Goal: Task Accomplishment & Management: Manage account settings

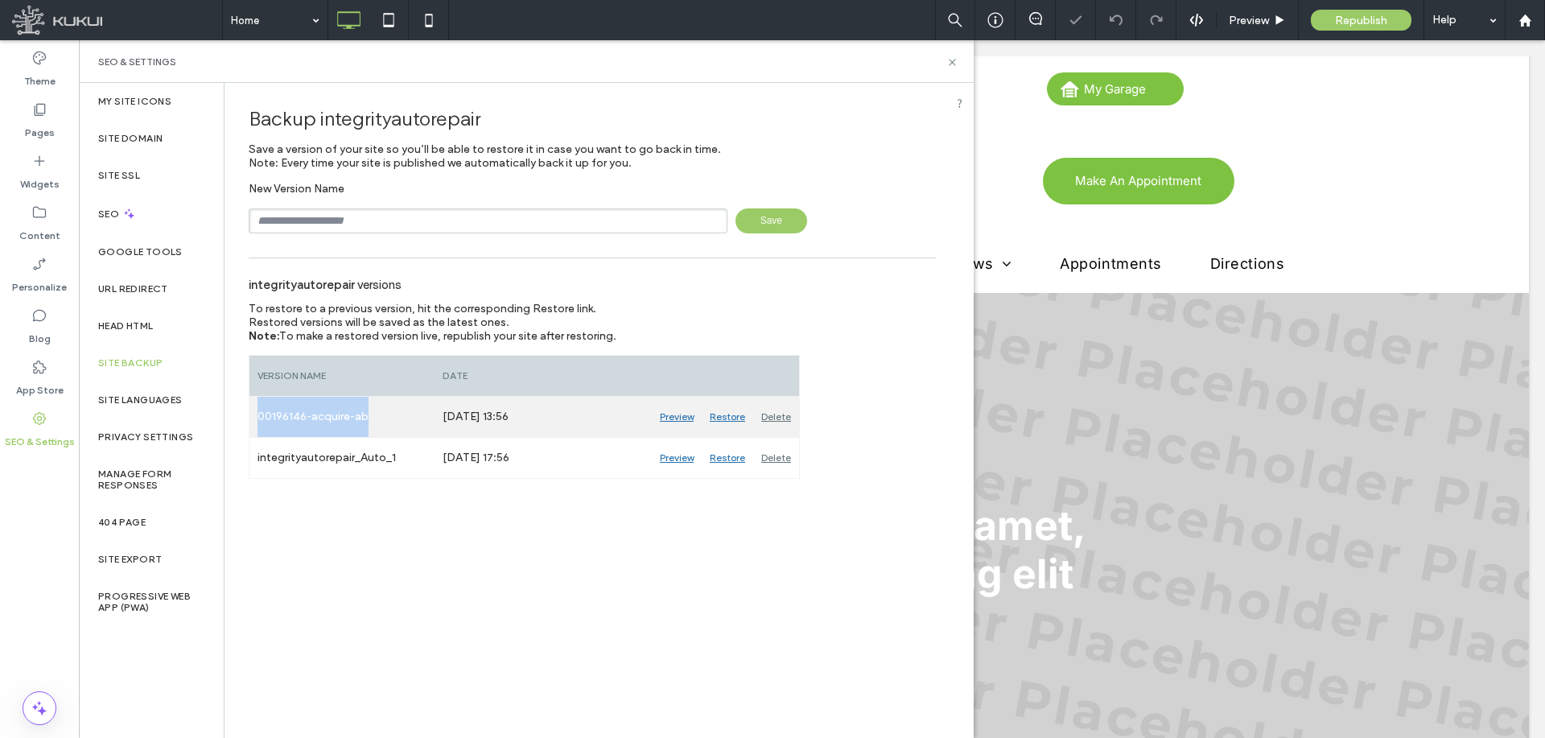
click at [257, 416] on div "00196146-acquire-ab" at bounding box center [341, 417] width 185 height 40
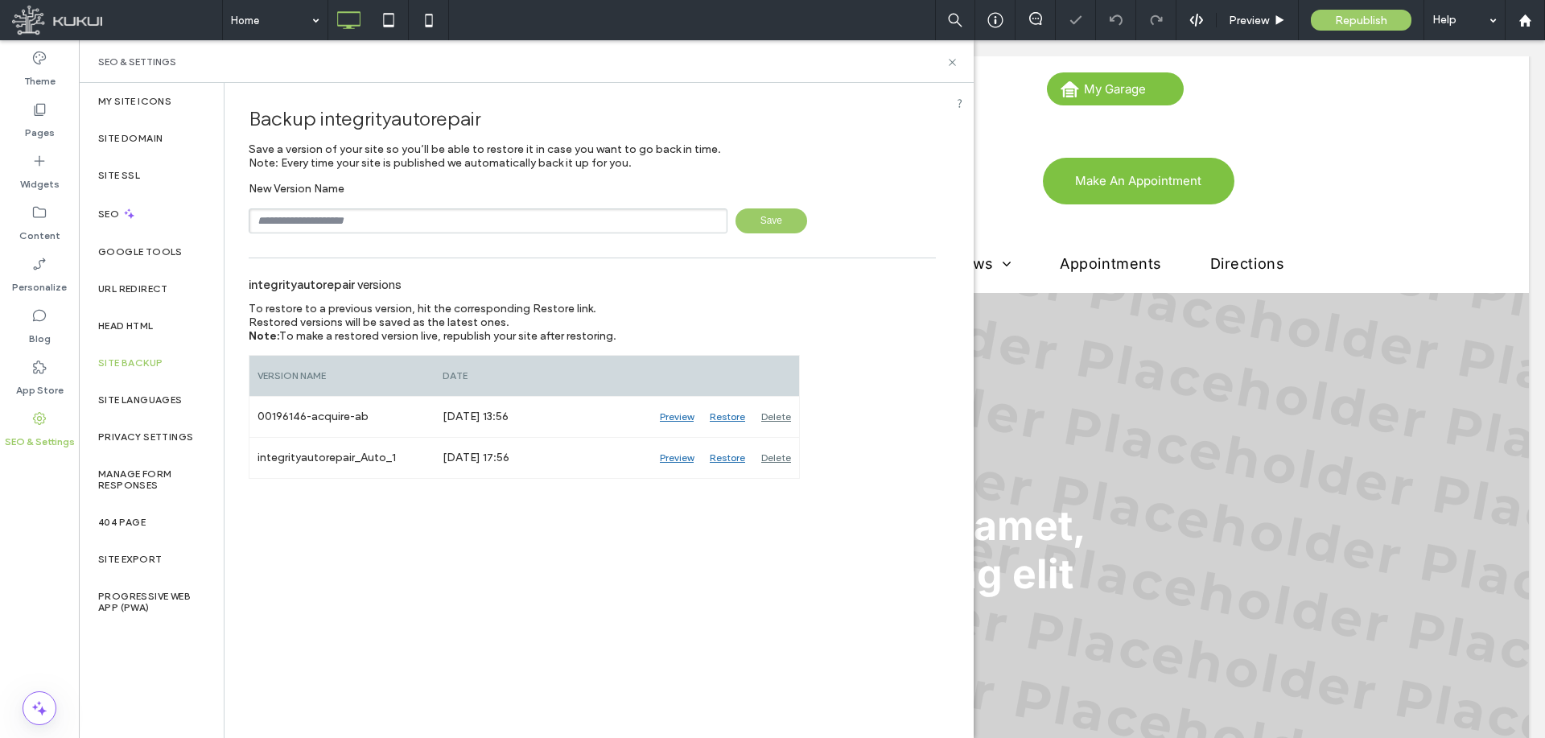
click at [423, 217] on input "text" at bounding box center [488, 220] width 479 height 25
paste input "**********"
type input "**********"
click at [799, 218] on span "Save" at bounding box center [771, 220] width 72 height 25
click at [41, 135] on label "Pages" at bounding box center [40, 128] width 30 height 23
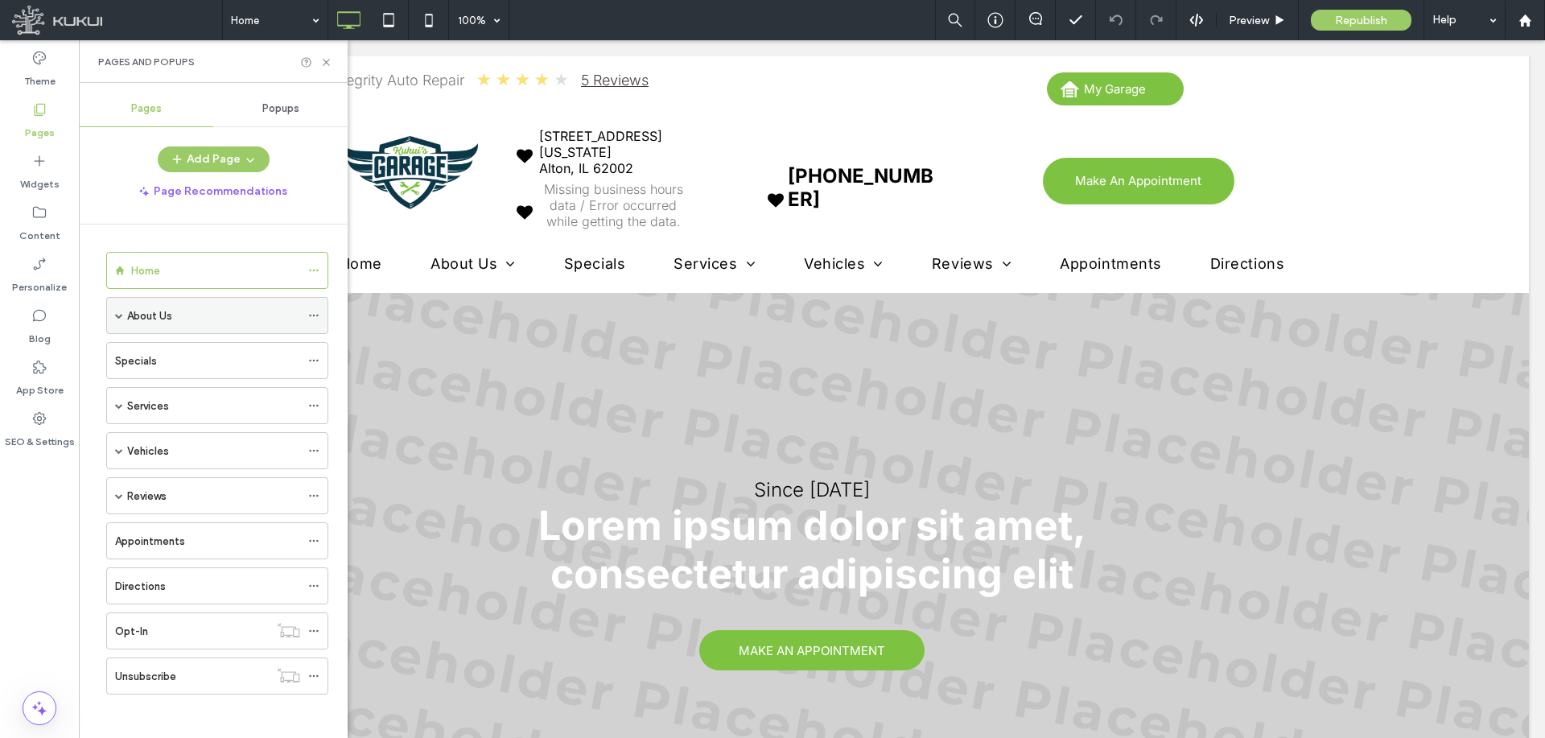
click at [113, 313] on div "About Us" at bounding box center [217, 315] width 222 height 37
click at [119, 313] on span at bounding box center [119, 315] width 8 height 8
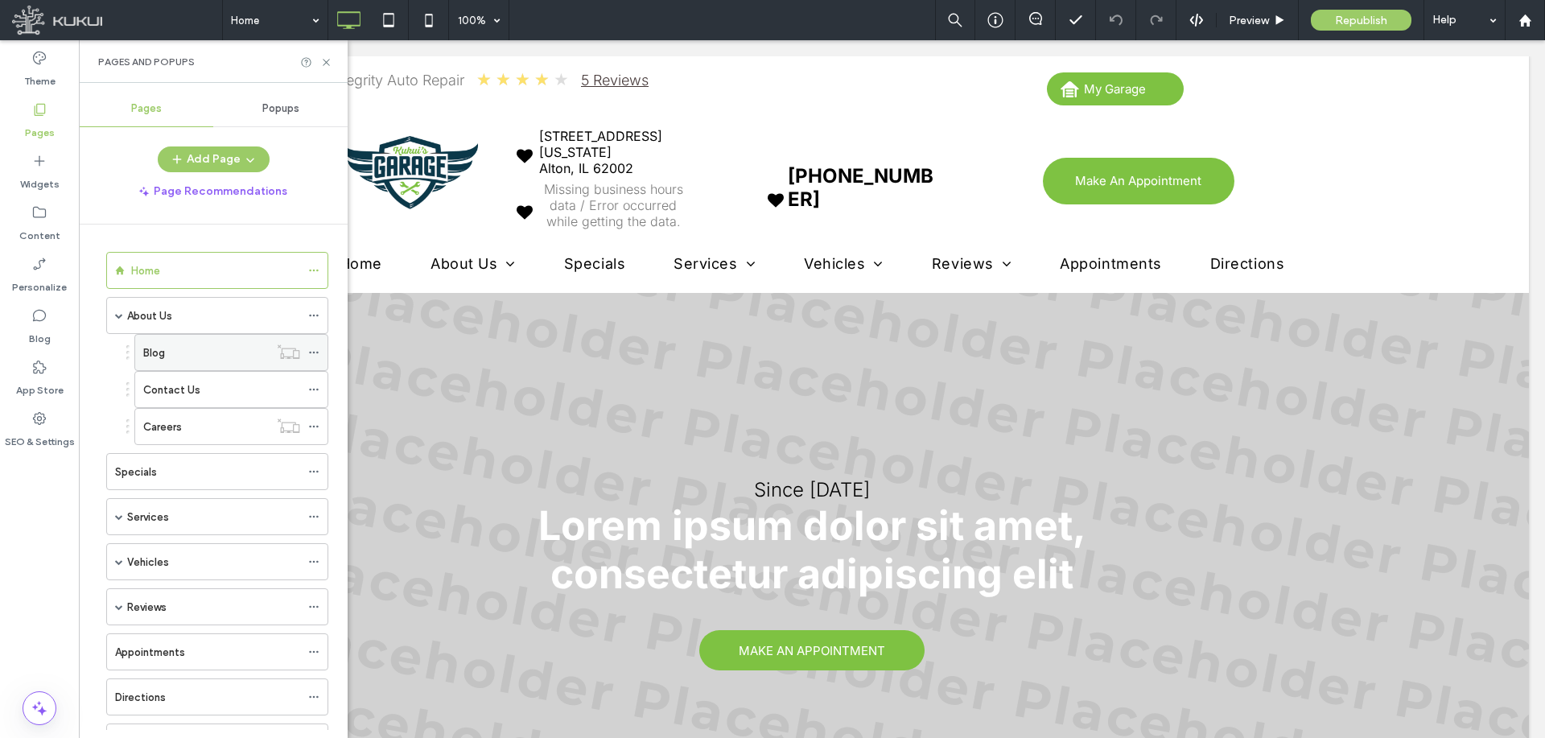
click at [315, 350] on icon at bounding box center [313, 352] width 11 height 11
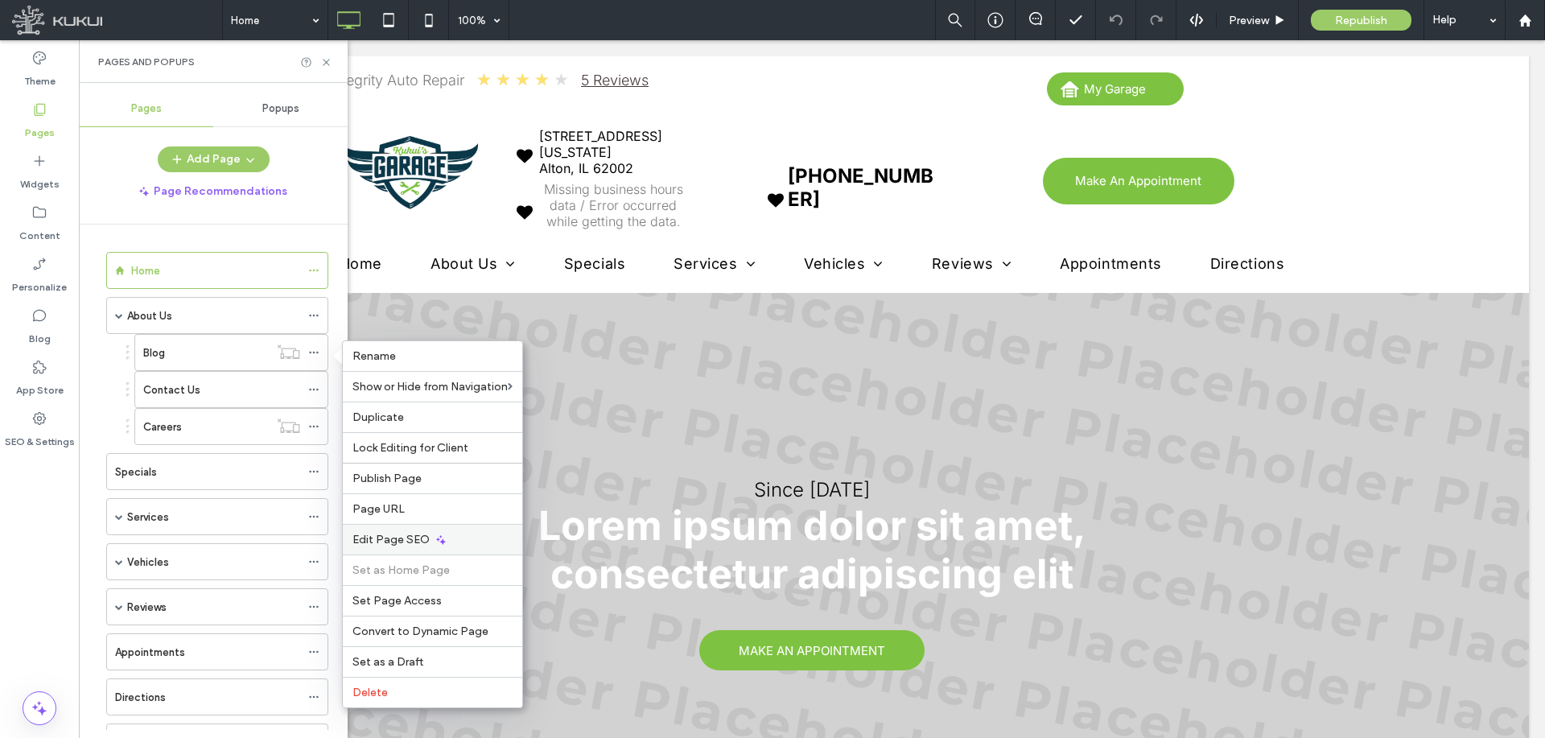
click at [402, 542] on span "Edit Page SEO" at bounding box center [390, 540] width 77 height 14
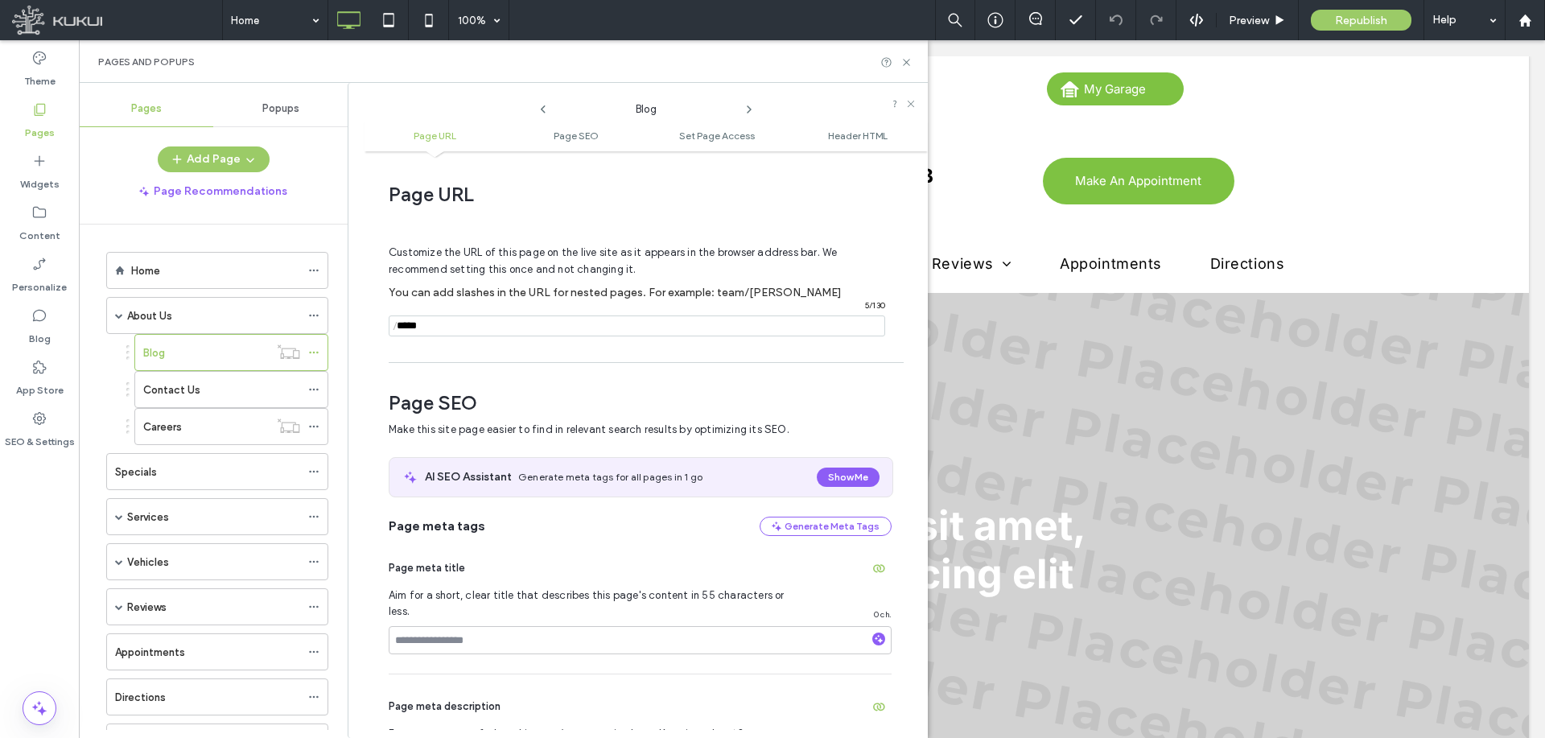
scroll to position [220, 0]
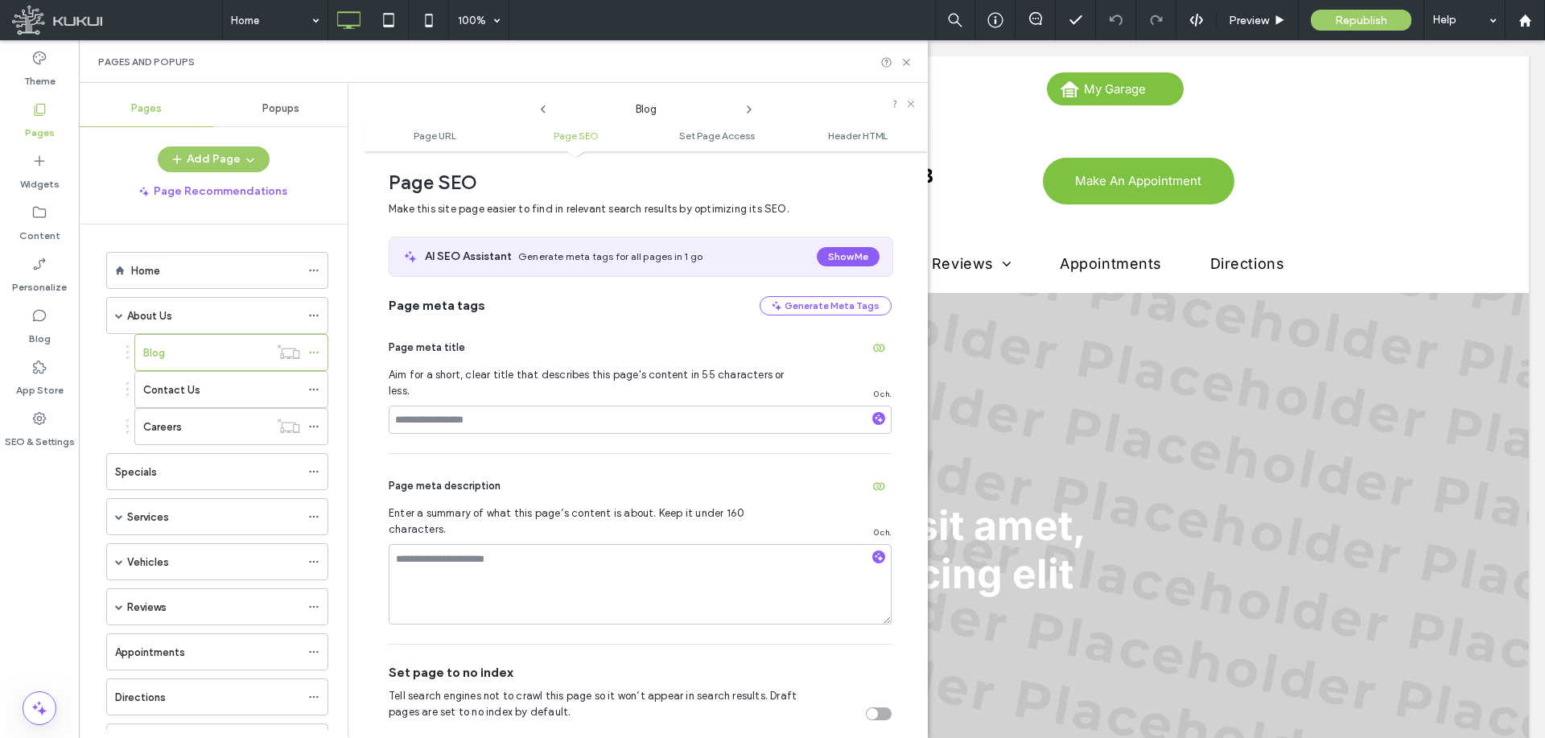
click at [867, 708] on div "toggle" at bounding box center [872, 713] width 11 height 11
click at [318, 388] on icon at bounding box center [313, 389] width 11 height 11
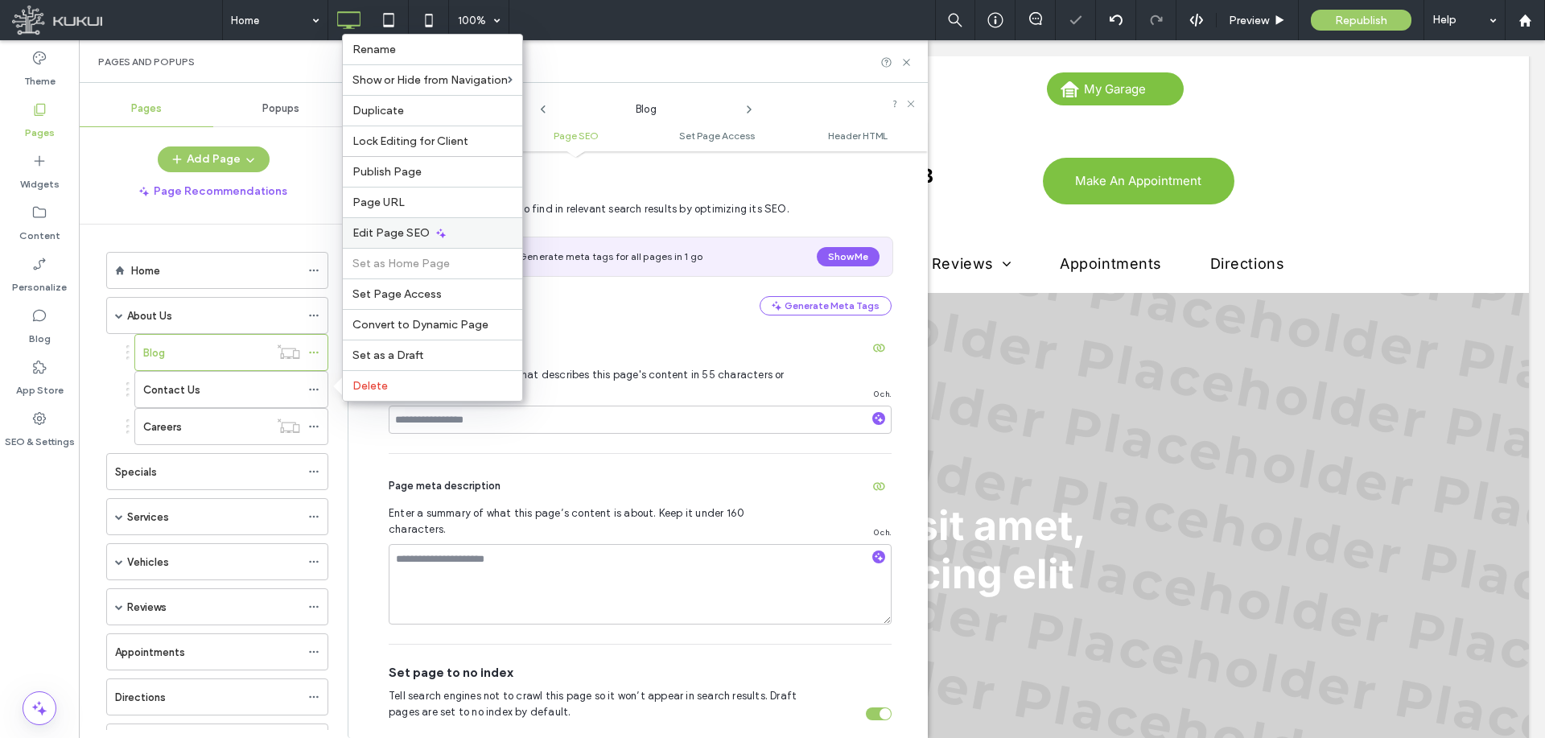
click at [443, 233] on icon at bounding box center [441, 233] width 13 height 13
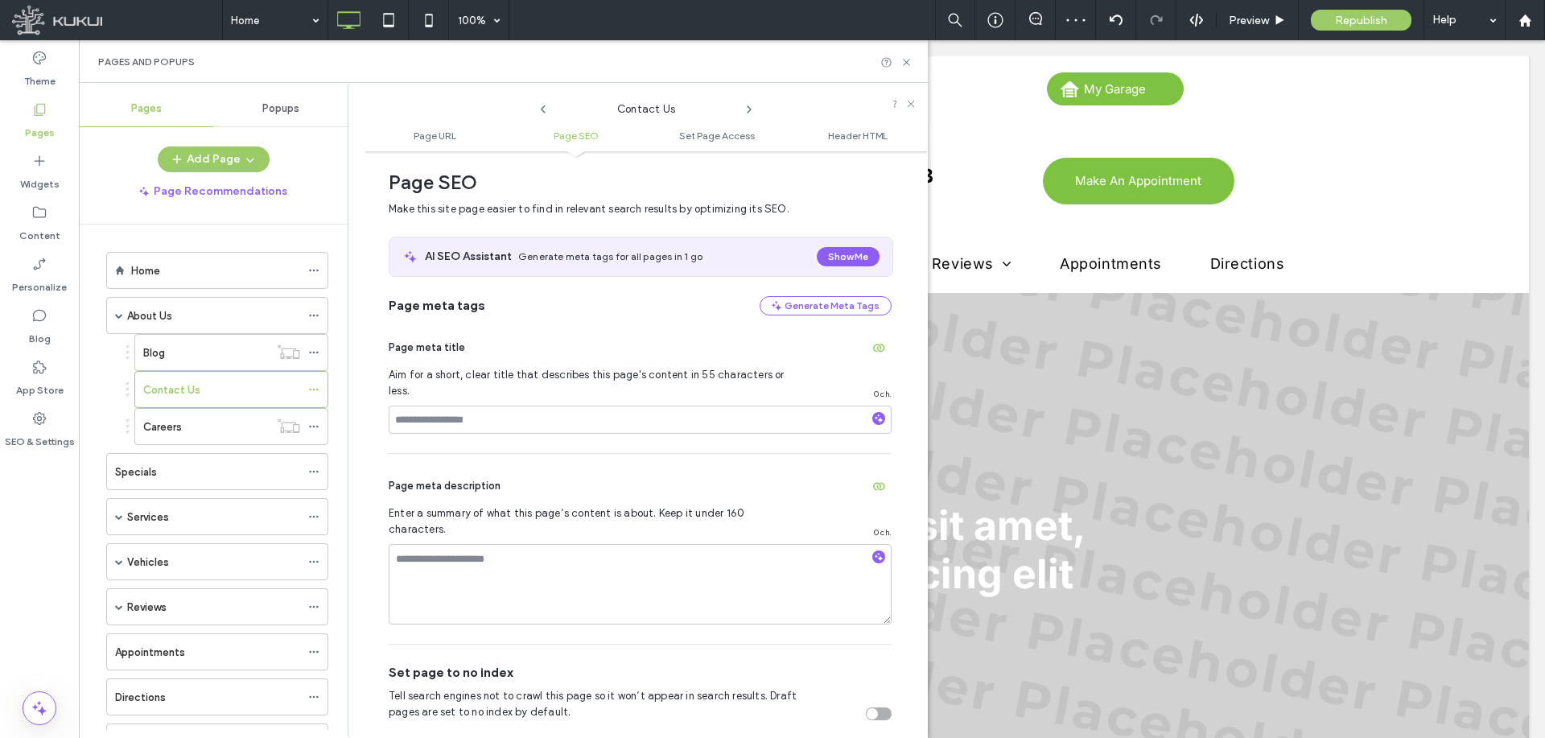
click at [870, 707] on div "toggle" at bounding box center [879, 713] width 26 height 13
click at [314, 425] on icon at bounding box center [313, 426] width 11 height 11
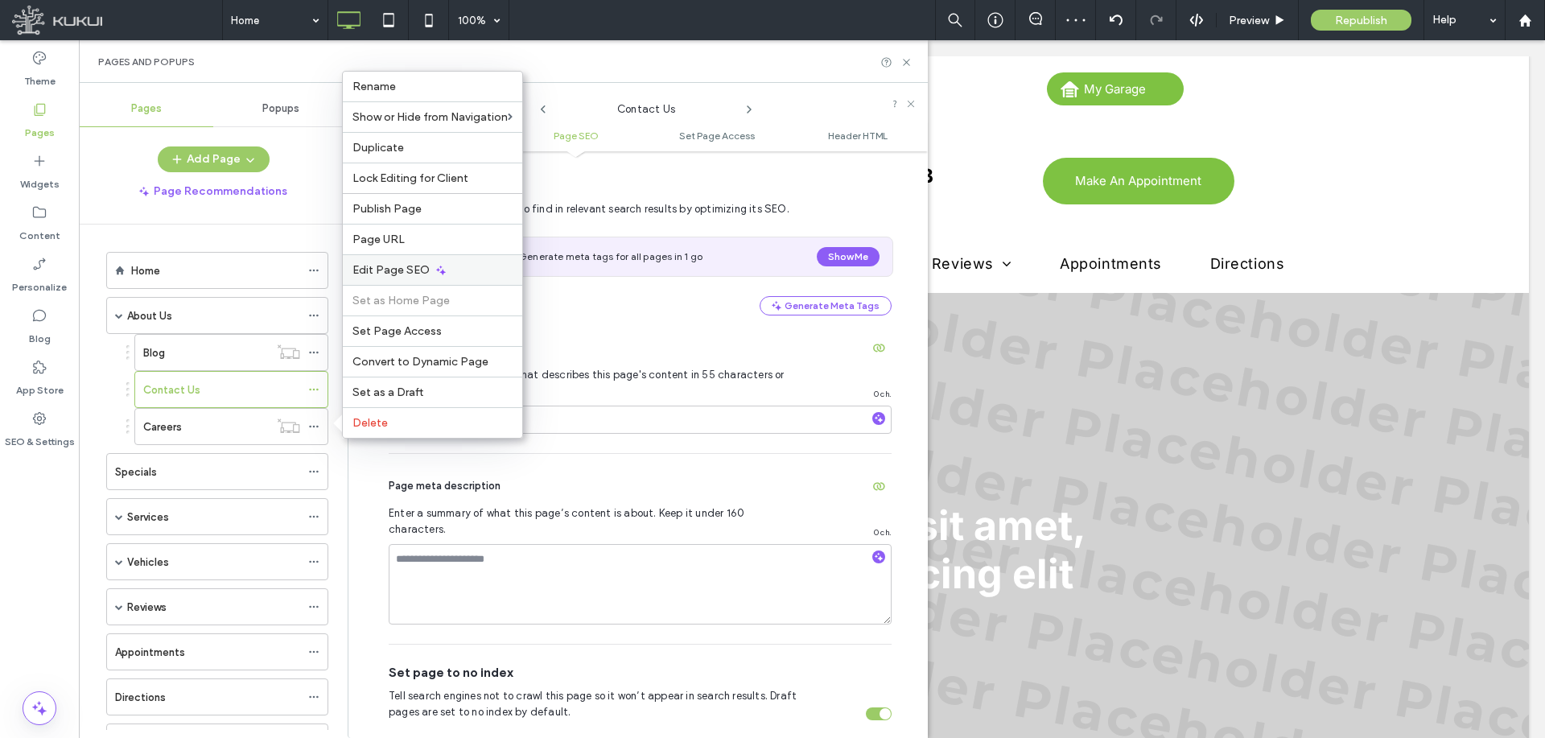
click at [405, 273] on span "Edit Page SEO" at bounding box center [390, 270] width 77 height 14
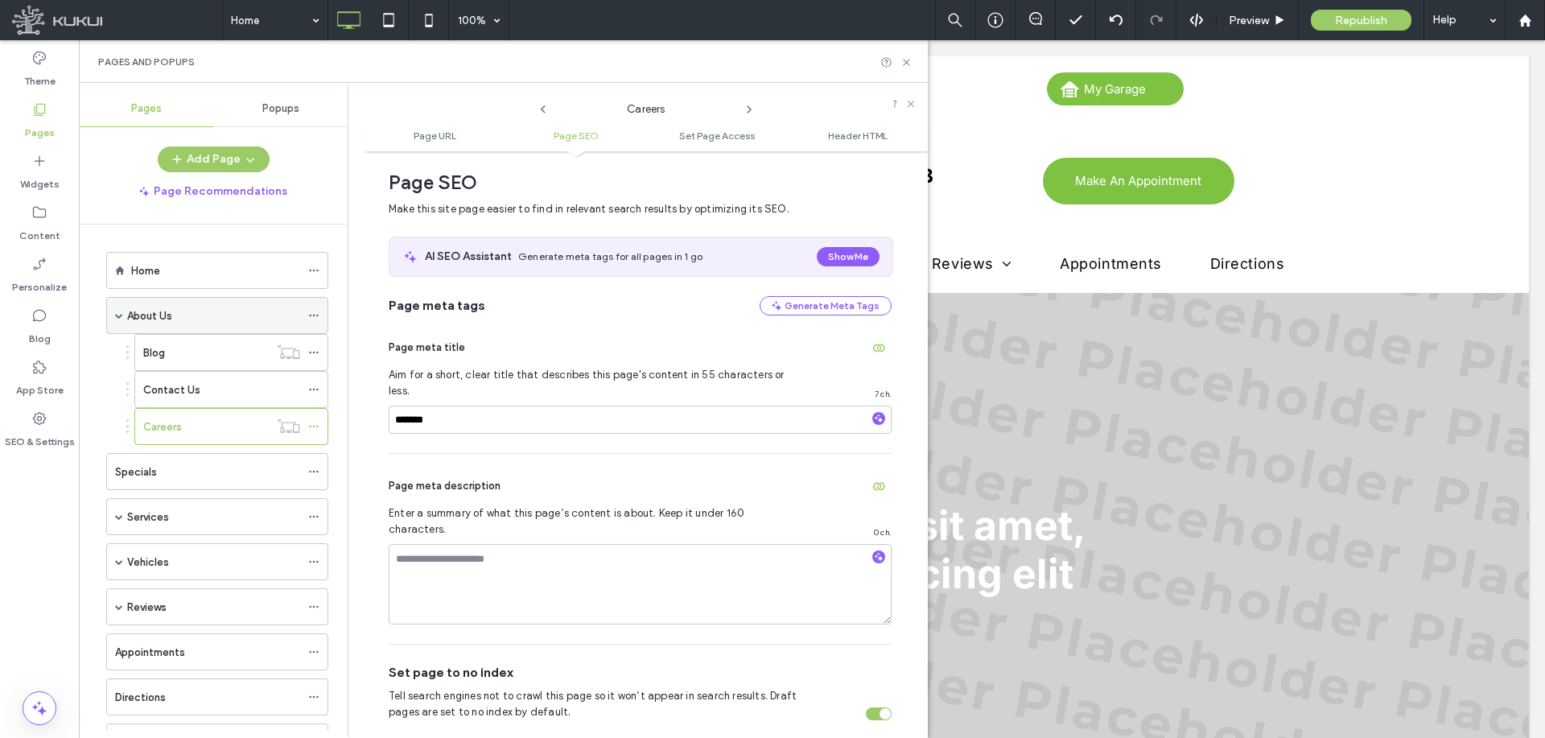
click at [115, 316] on span at bounding box center [119, 315] width 8 height 8
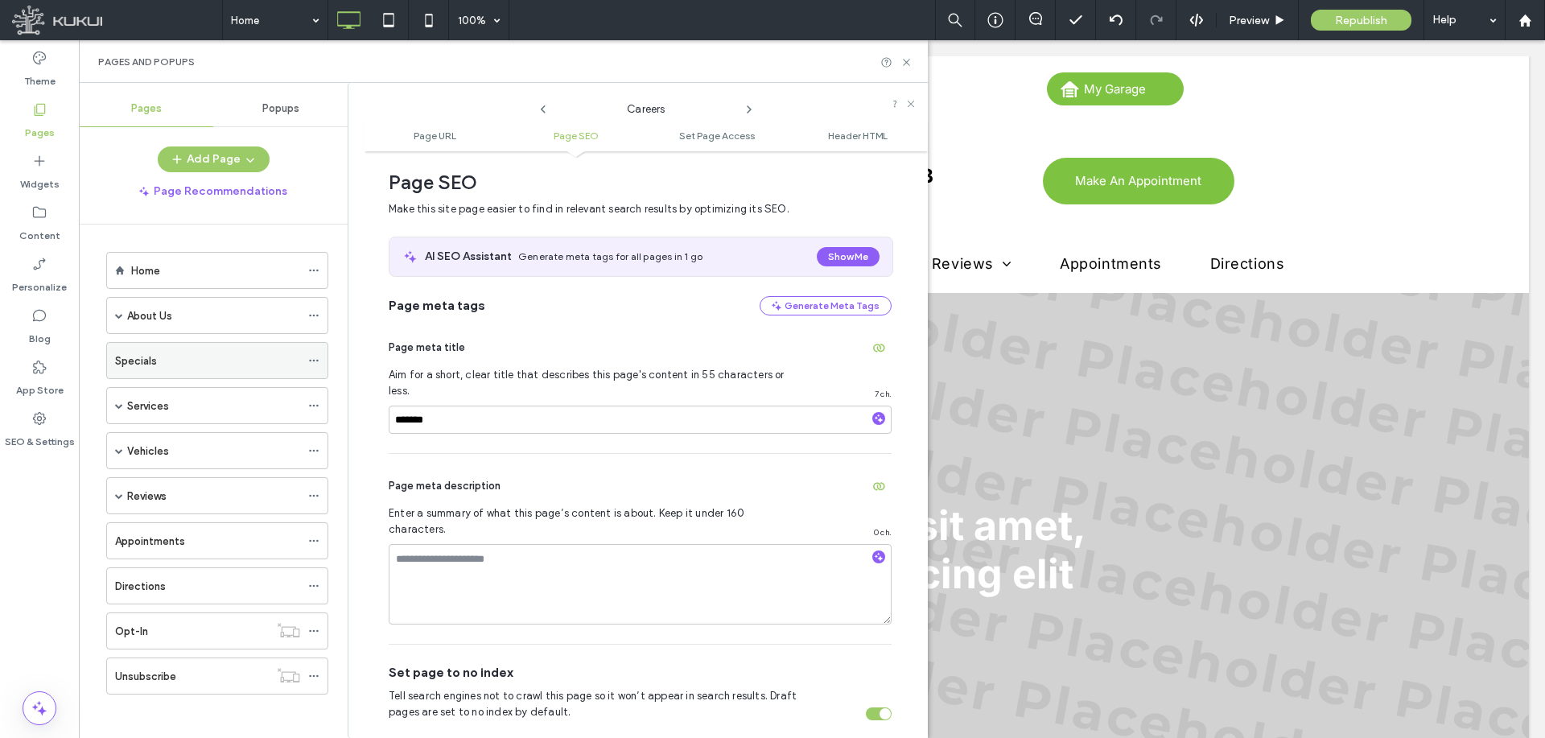
click at [311, 359] on icon at bounding box center [313, 360] width 11 height 11
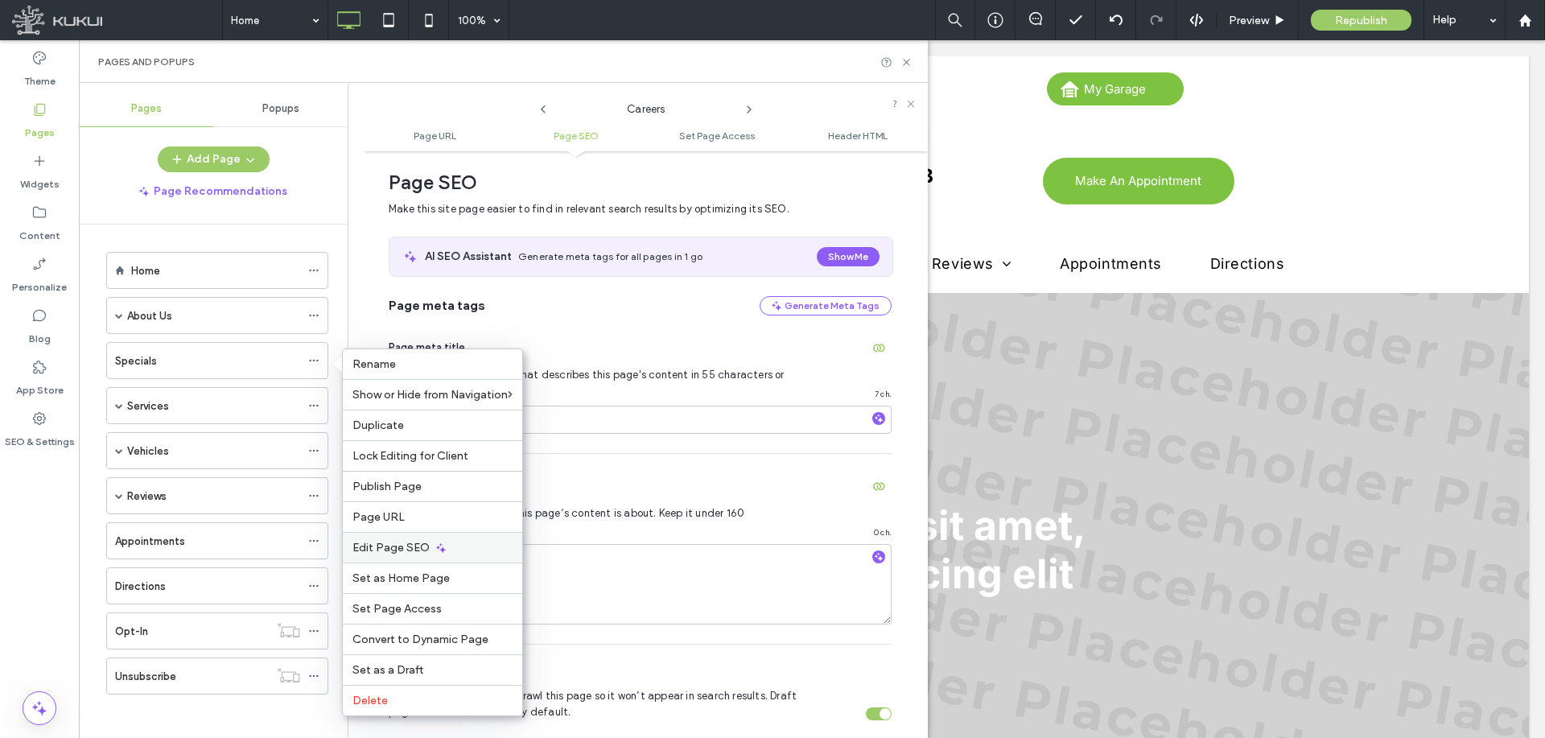
click at [435, 545] on icon at bounding box center [441, 548] width 13 height 13
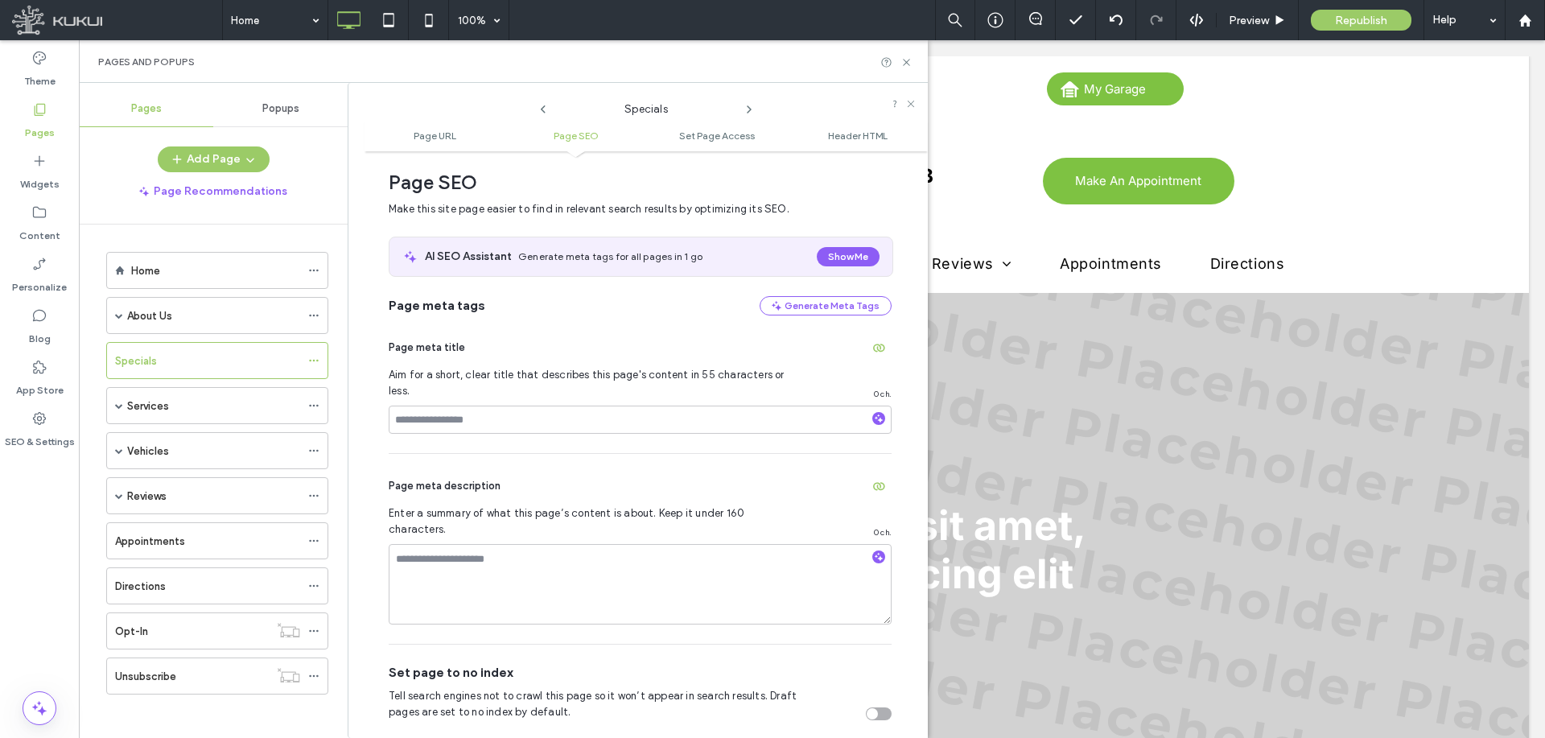
click at [876, 707] on div "toggle" at bounding box center [879, 713] width 26 height 13
click at [312, 406] on icon at bounding box center [313, 405] width 11 height 11
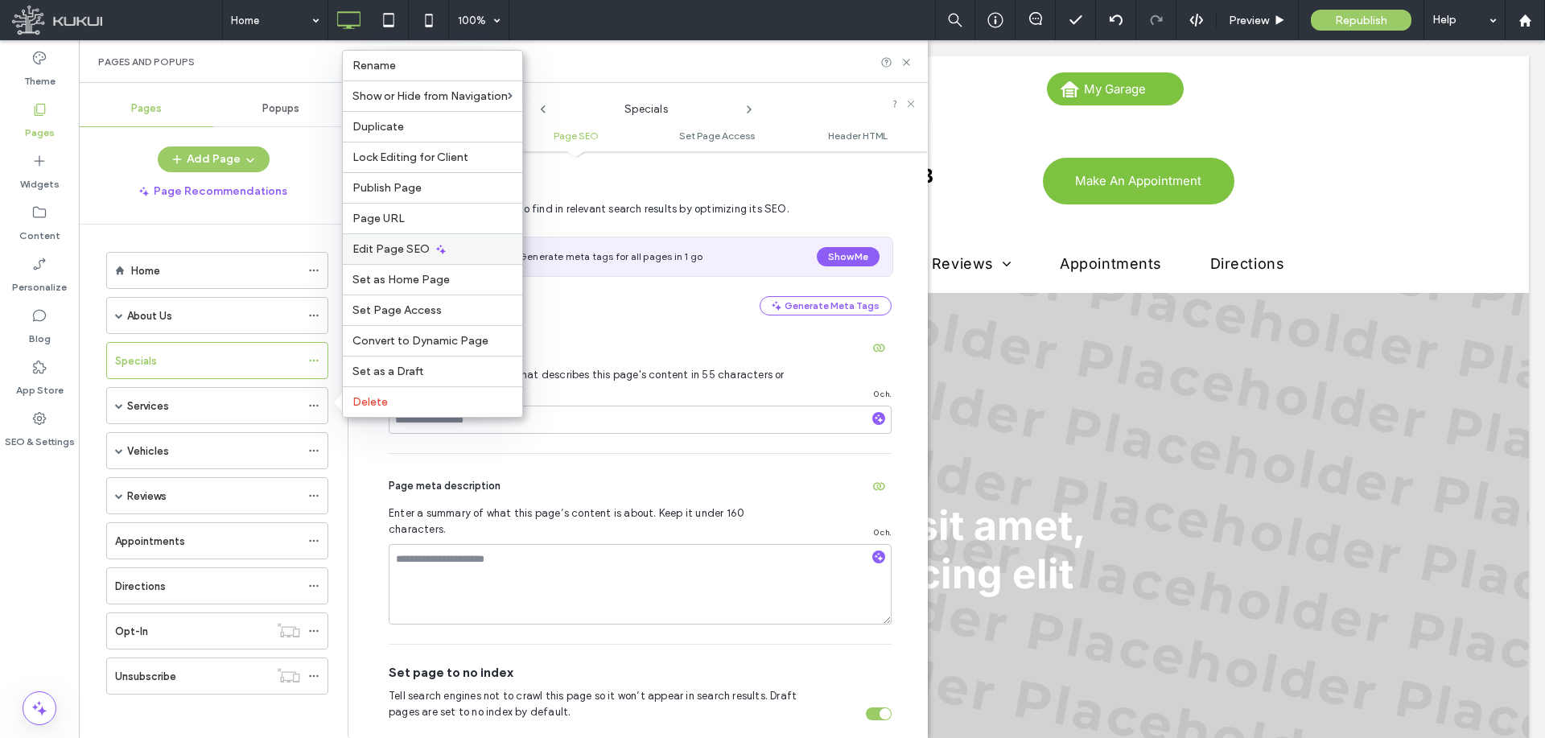
click at [397, 250] on span "Edit Page SEO" at bounding box center [390, 249] width 77 height 14
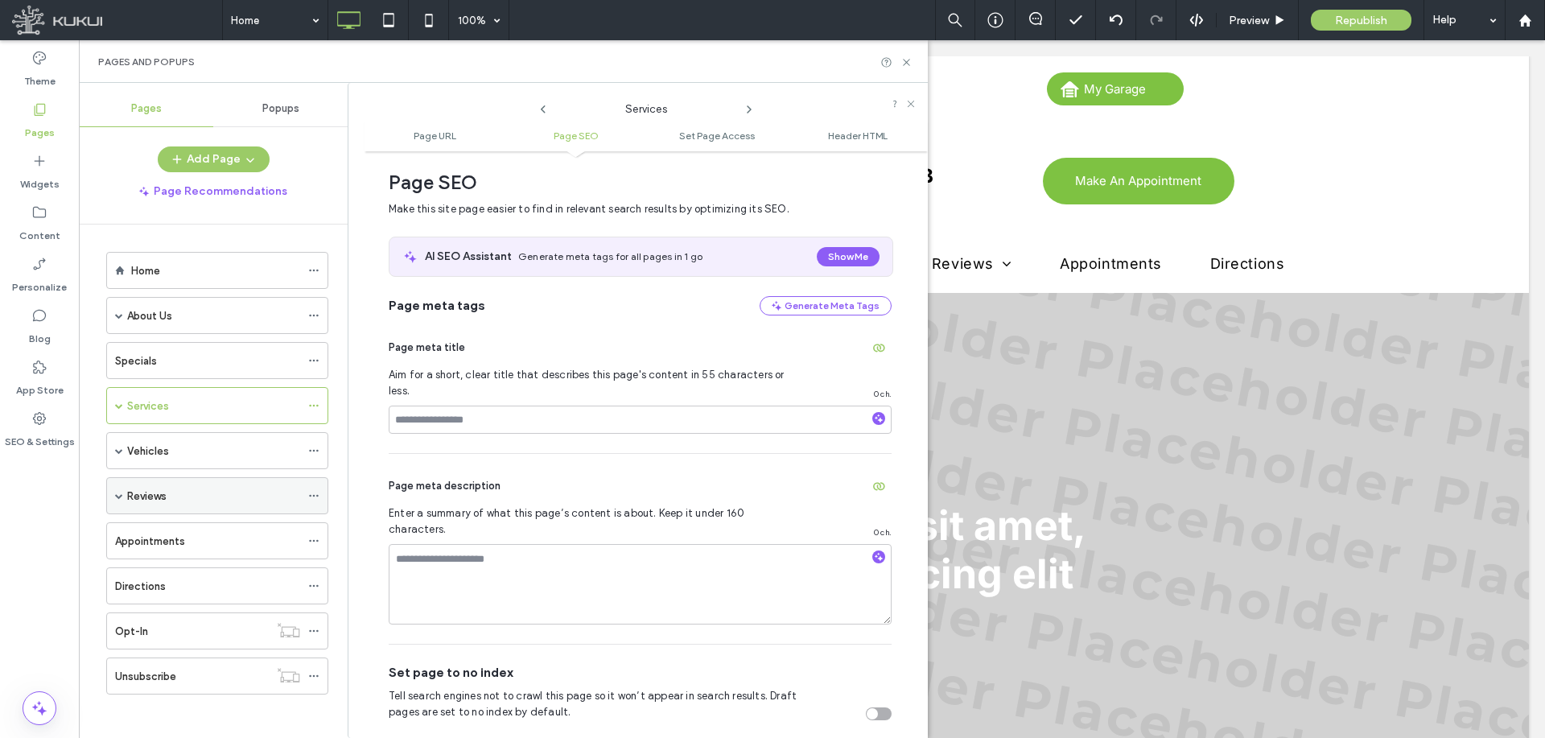
click at [313, 495] on icon at bounding box center [313, 495] width 11 height 11
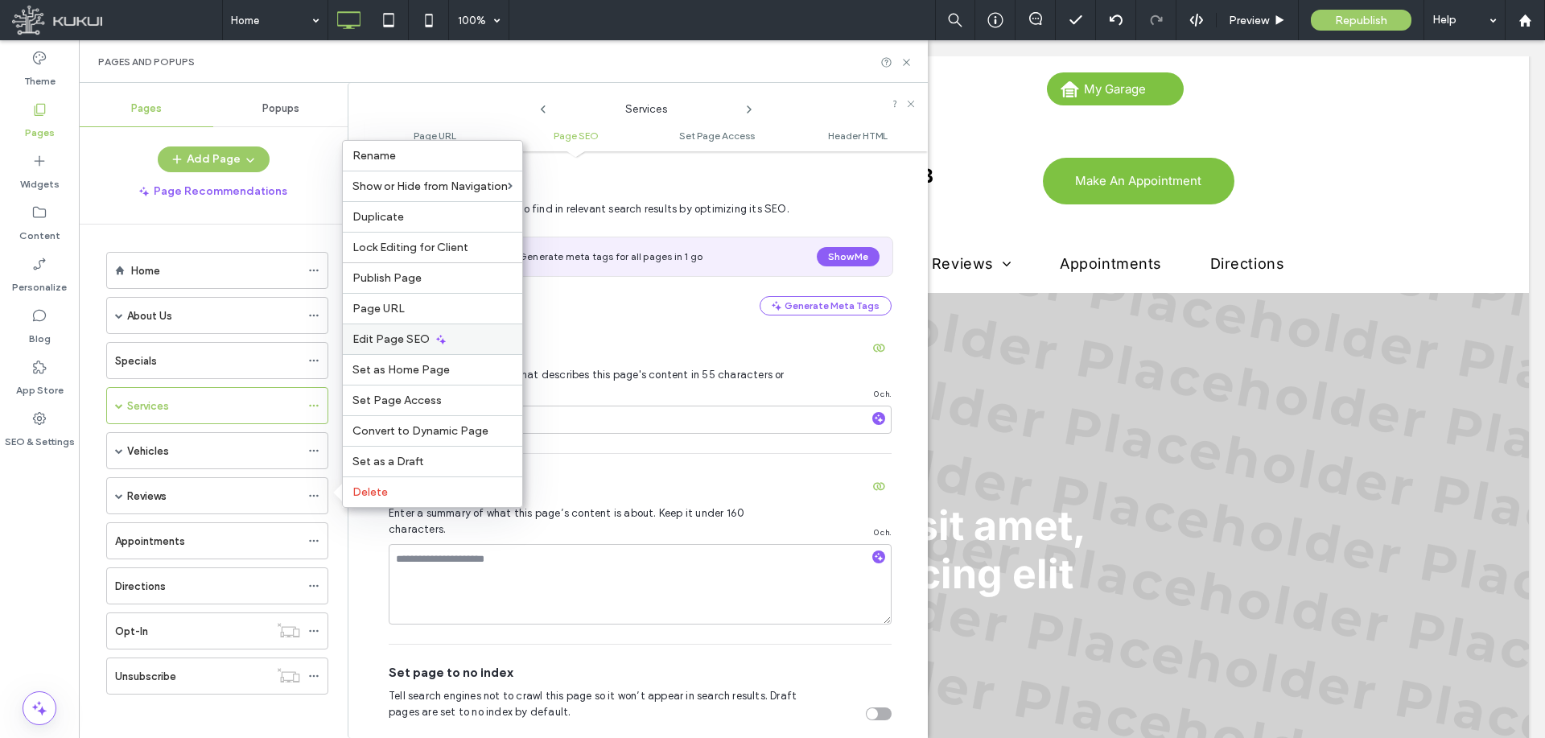
click at [413, 340] on span "Edit Page SEO" at bounding box center [390, 339] width 77 height 14
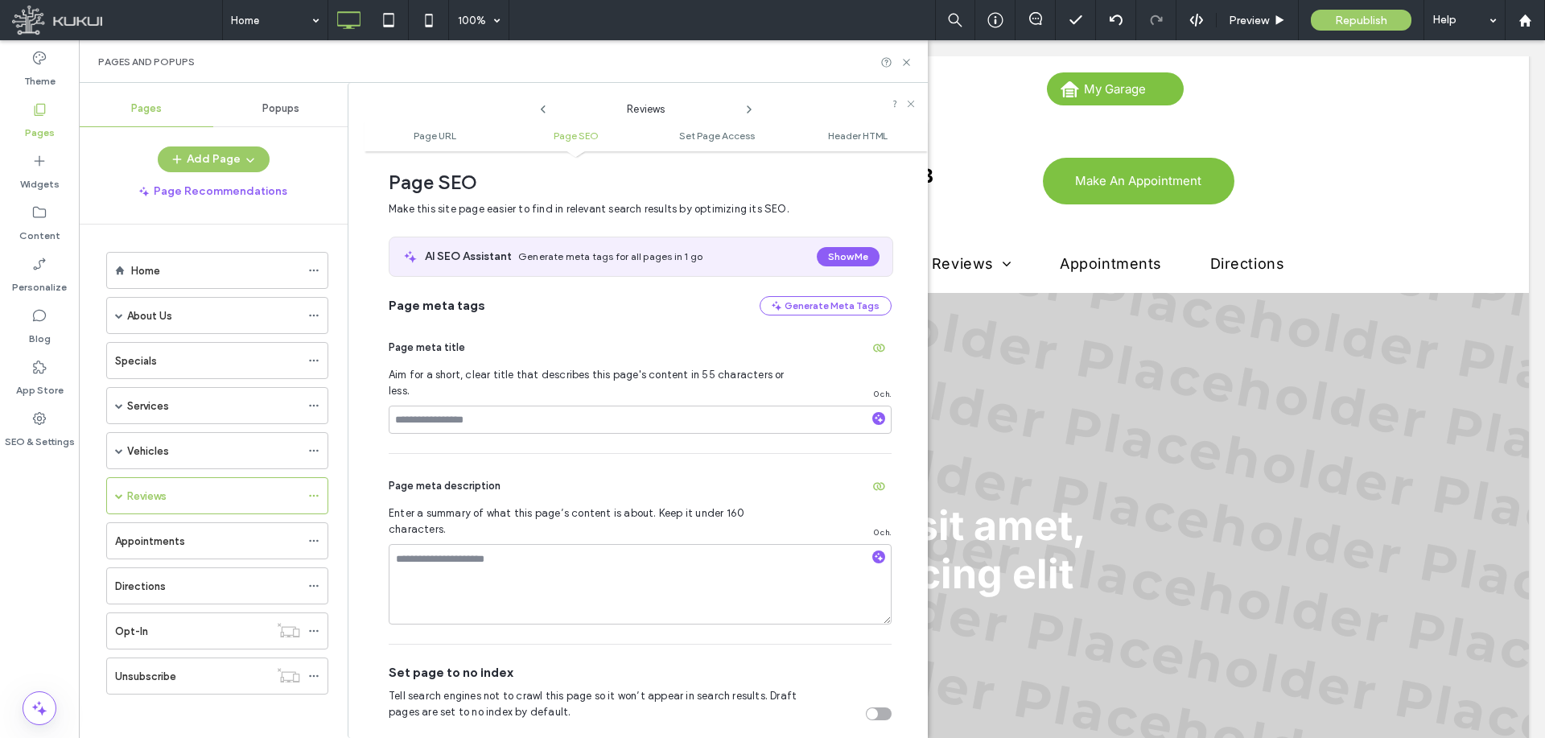
click at [867, 708] on div "toggle" at bounding box center [872, 713] width 11 height 11
click at [115, 495] on span at bounding box center [119, 496] width 8 height 8
click at [315, 535] on icon at bounding box center [313, 532] width 11 height 11
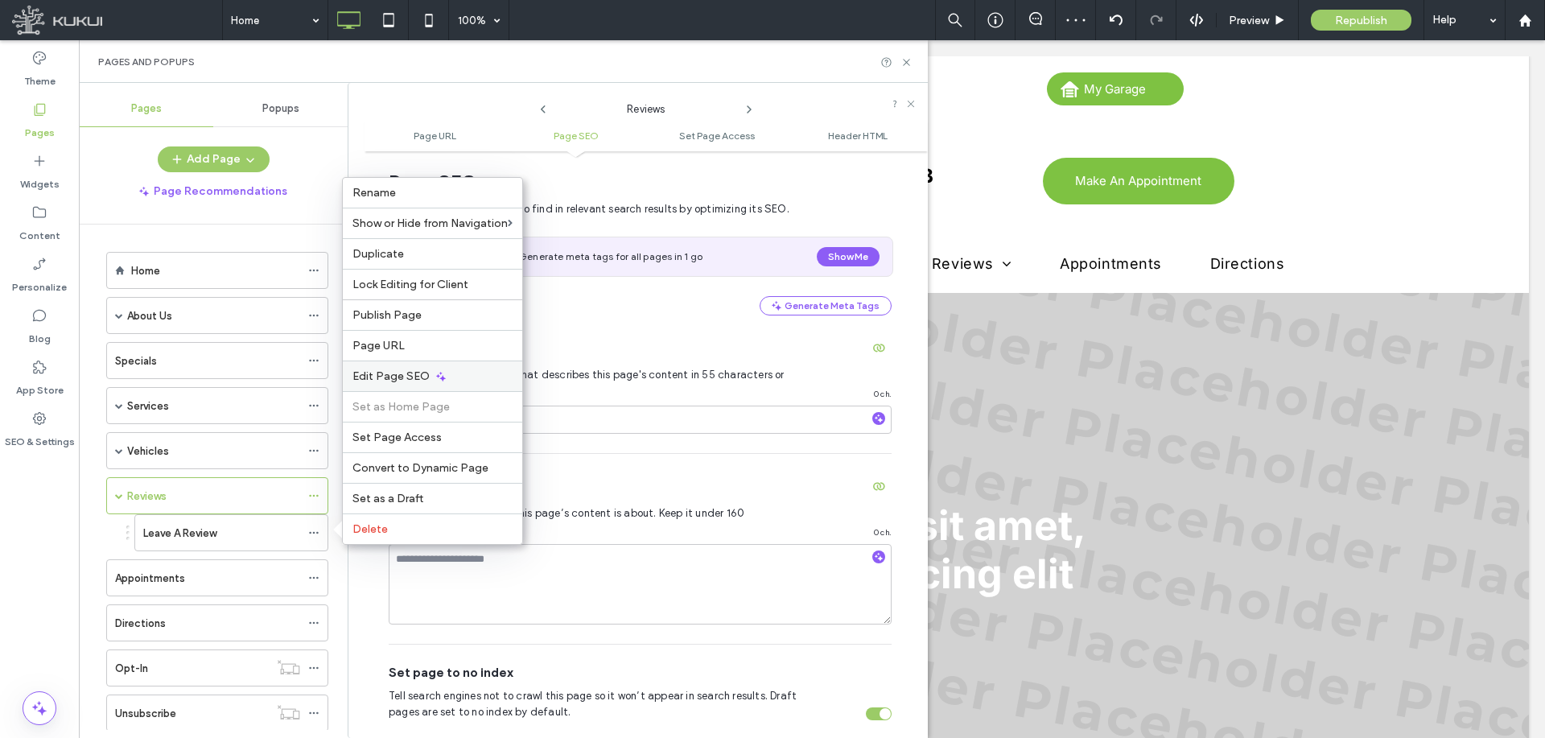
click at [397, 375] on span "Edit Page SEO" at bounding box center [390, 376] width 77 height 14
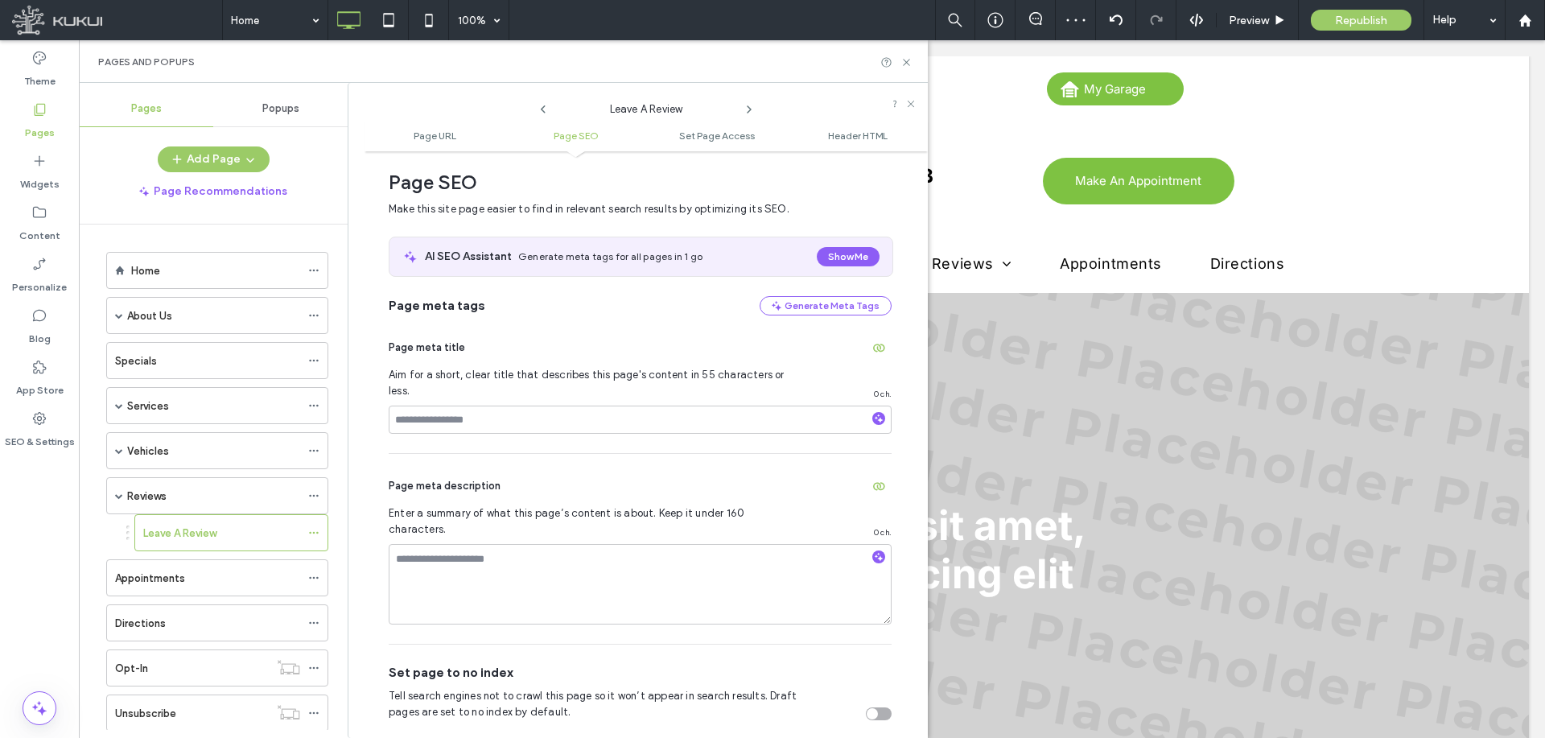
click at [867, 708] on div "toggle" at bounding box center [872, 713] width 11 height 11
click at [117, 495] on span at bounding box center [119, 496] width 8 height 8
drag, startPoint x: 314, startPoint y: 535, endPoint x: 331, endPoint y: 519, distance: 23.3
click at [315, 535] on icon at bounding box center [313, 540] width 11 height 11
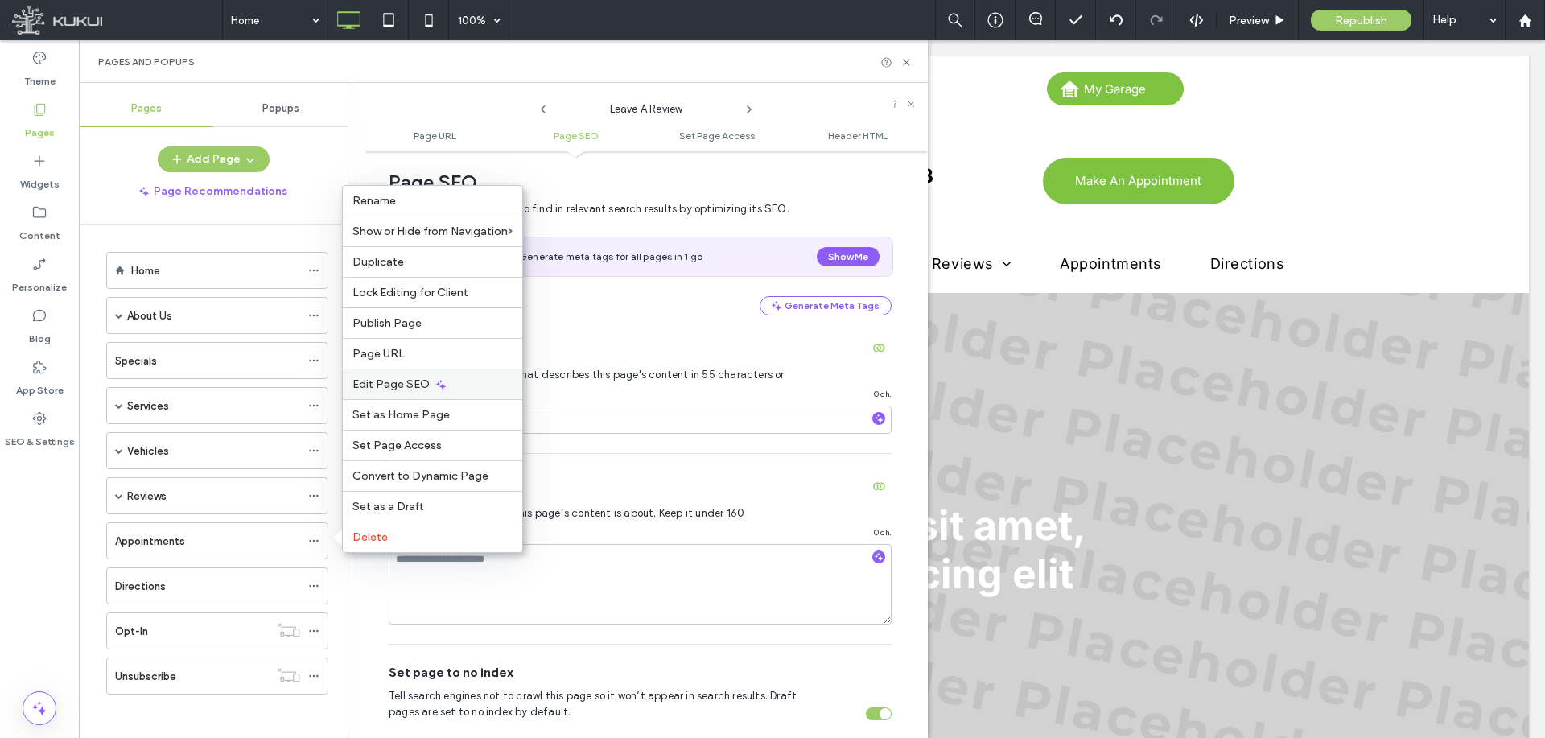
click at [416, 381] on span "Edit Page SEO" at bounding box center [390, 384] width 77 height 14
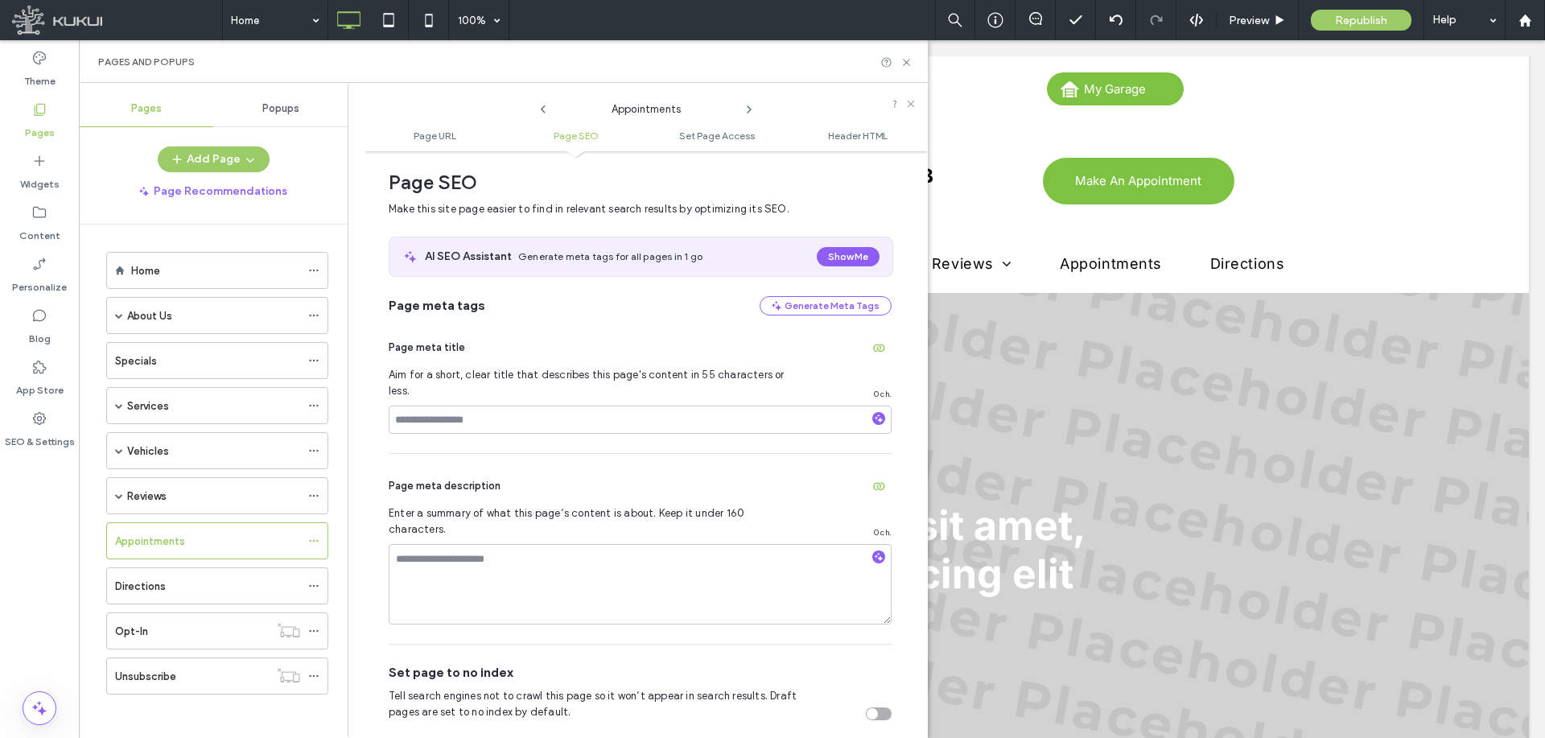
click at [872, 707] on div "toggle" at bounding box center [879, 713] width 26 height 13
click at [315, 584] on icon at bounding box center [313, 585] width 11 height 11
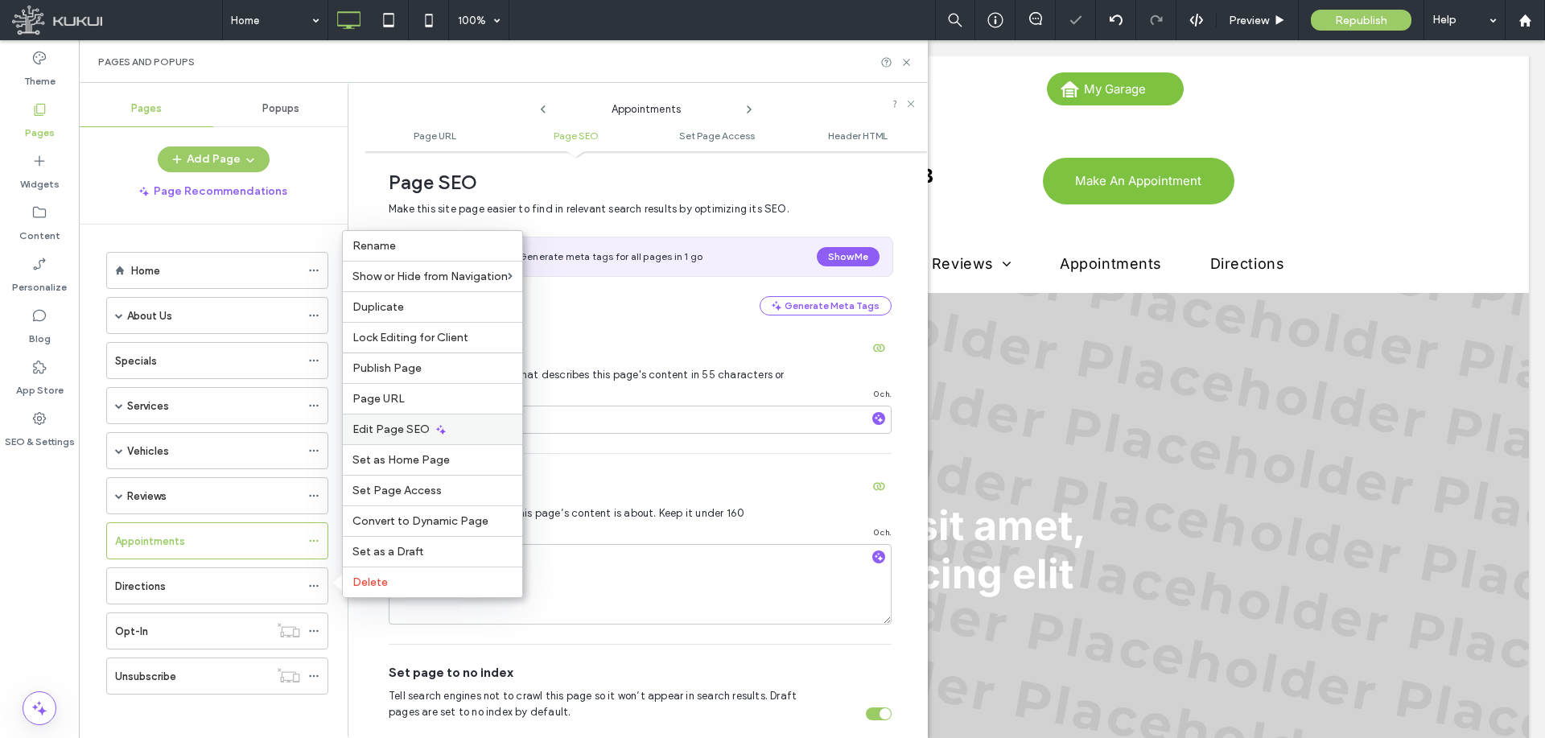
click at [397, 424] on span "Edit Page SEO" at bounding box center [390, 429] width 77 height 14
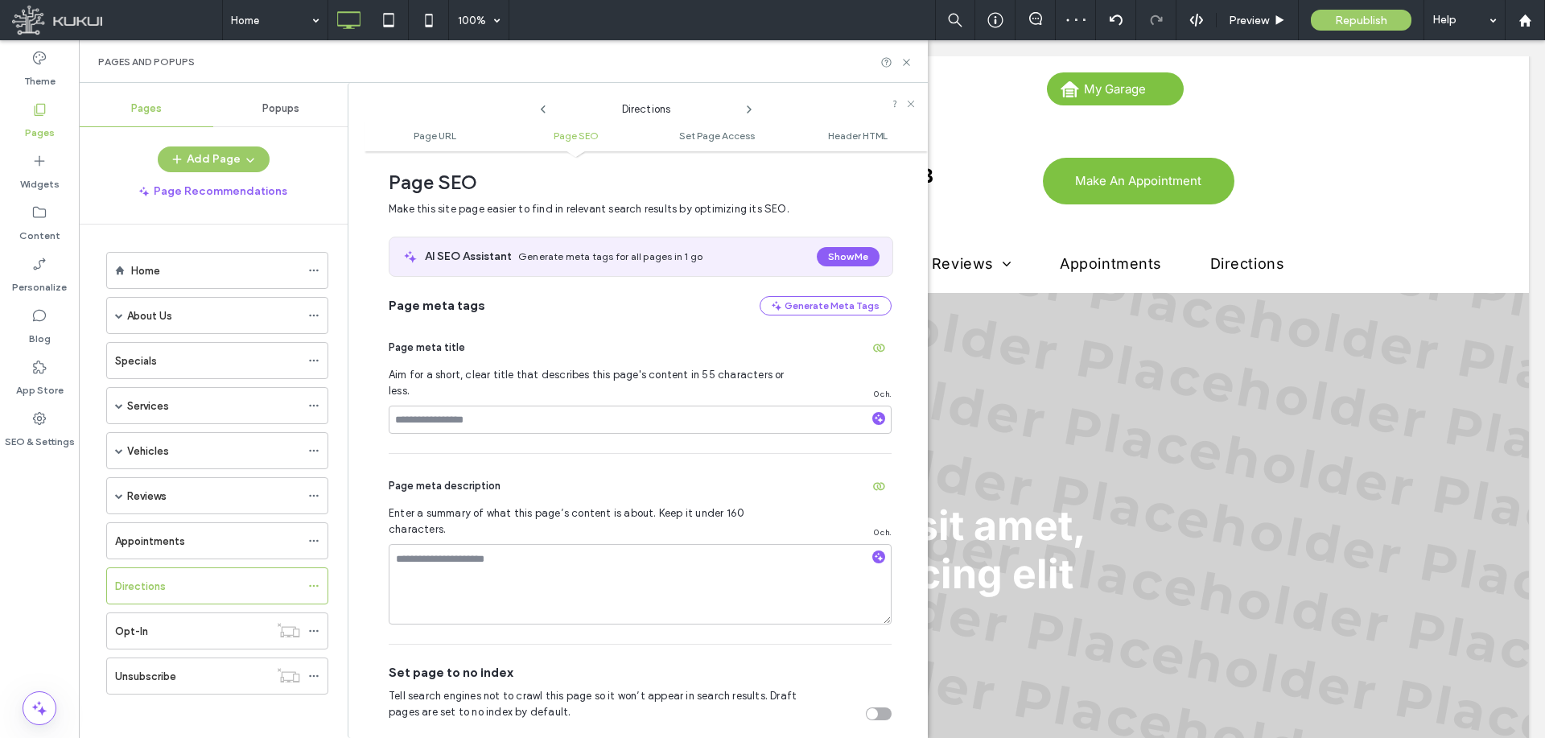
click at [867, 708] on div "toggle" at bounding box center [872, 713] width 11 height 11
click at [316, 630] on icon at bounding box center [313, 630] width 11 height 11
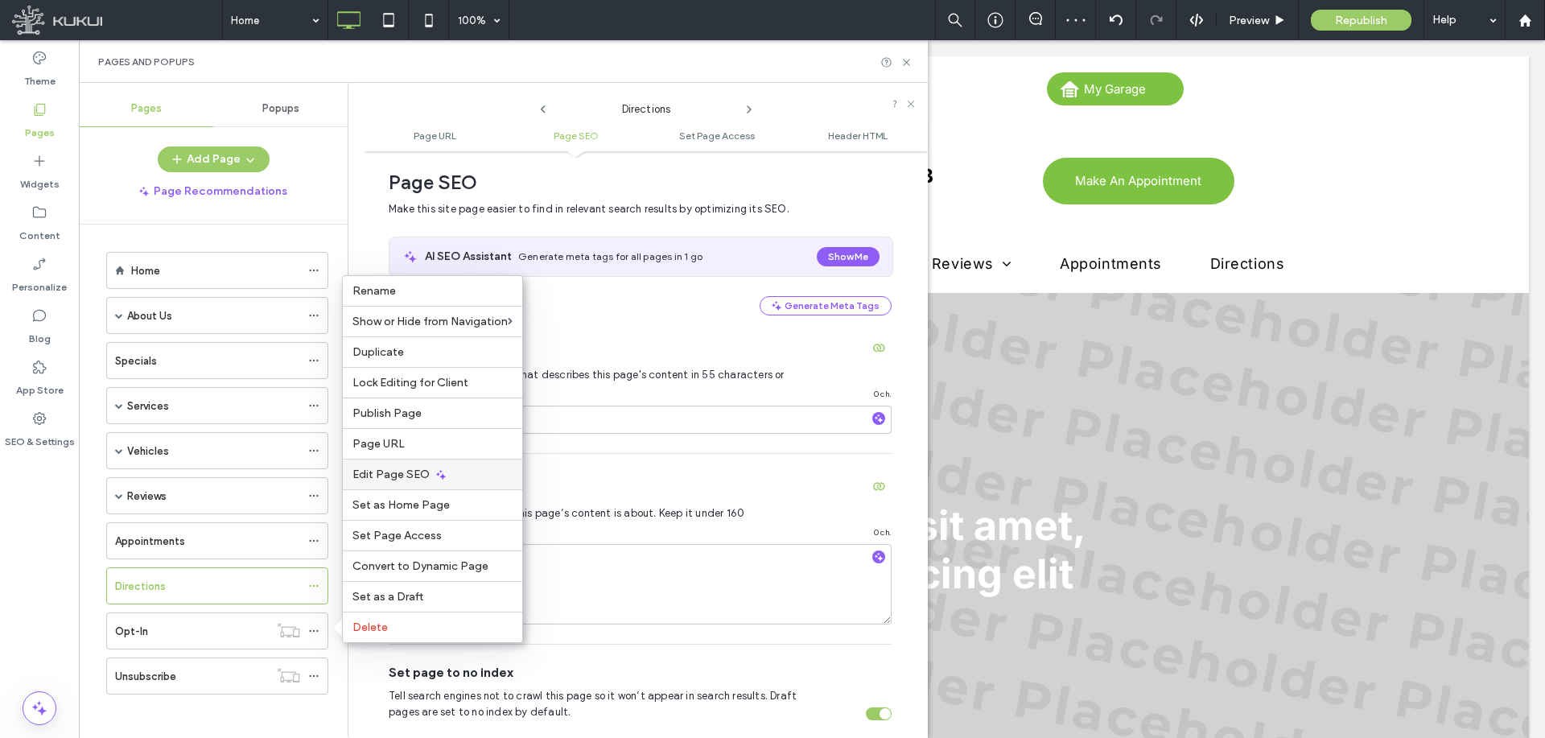
click at [408, 473] on span "Edit Page SEO" at bounding box center [390, 475] width 77 height 14
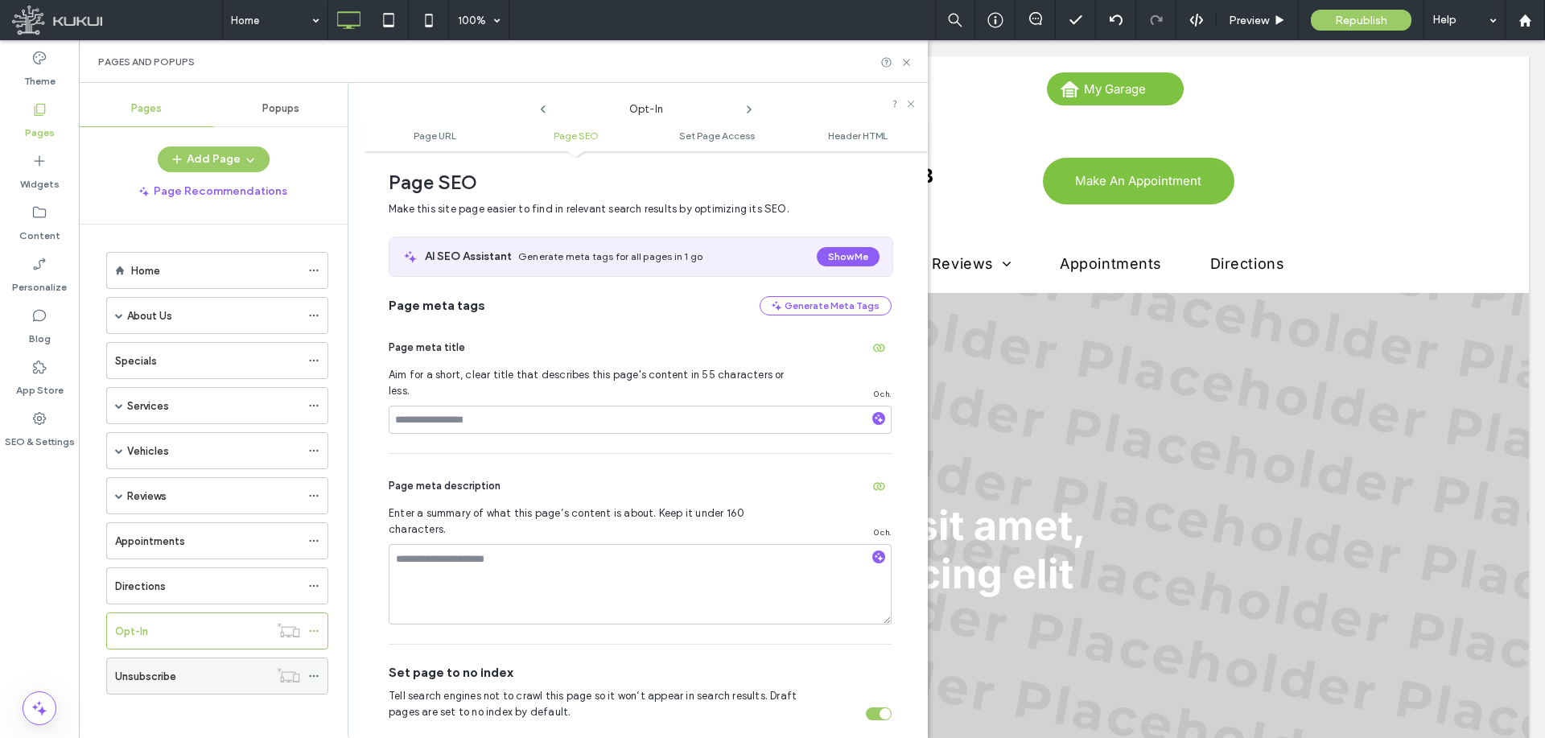
click at [311, 676] on icon at bounding box center [313, 675] width 11 height 11
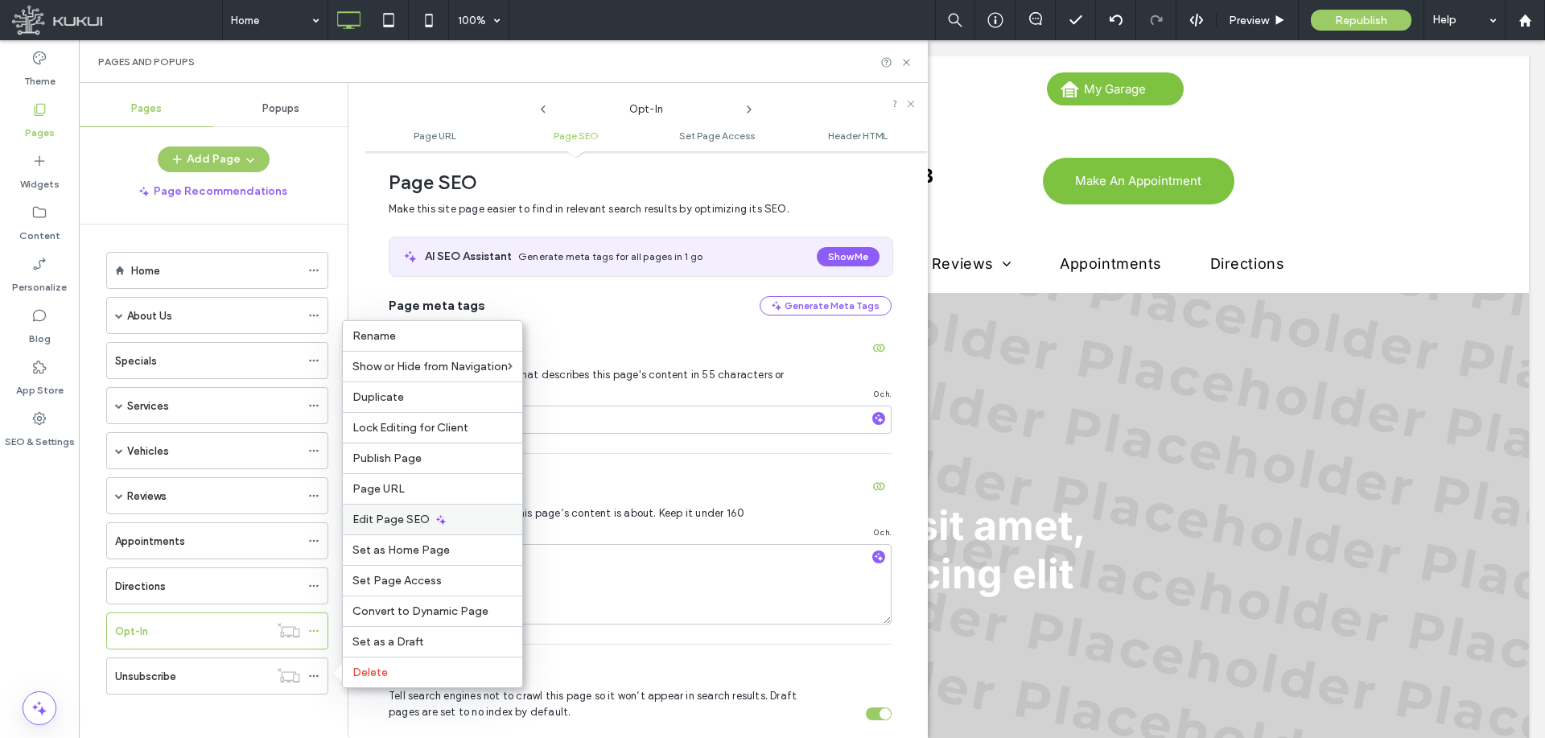
click at [387, 525] on span "Edit Page SEO" at bounding box center [390, 520] width 77 height 14
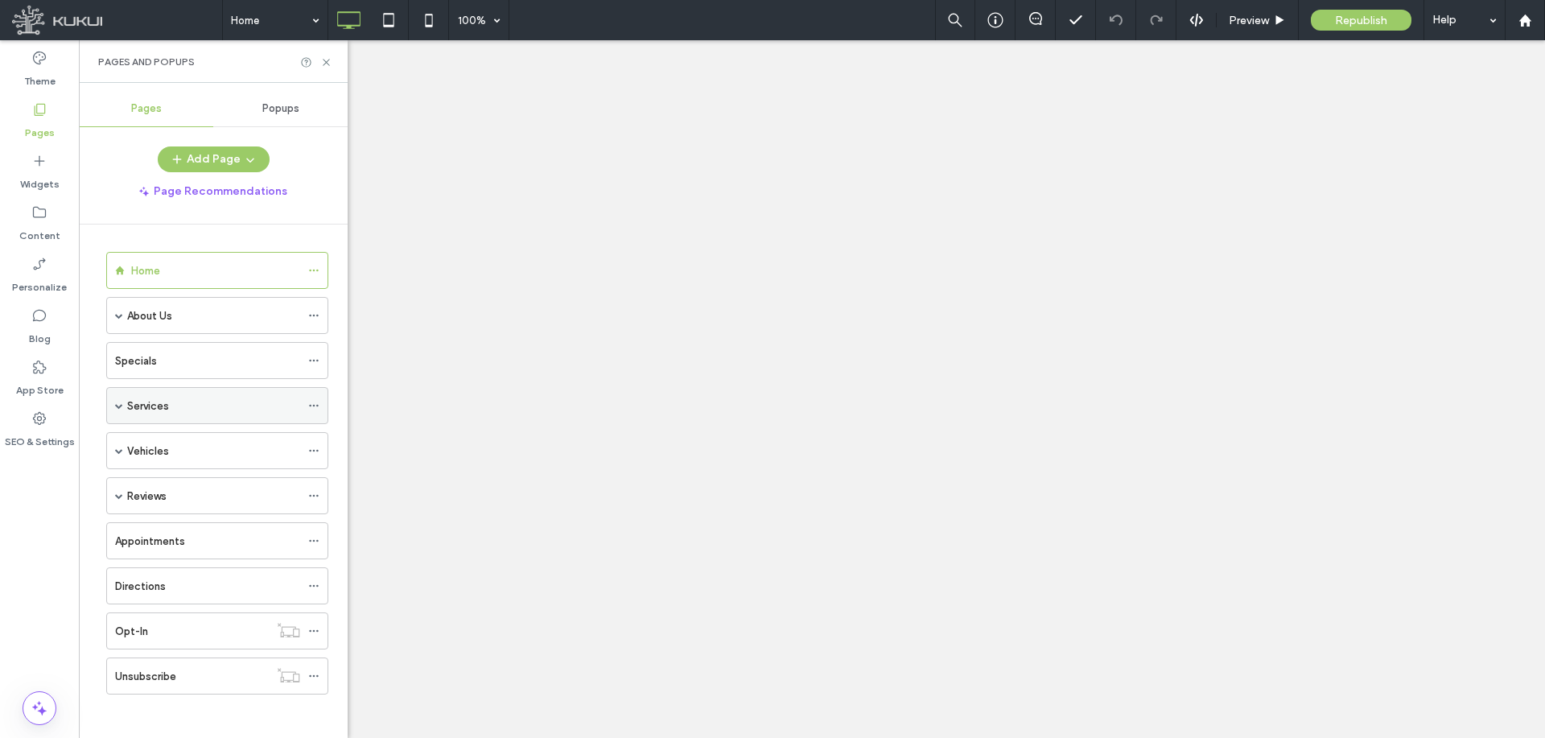
click at [315, 402] on icon at bounding box center [313, 405] width 11 height 11
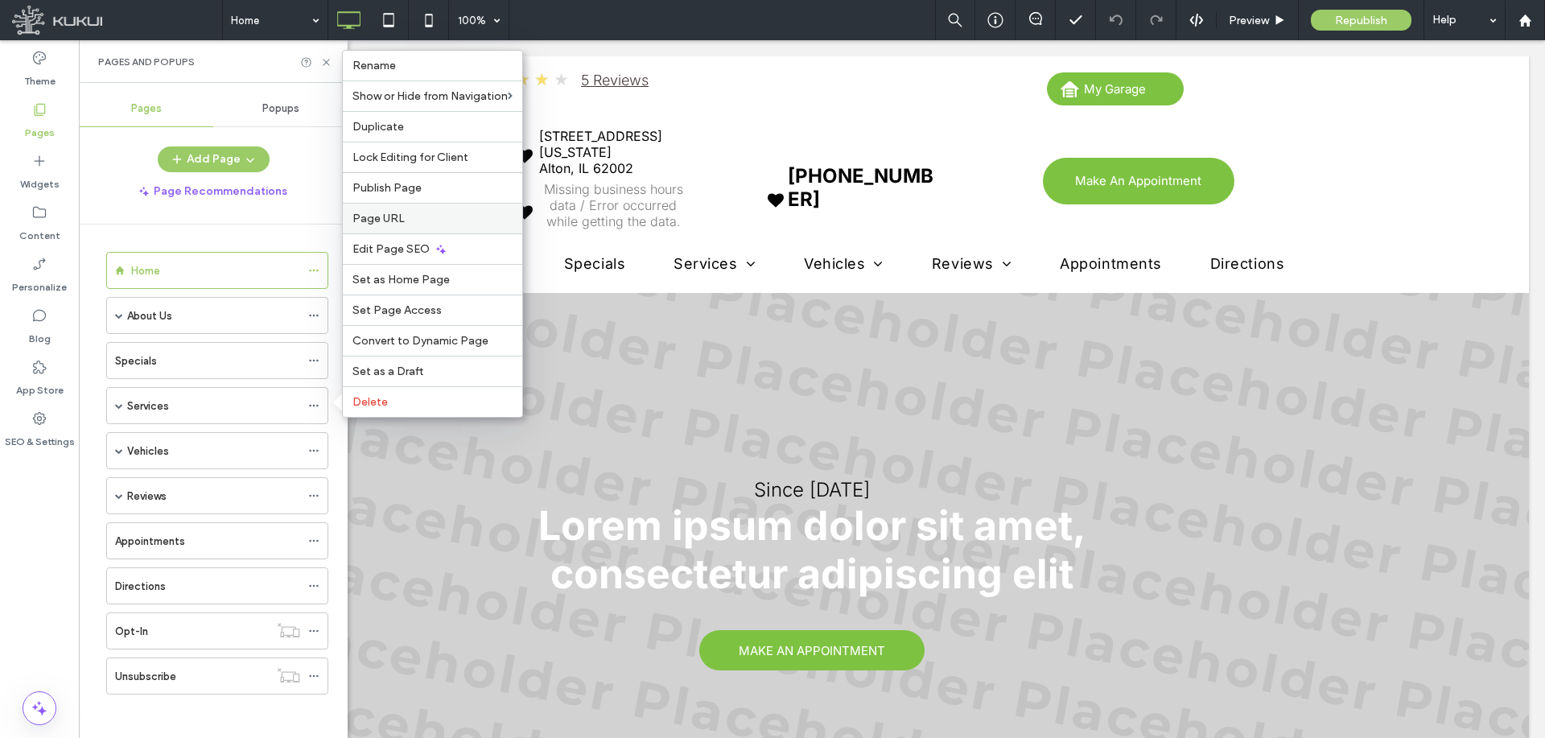
click at [409, 224] on label "Page URL" at bounding box center [432, 219] width 160 height 14
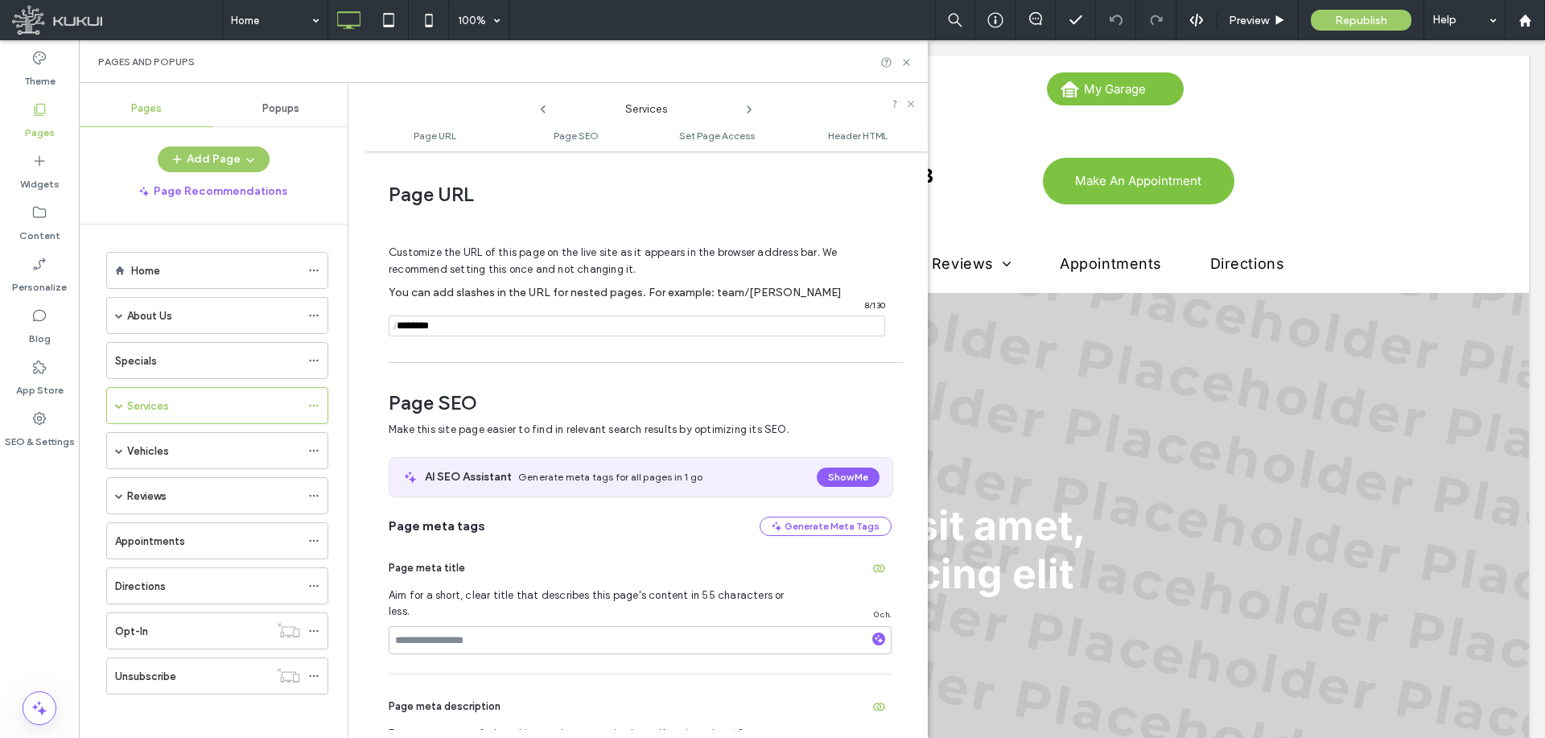
scroll to position [8, 0]
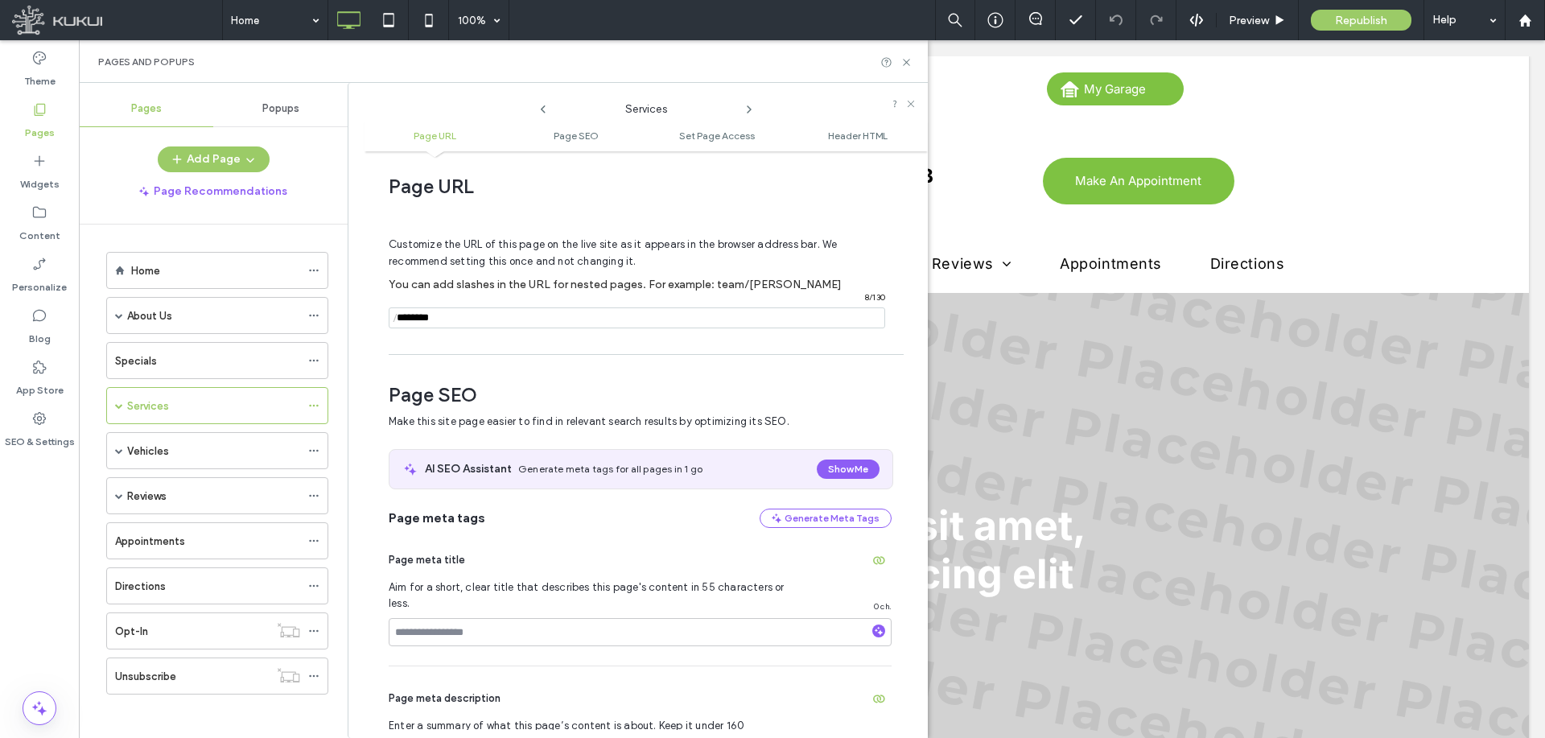
click at [466, 319] on input "notEmpty" at bounding box center [637, 317] width 496 height 21
type input "**********"
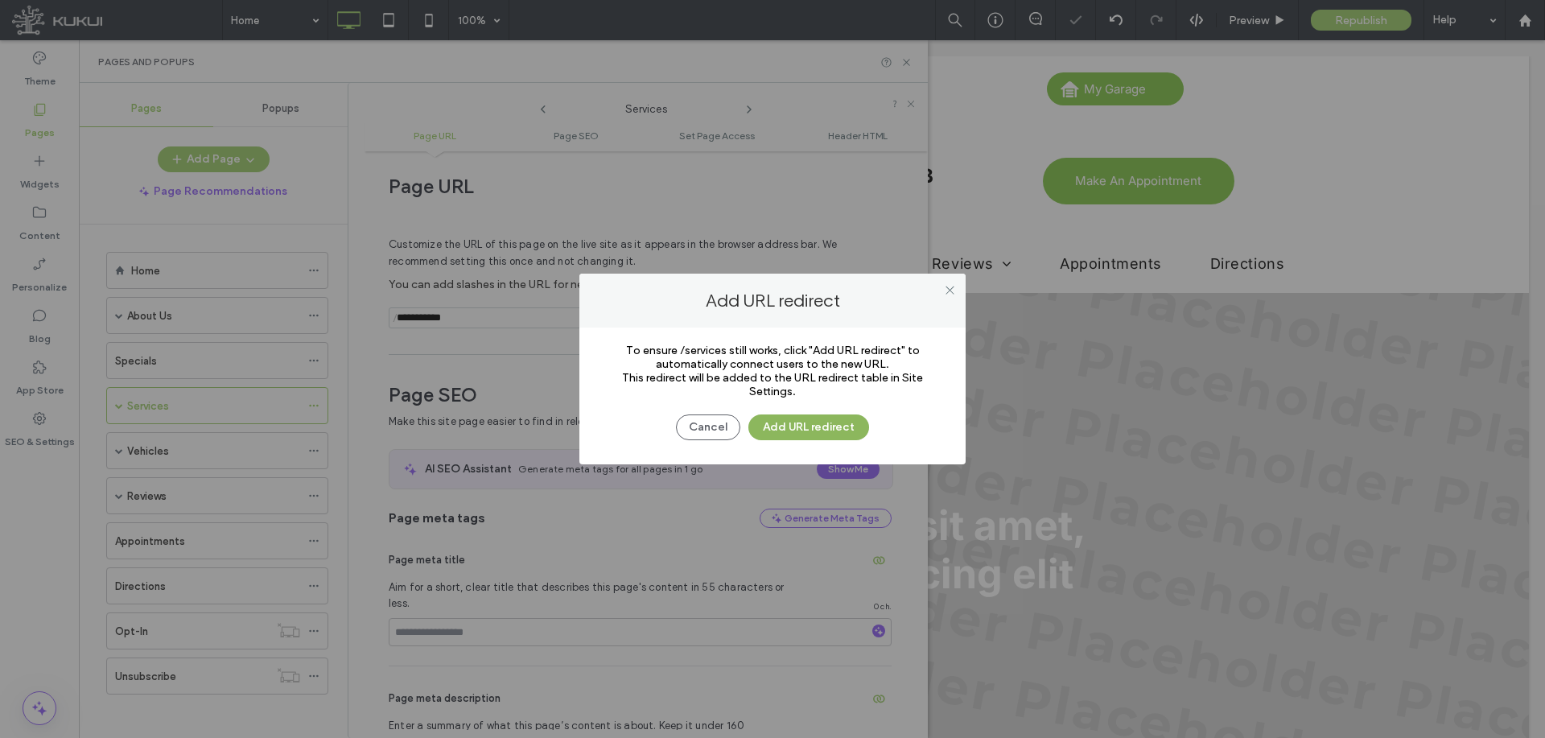
click at [791, 426] on button "Add URL redirect" at bounding box center [808, 427] width 121 height 26
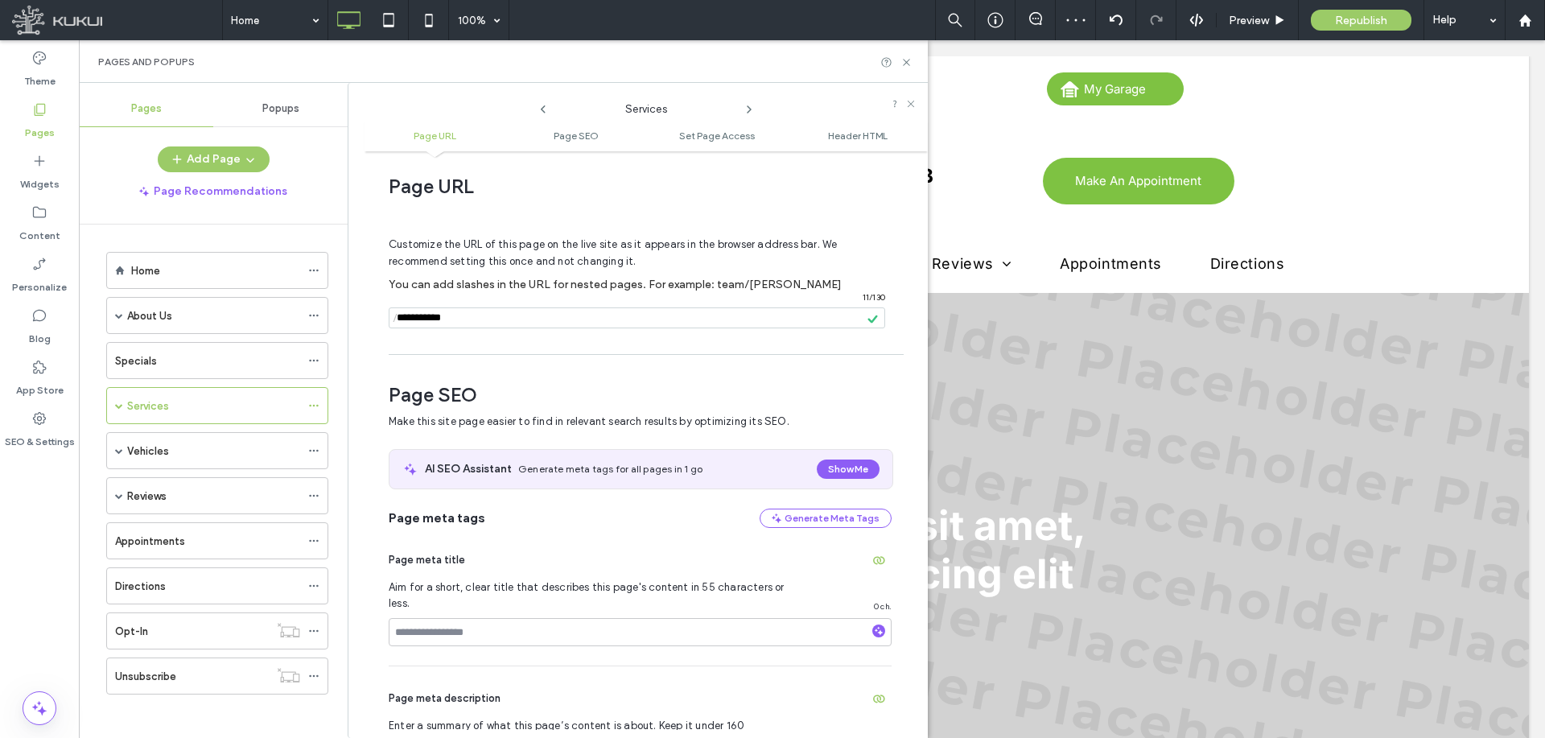
click at [515, 319] on input "notEmpty" at bounding box center [637, 317] width 496 height 21
click at [118, 403] on span at bounding box center [119, 406] width 8 height 8
click at [319, 438] on icon at bounding box center [313, 442] width 11 height 11
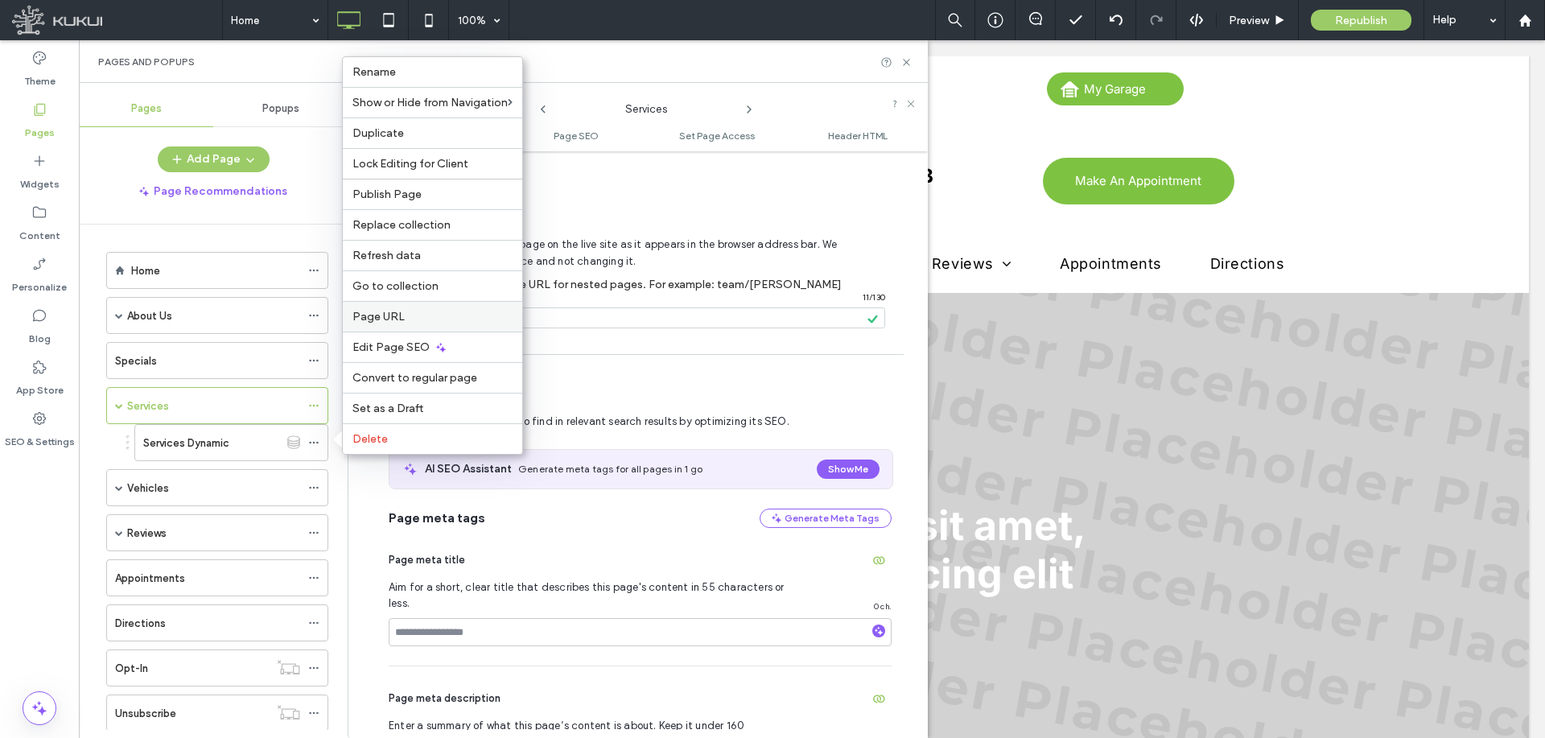
click at [398, 315] on span "Page URL" at bounding box center [378, 317] width 52 height 14
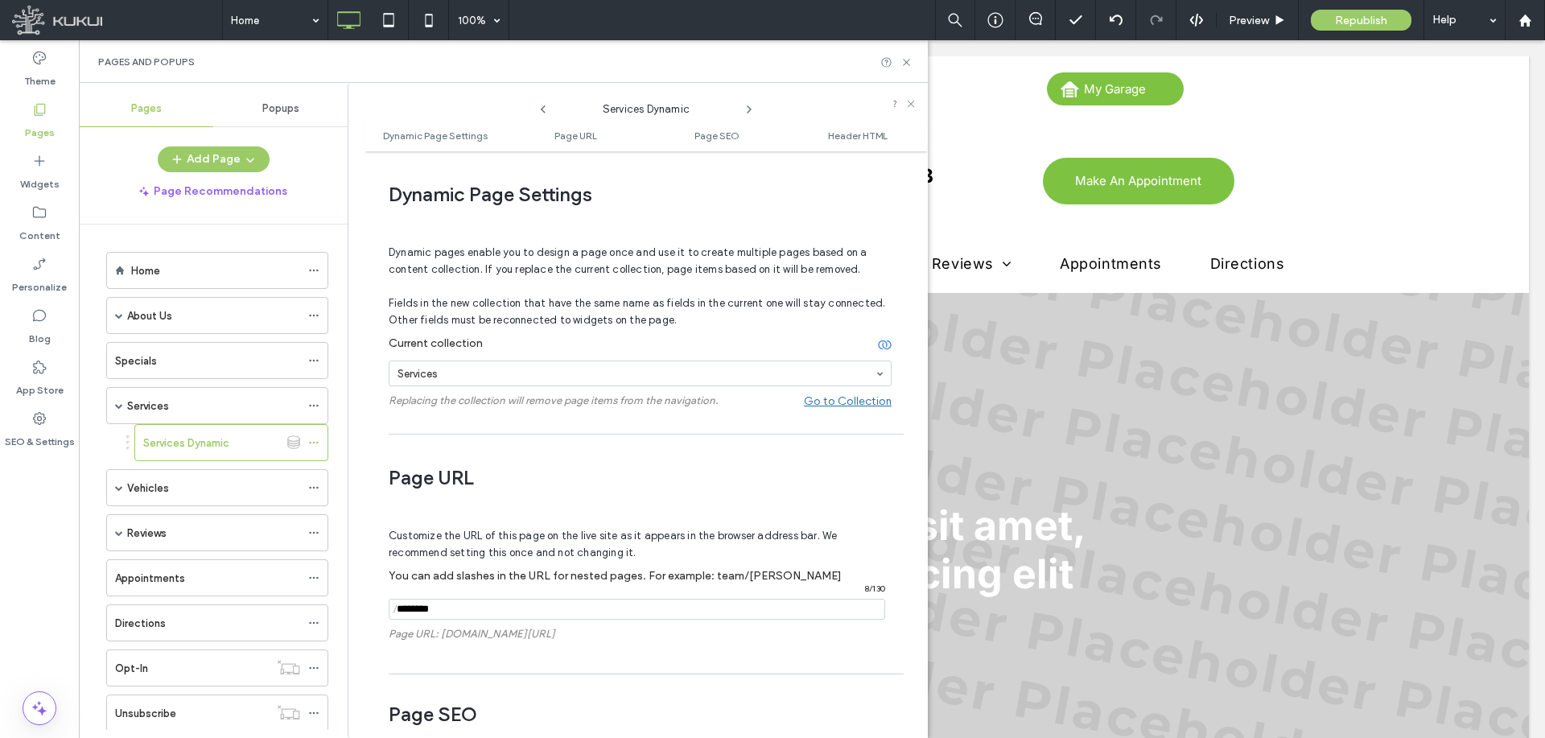
scroll to position [291, 0]
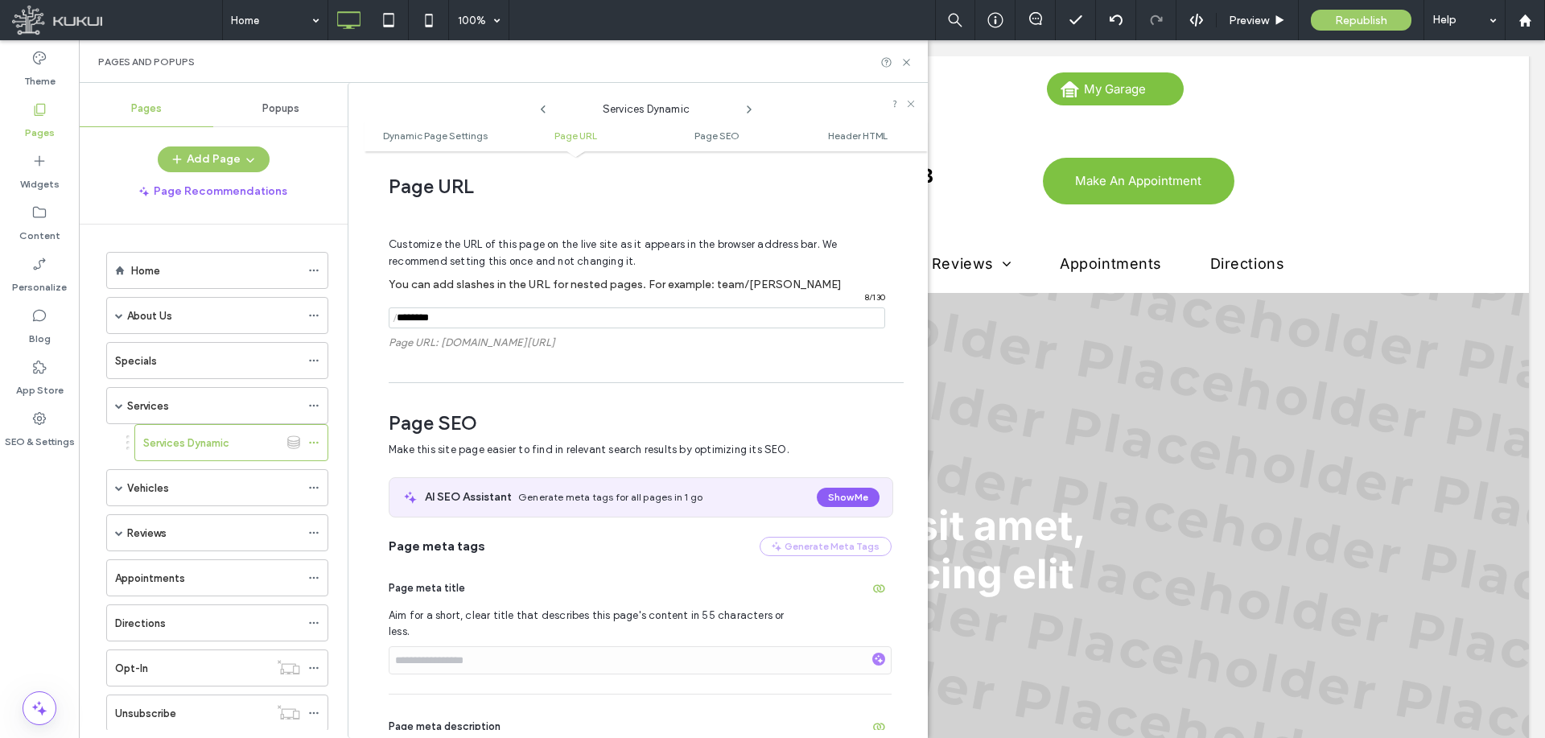
click at [469, 319] on input "notEmpty" at bounding box center [637, 317] width 496 height 21
paste input "**********"
type input "**********"
click at [472, 360] on div "Customize the URL of this page on the live site as it appears in the browser ad…" at bounding box center [640, 289] width 503 height 169
click at [590, 273] on span "Customize the URL of this page on the live site as it appears in the browser ad…" at bounding box center [613, 252] width 448 height 55
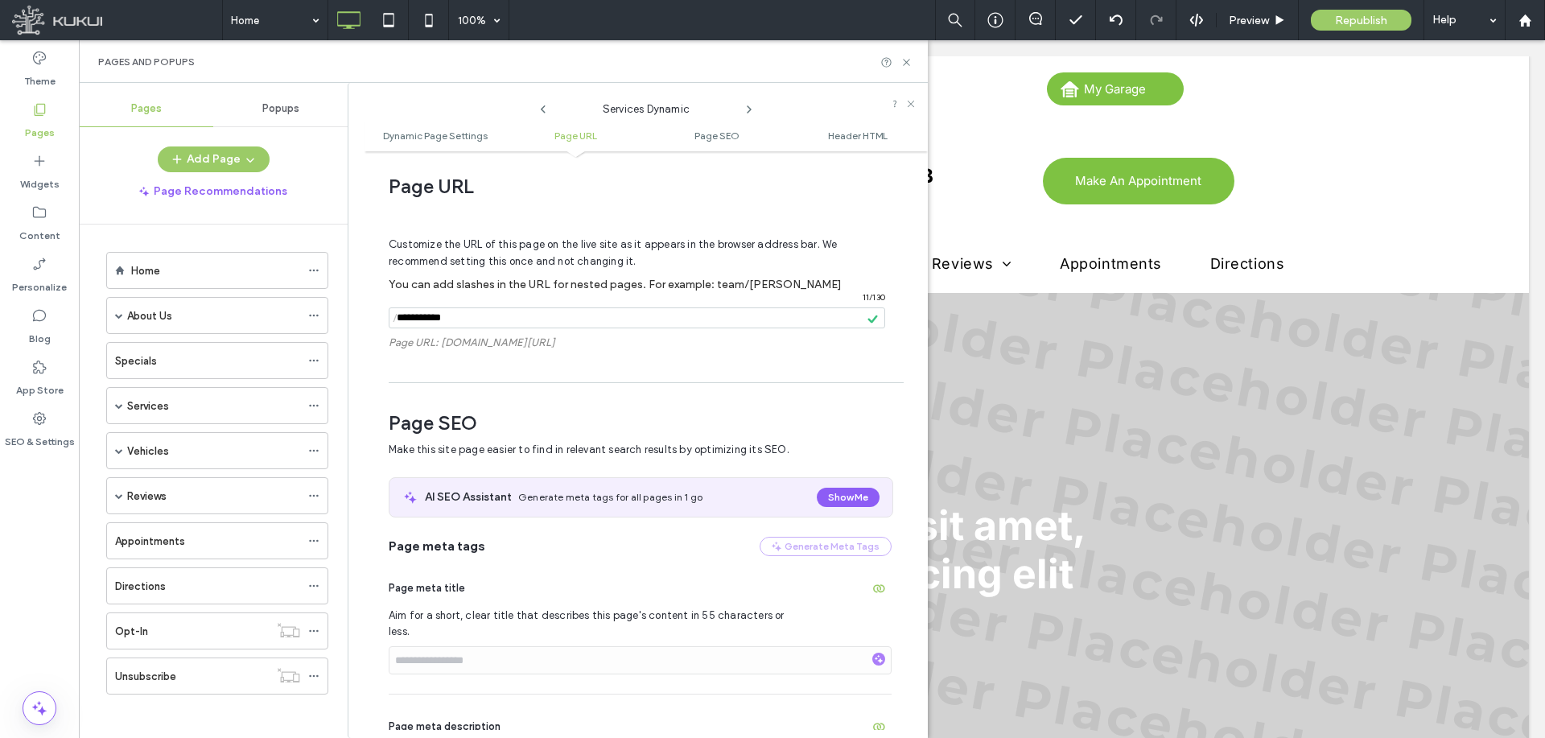
click at [904, 55] on div "Pages and Popups" at bounding box center [503, 61] width 849 height 43
click at [212, 358] on div "Specials" at bounding box center [207, 360] width 185 height 17
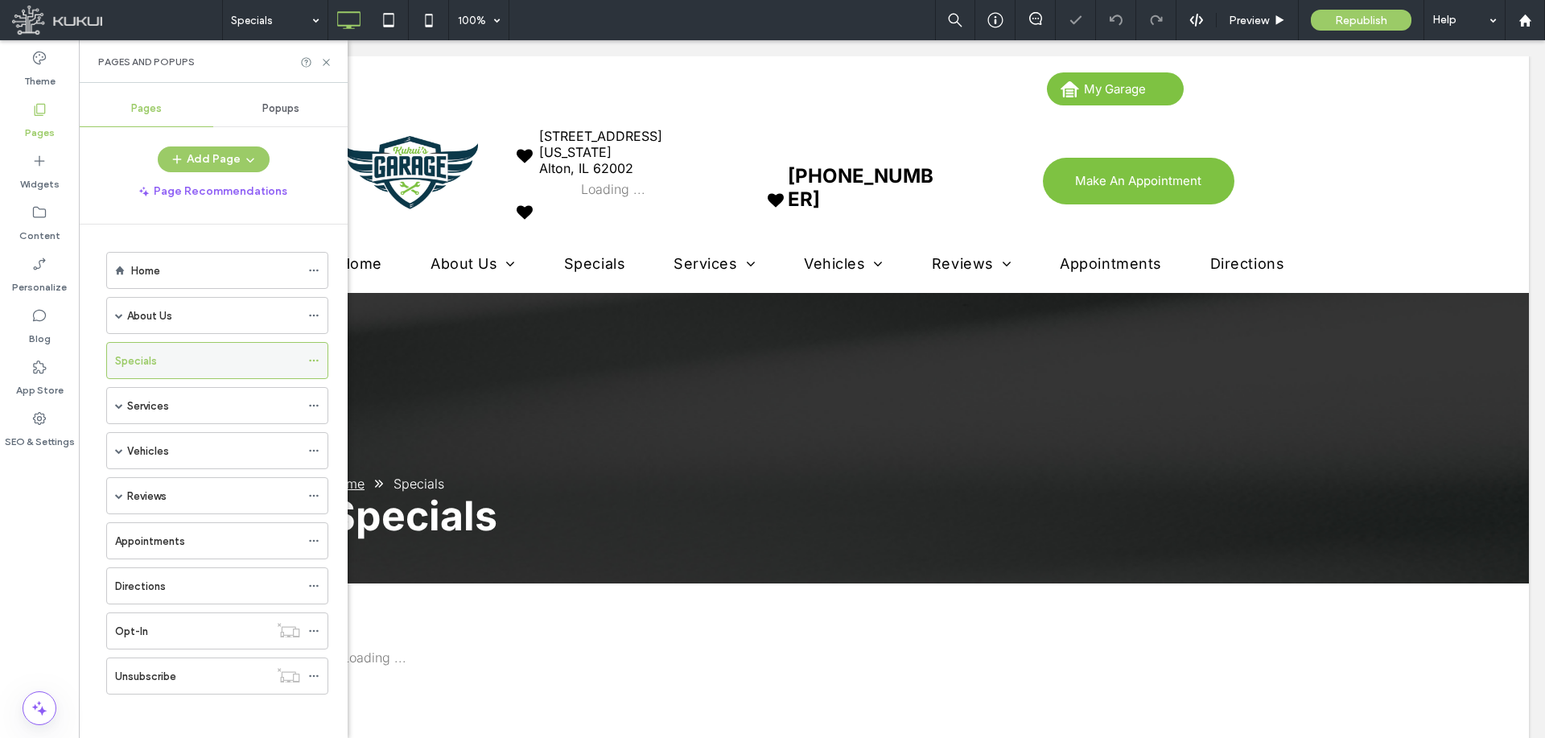
click at [313, 359] on icon at bounding box center [313, 360] width 11 height 11
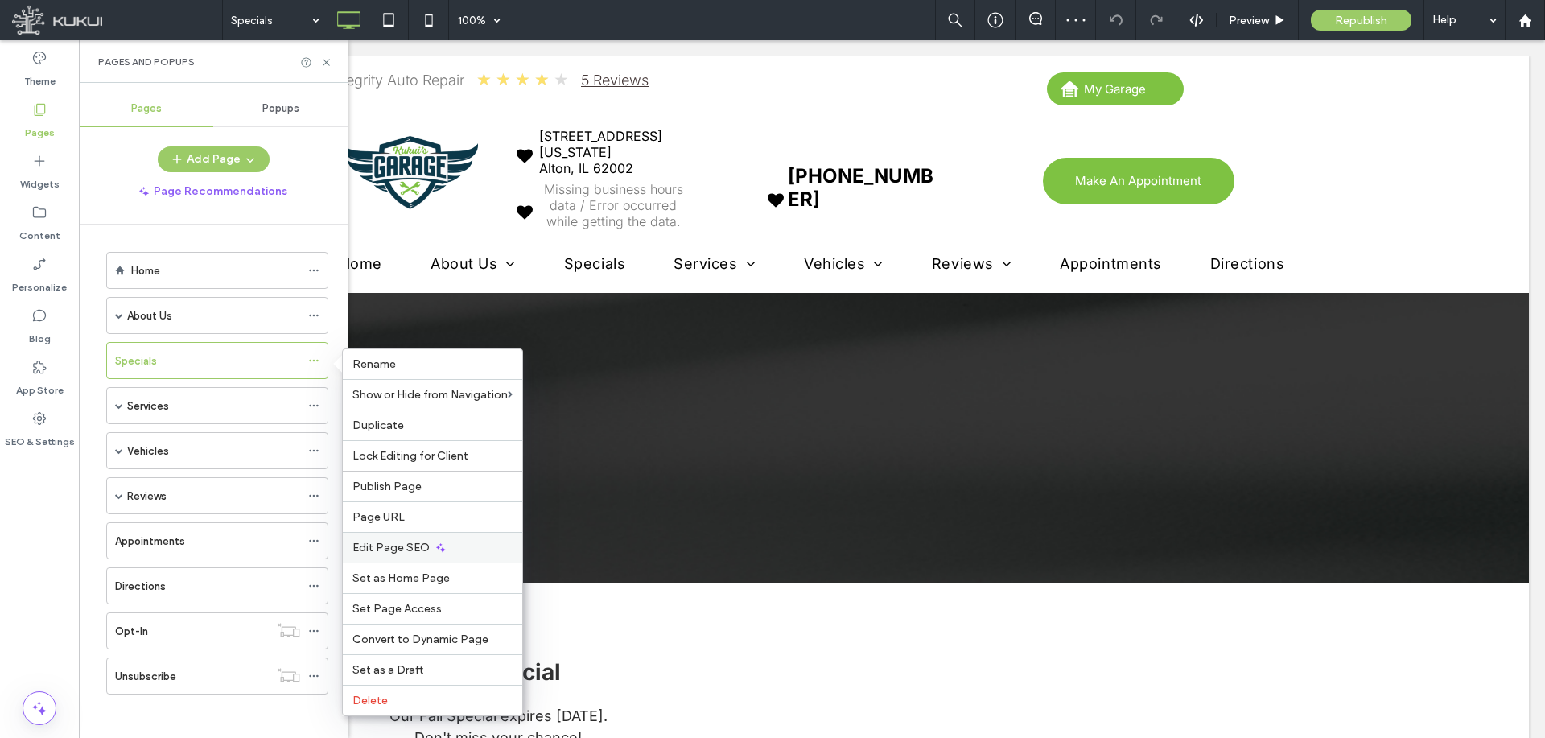
click at [406, 546] on span "Edit Page SEO" at bounding box center [390, 548] width 77 height 14
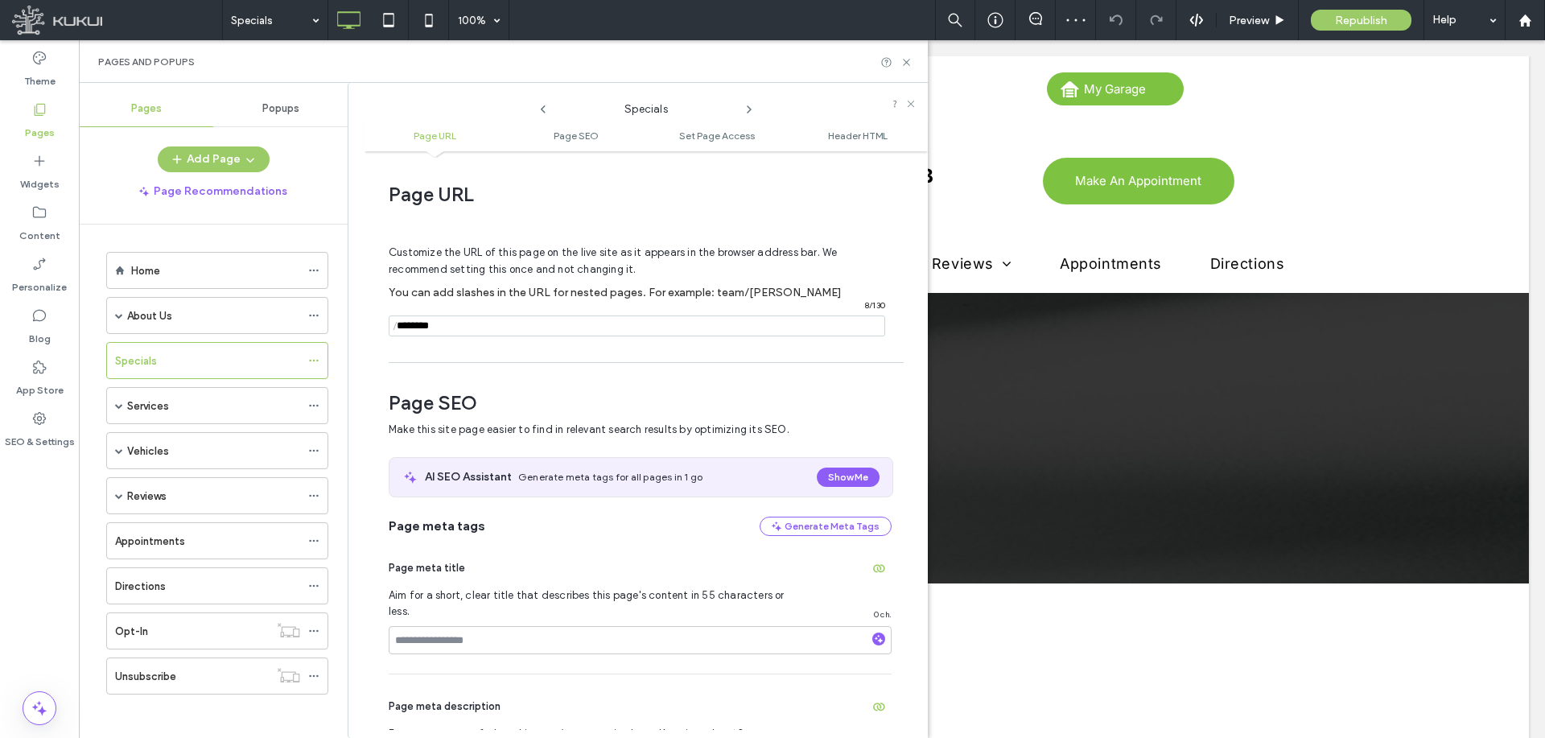
drag, startPoint x: 517, startPoint y: 332, endPoint x: 768, endPoint y: 291, distance: 254.3
click at [517, 332] on input "notEmpty" at bounding box center [637, 325] width 496 height 21
click at [570, 331] on input "notEmpty" at bounding box center [637, 325] width 496 height 21
paste input "******"
type input "*******"
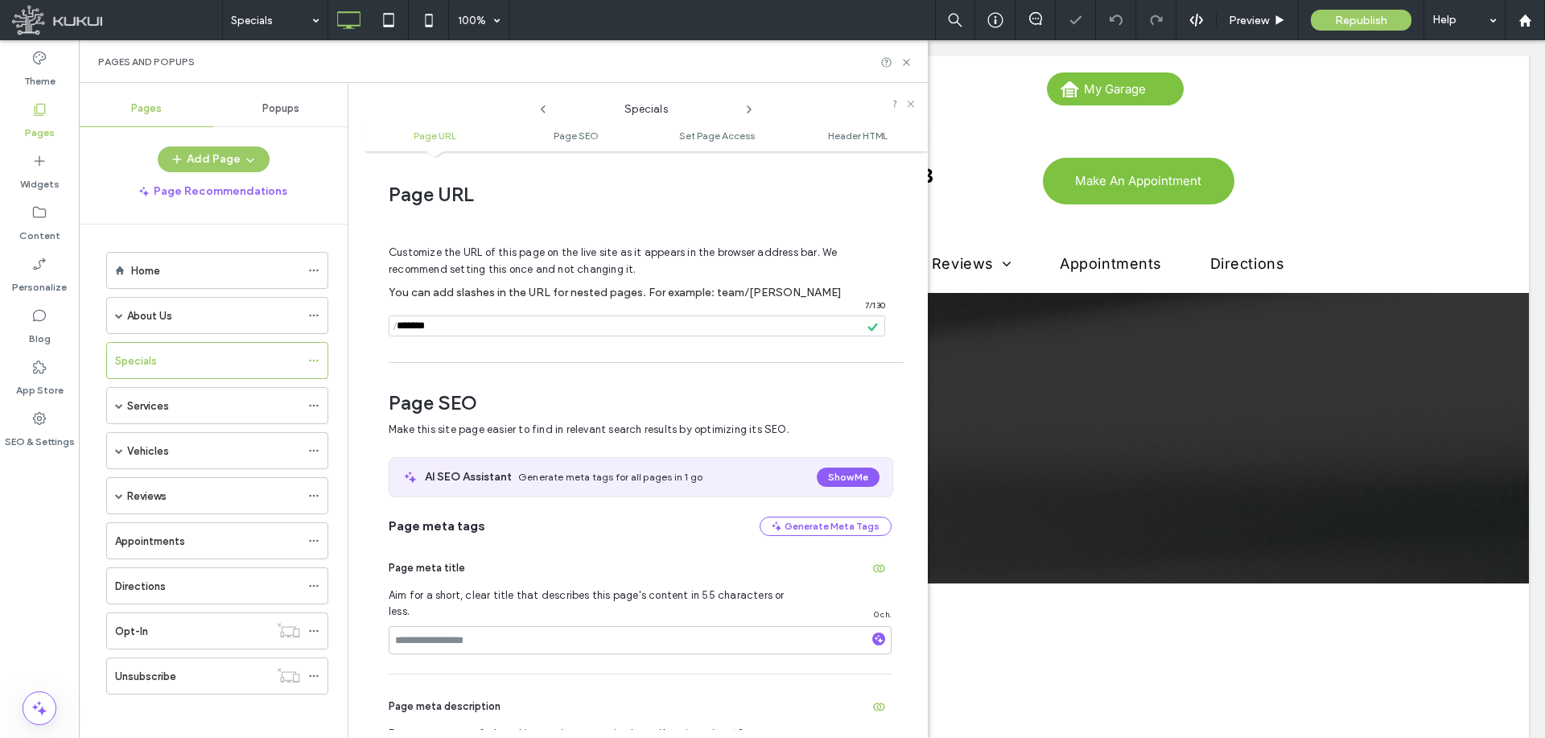
click at [566, 354] on div "Customize the URL of this page on the live site as it appears in the browser ad…" at bounding box center [640, 283] width 503 height 141
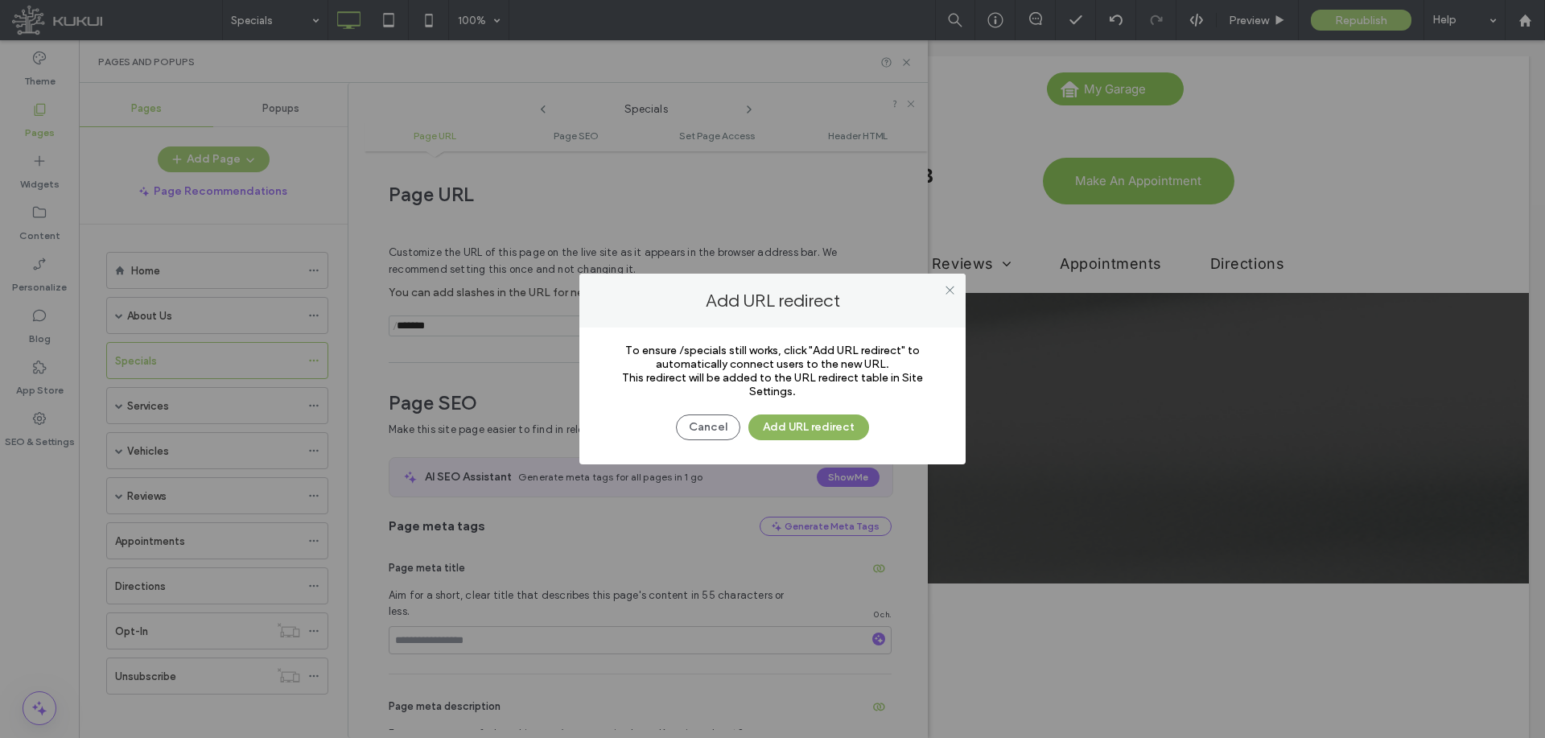
click at [767, 427] on button "Add URL redirect" at bounding box center [808, 427] width 121 height 26
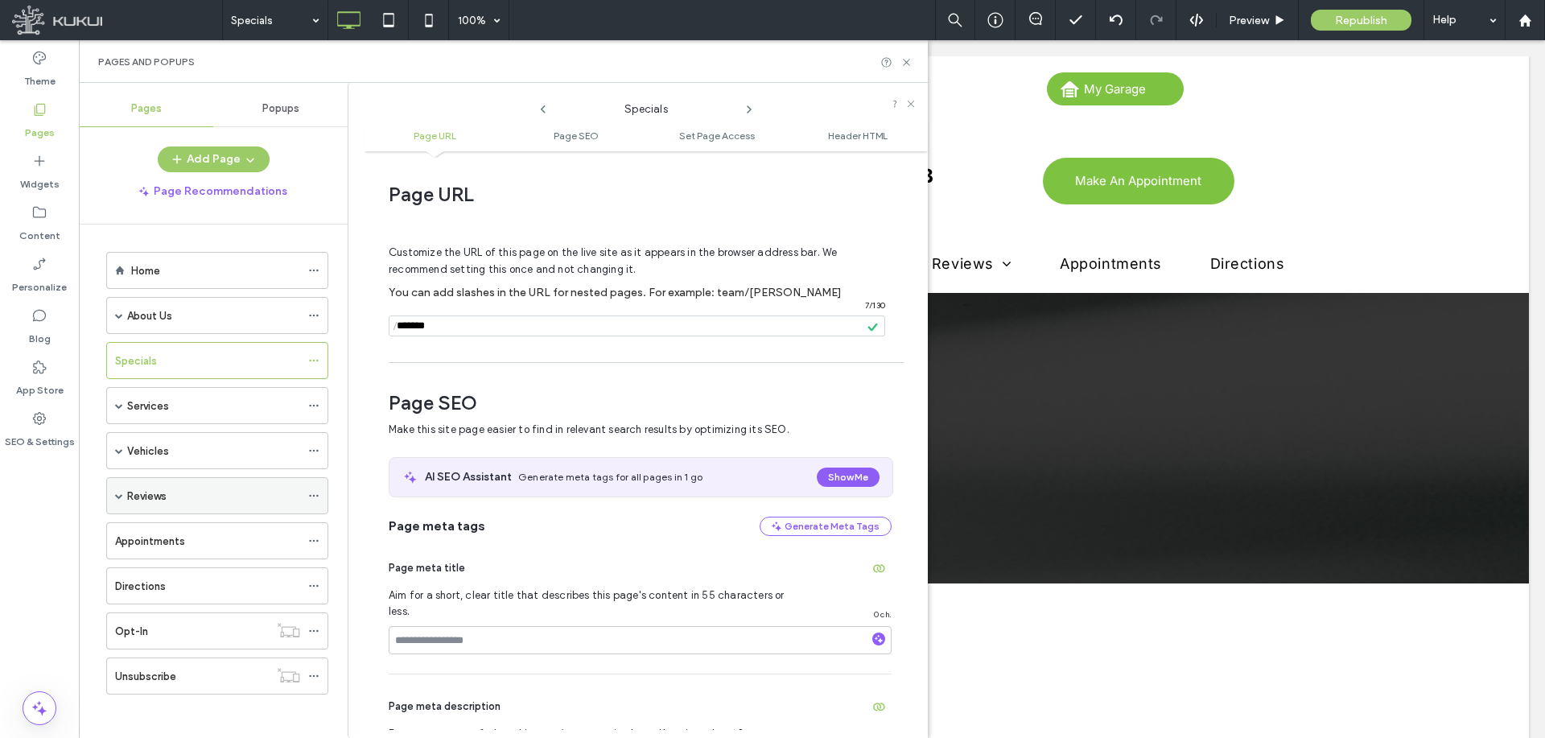
click at [167, 493] on label "Reviews" at bounding box center [146, 496] width 39 height 28
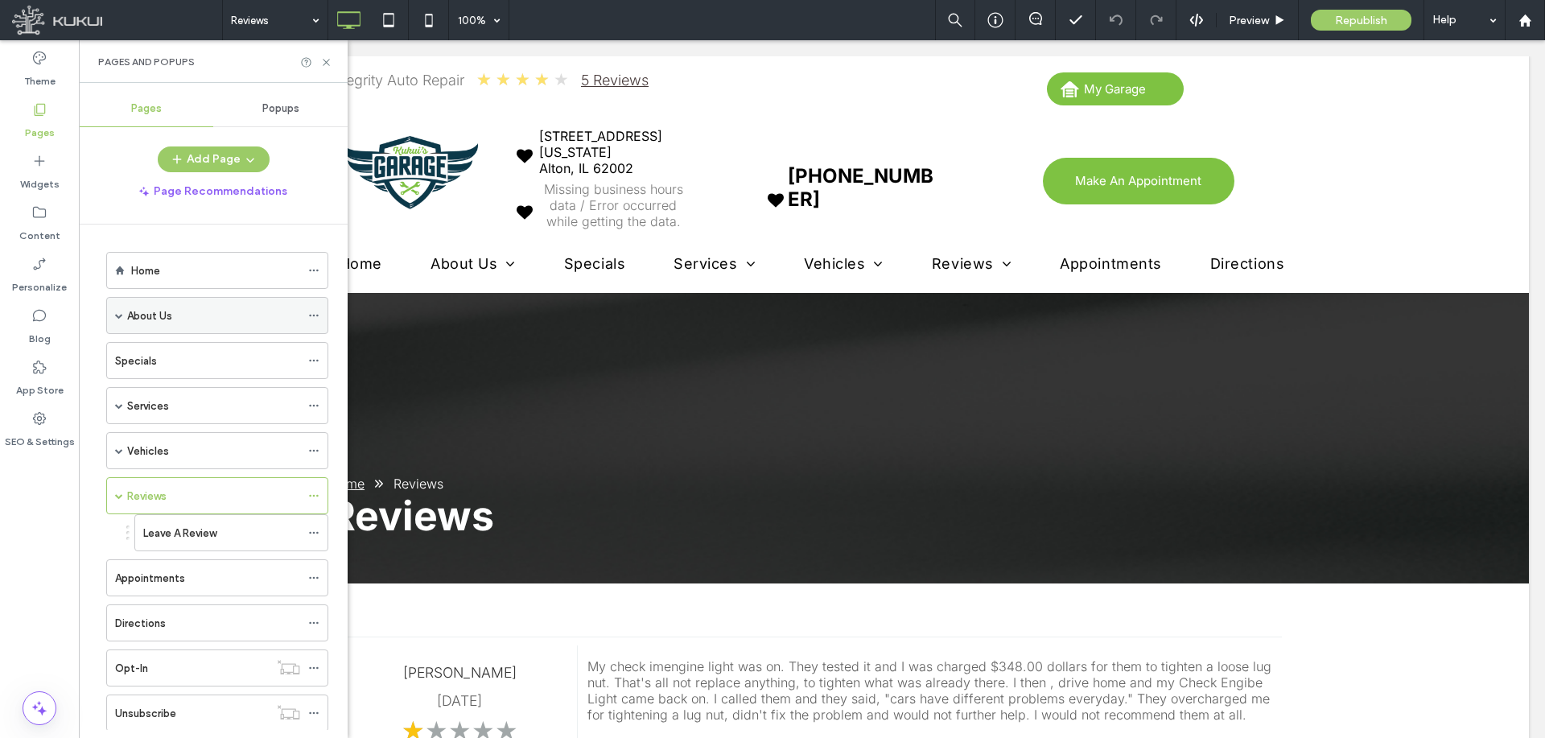
click at [224, 311] on div "About Us" at bounding box center [213, 315] width 173 height 17
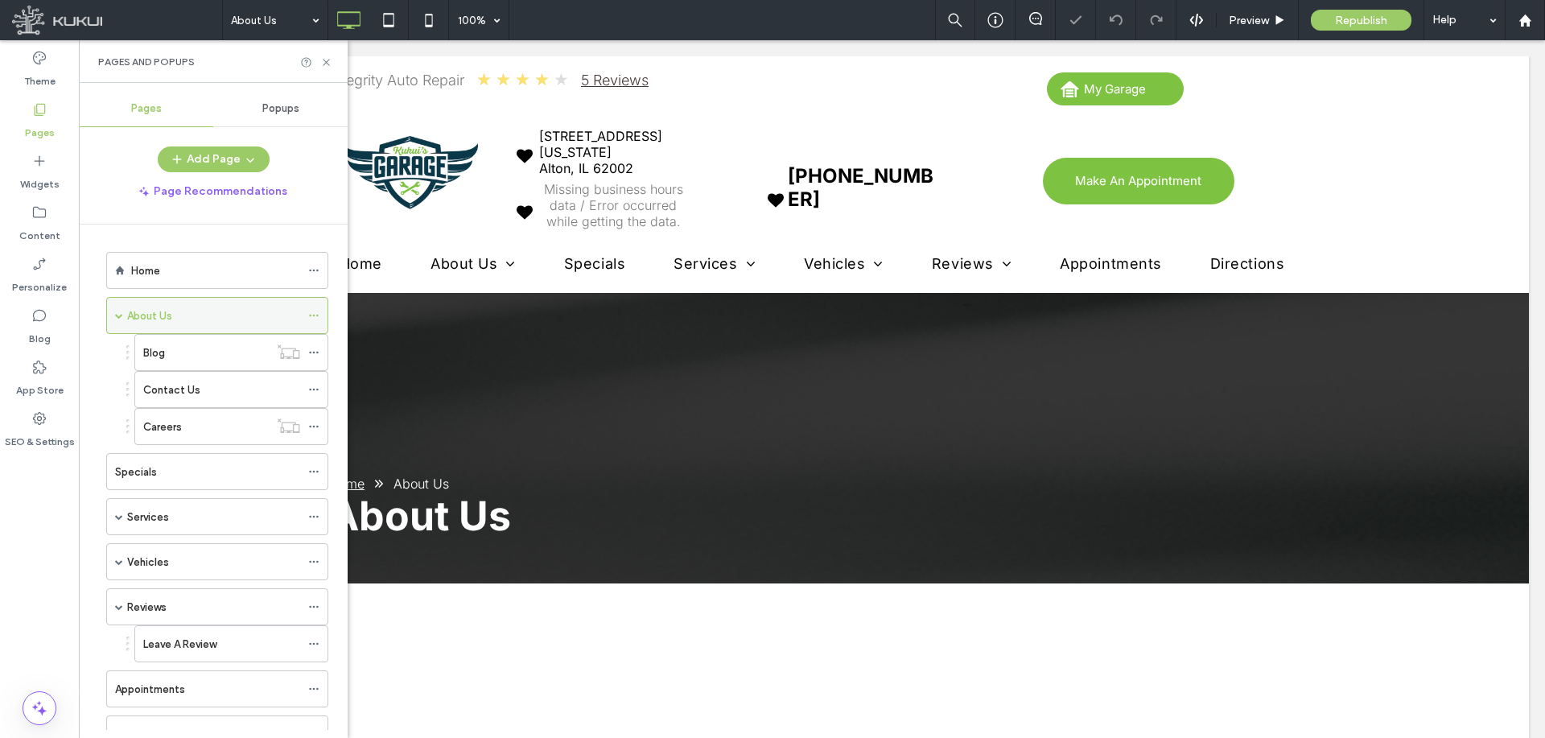
click at [315, 311] on icon at bounding box center [313, 315] width 11 height 11
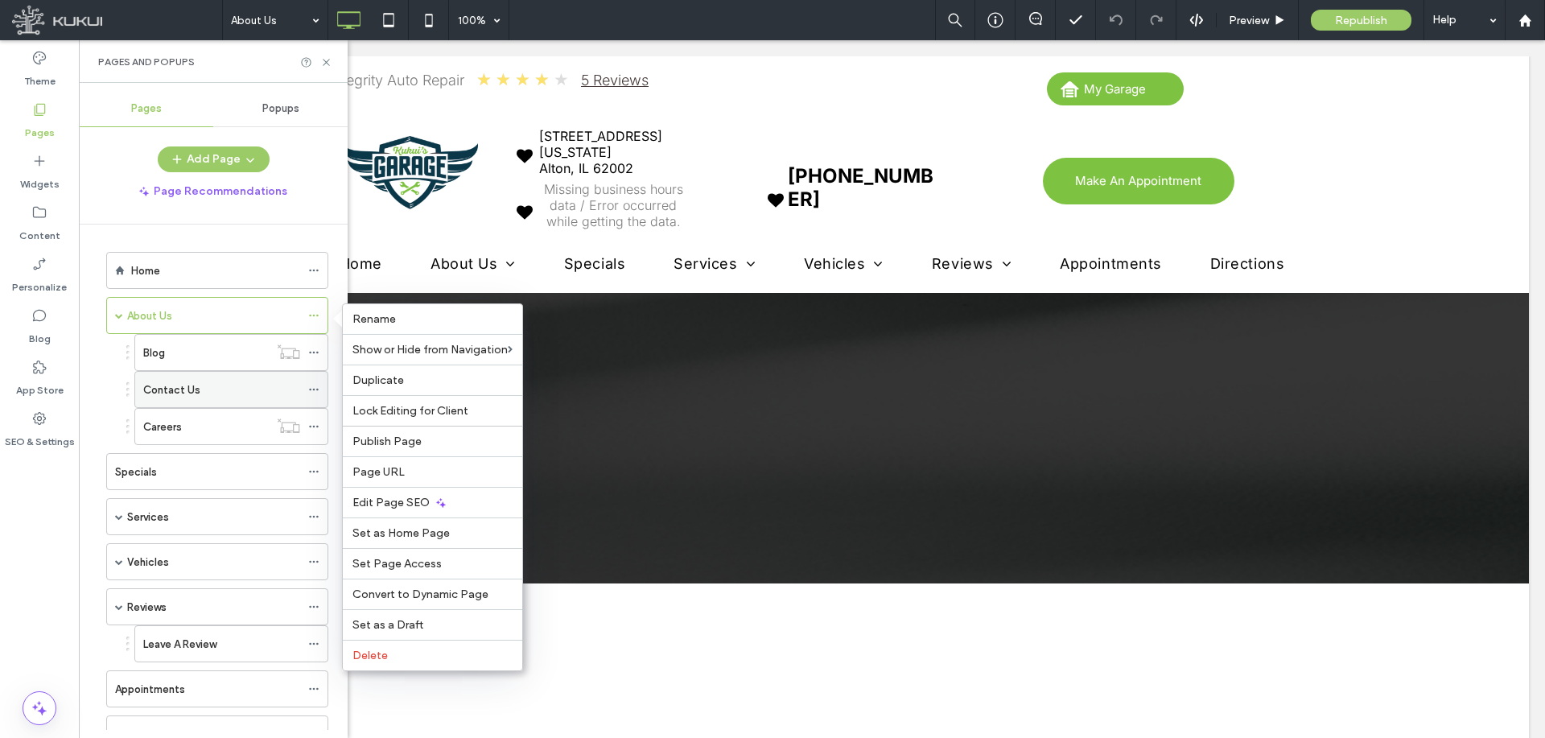
click at [235, 385] on div "Contact Us" at bounding box center [221, 389] width 157 height 17
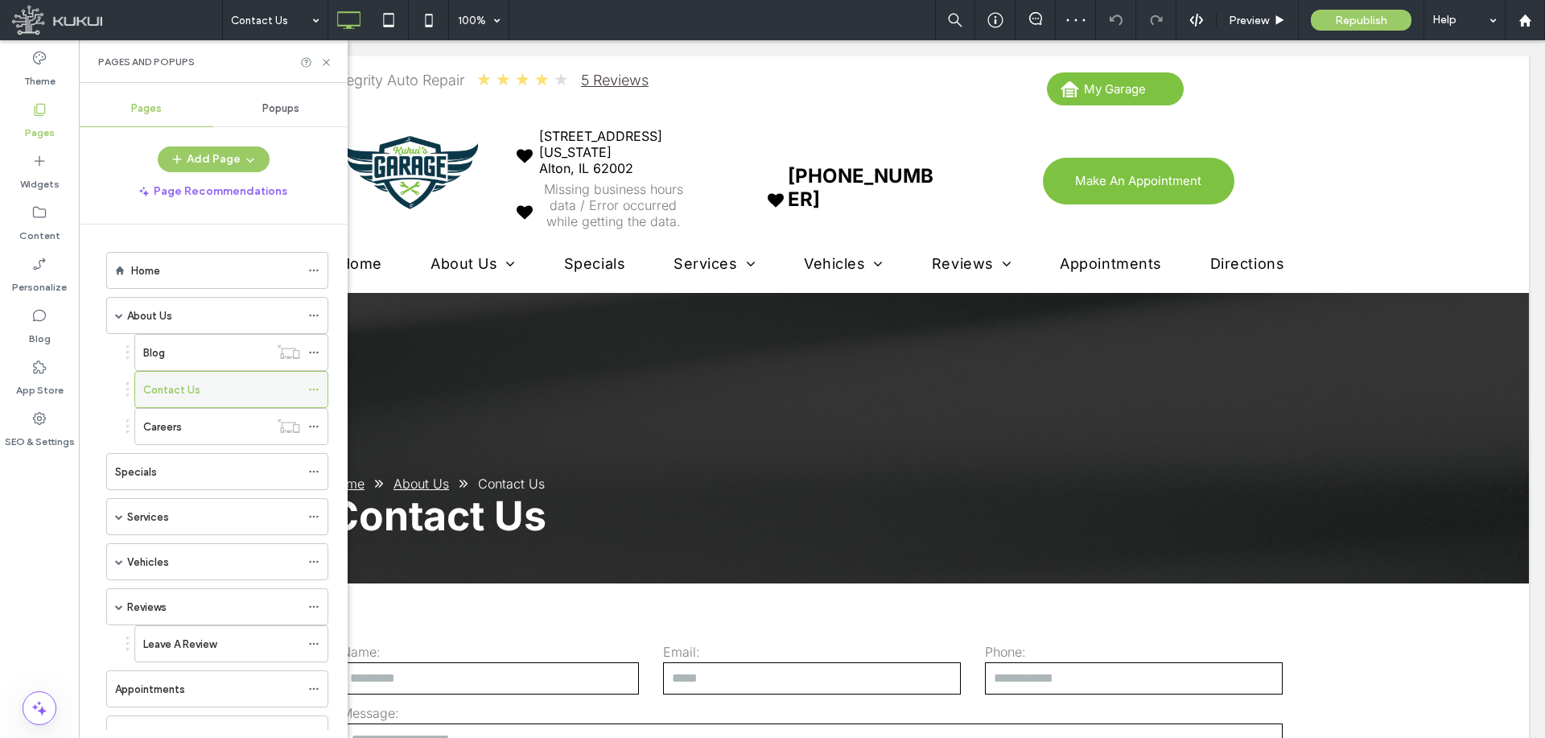
click at [315, 384] on icon at bounding box center [313, 389] width 11 height 11
click at [93, 443] on div "Home About Us Blog Contact Us Careers Specials Services Services Dynamic Vehicl…" at bounding box center [213, 476] width 269 height 505
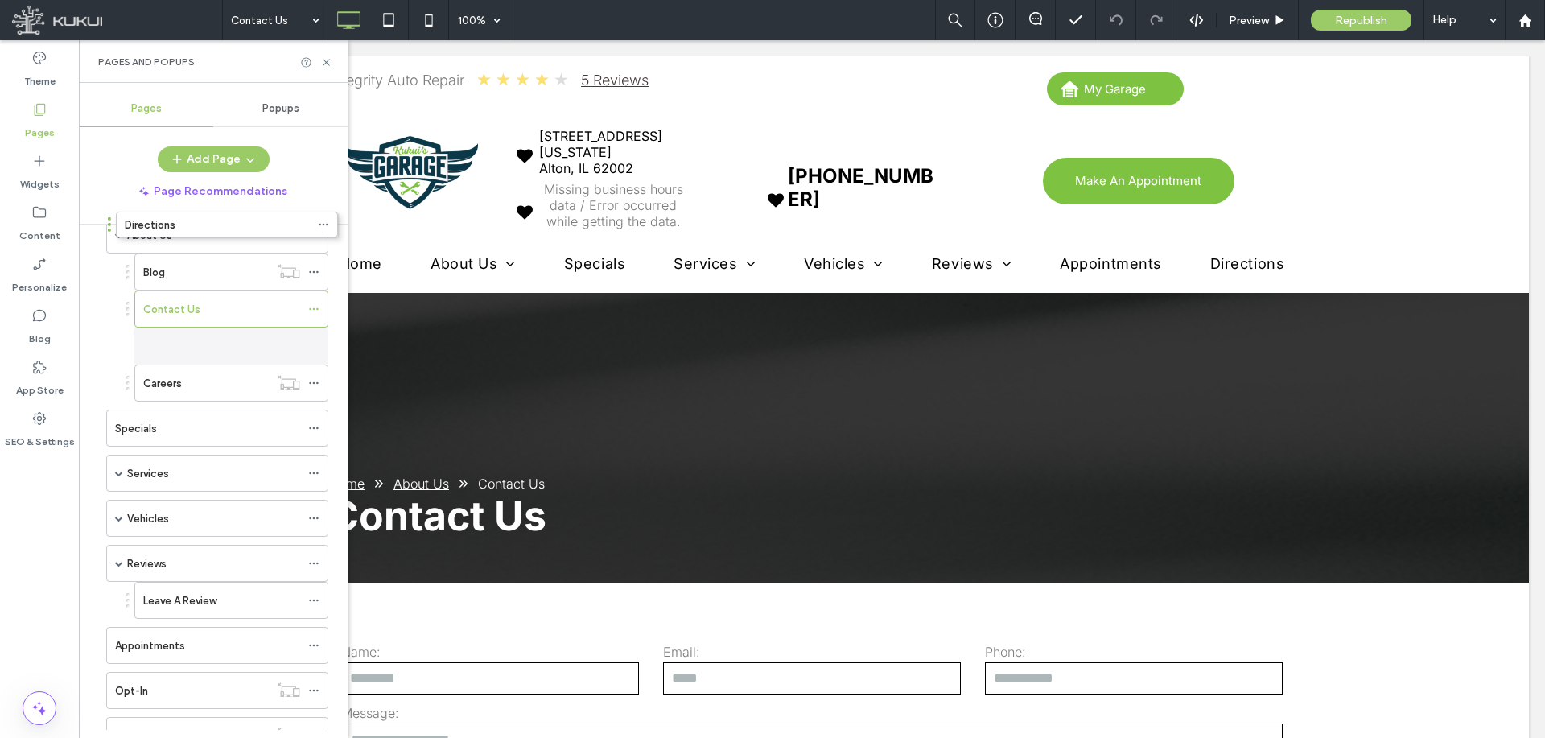
scroll to position [64, 0]
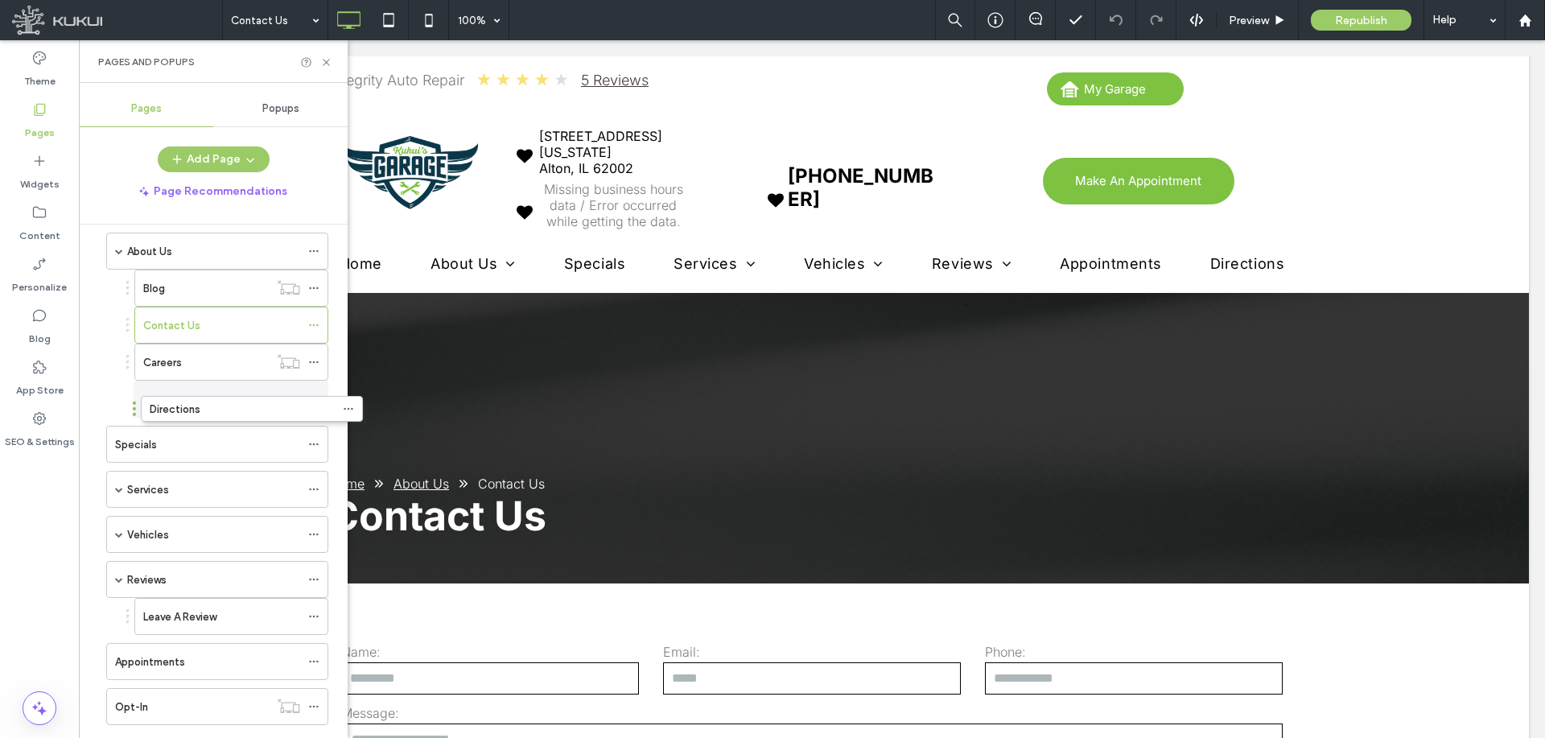
drag, startPoint x: 187, startPoint y: 589, endPoint x: 221, endPoint y: 422, distance: 170.1
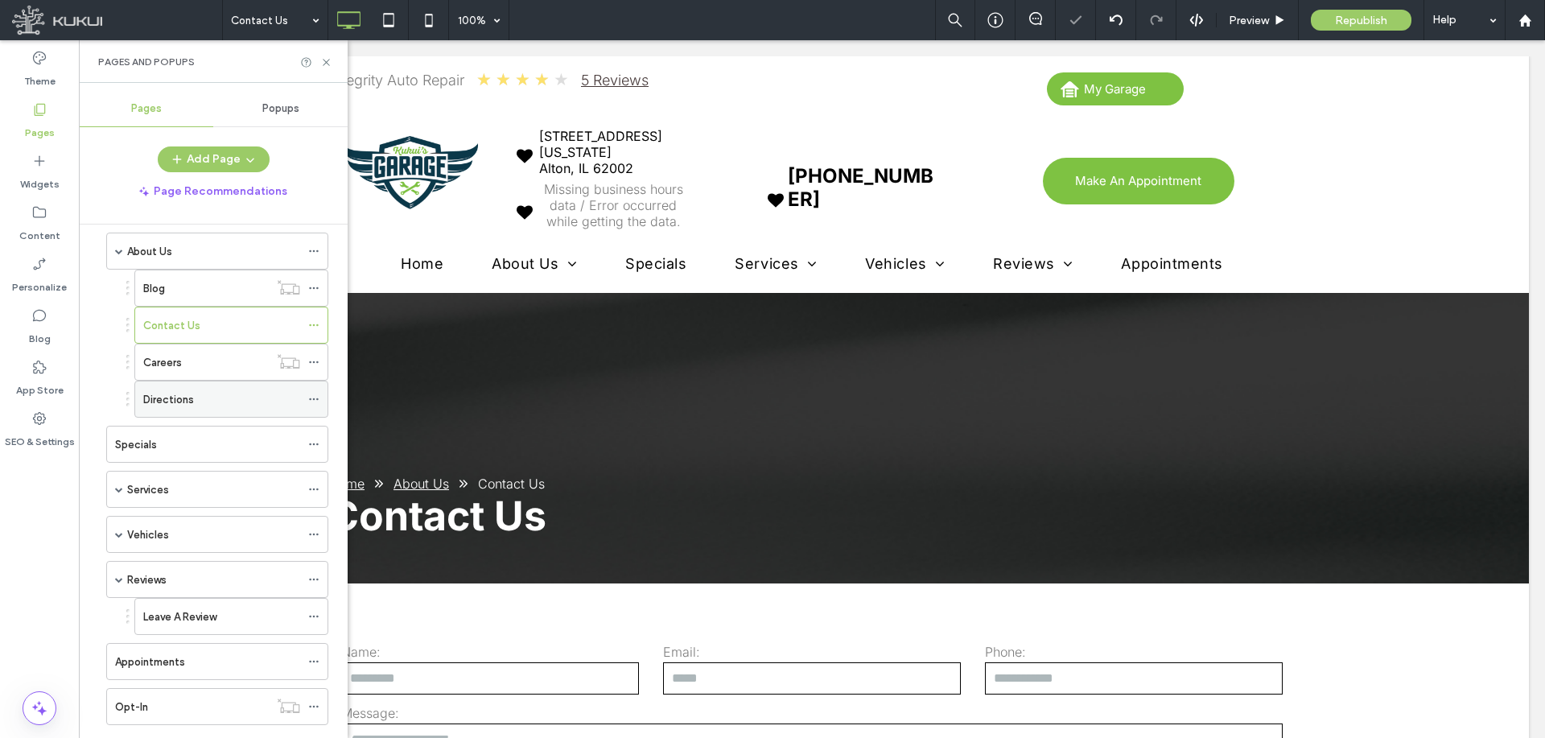
click at [315, 395] on icon at bounding box center [313, 398] width 11 height 11
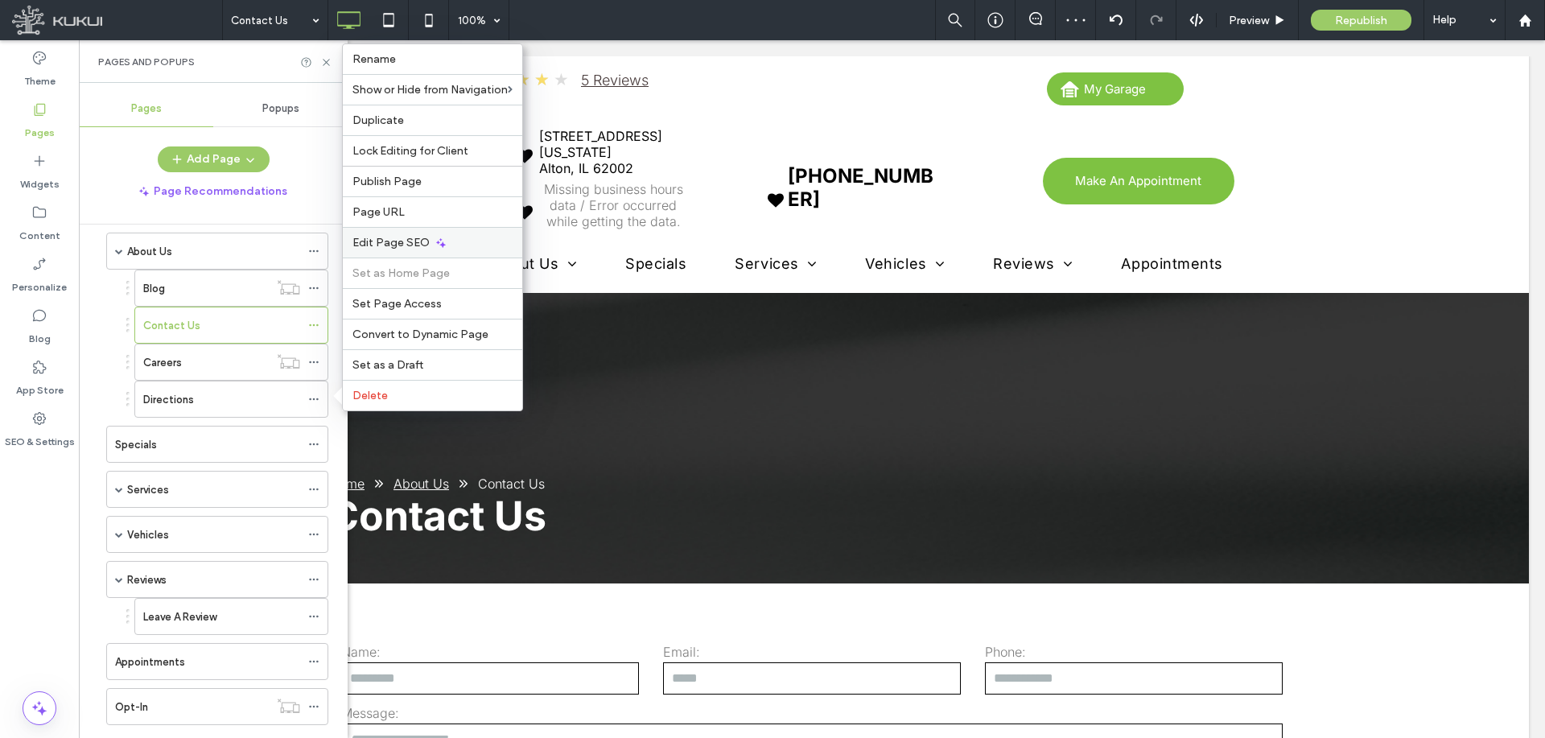
click at [421, 238] on span "Edit Page SEO" at bounding box center [390, 243] width 77 height 14
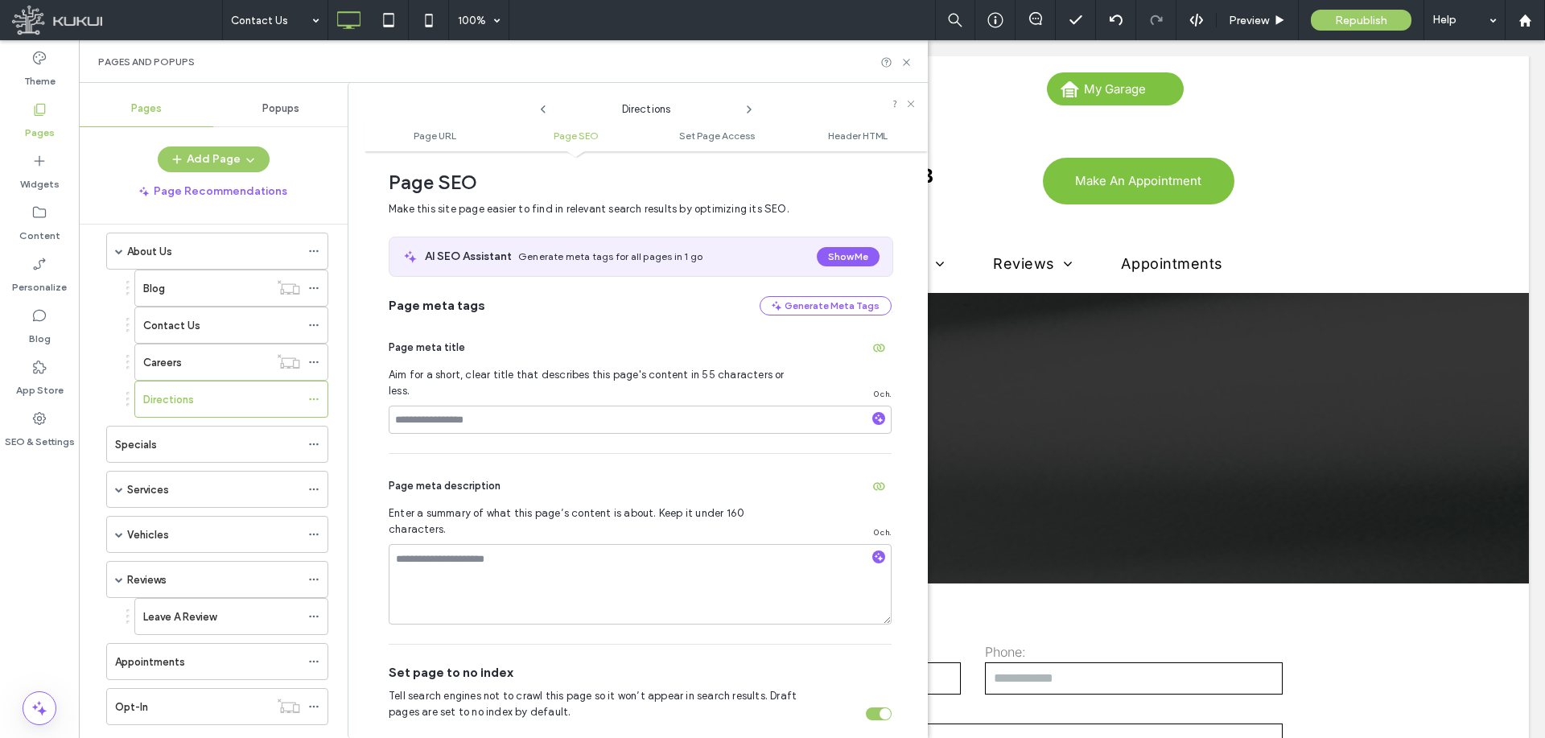
scroll to position [0, 0]
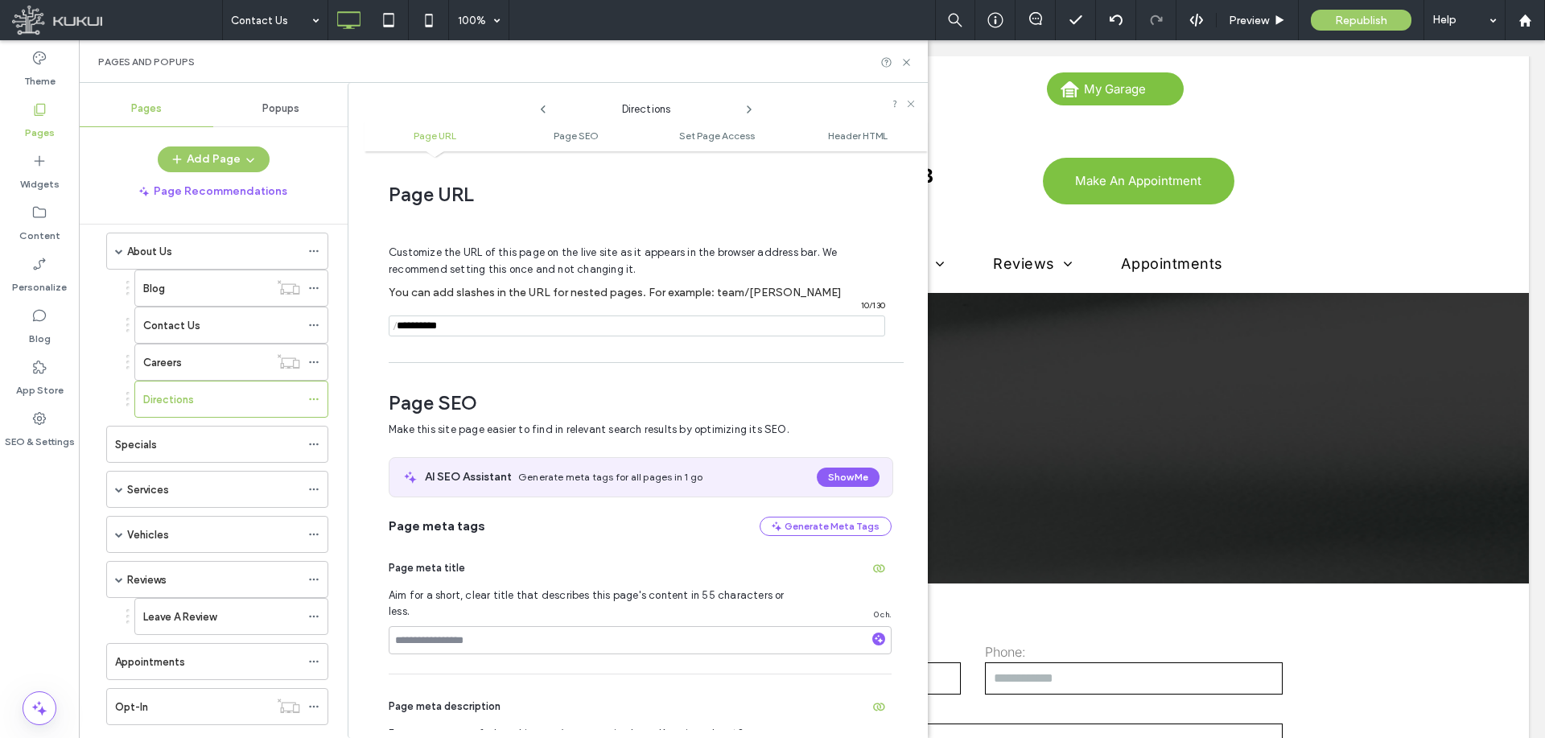
click at [525, 322] on input "notEmpty" at bounding box center [637, 325] width 496 height 21
paste input "**********"
click at [389, 323] on div "/ 16 / 130" at bounding box center [637, 325] width 496 height 21
type input "**********"
click at [542, 354] on div "Customize the URL of this page on the live site as it appears in the browser ad…" at bounding box center [640, 283] width 503 height 141
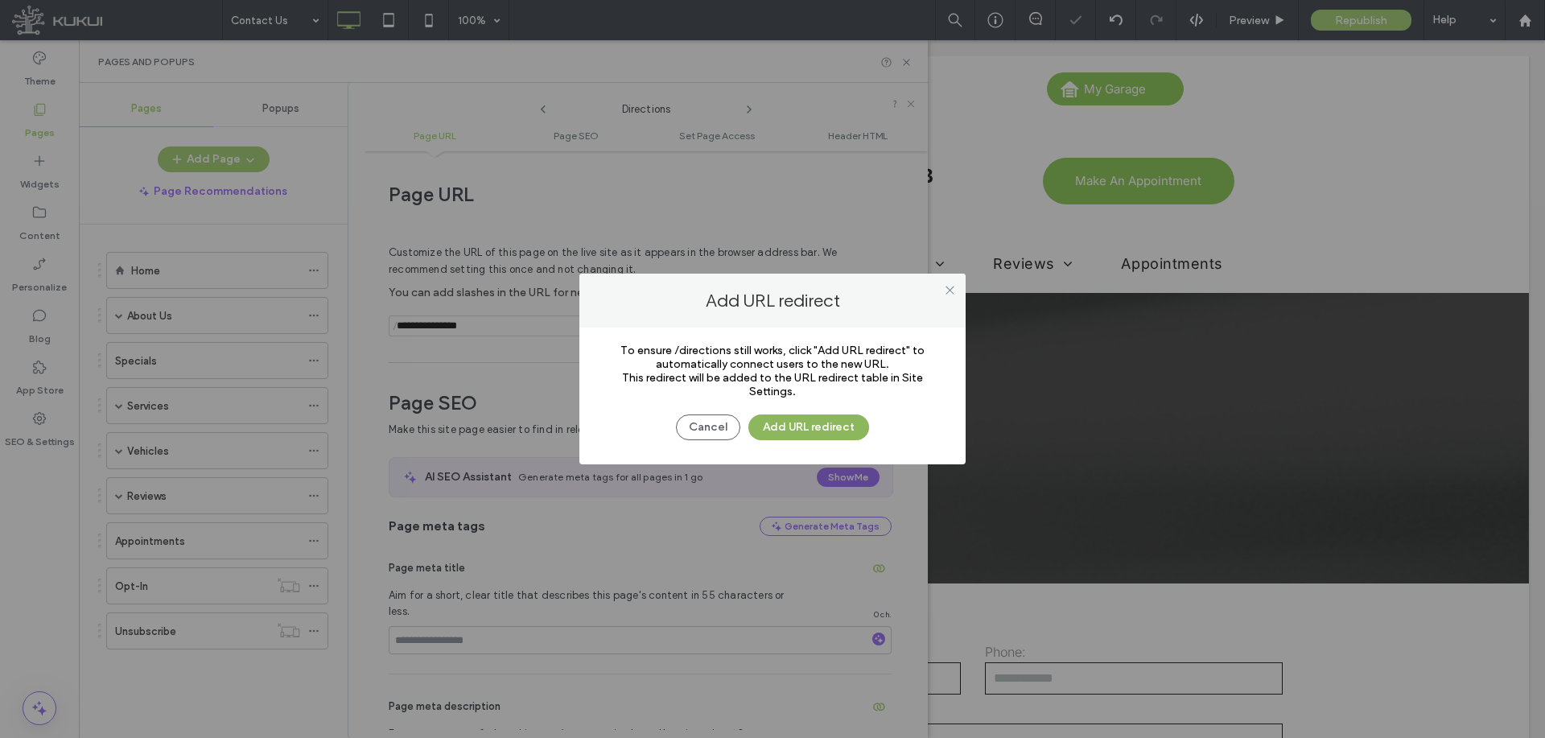
click at [832, 424] on button "Add URL redirect" at bounding box center [808, 427] width 121 height 26
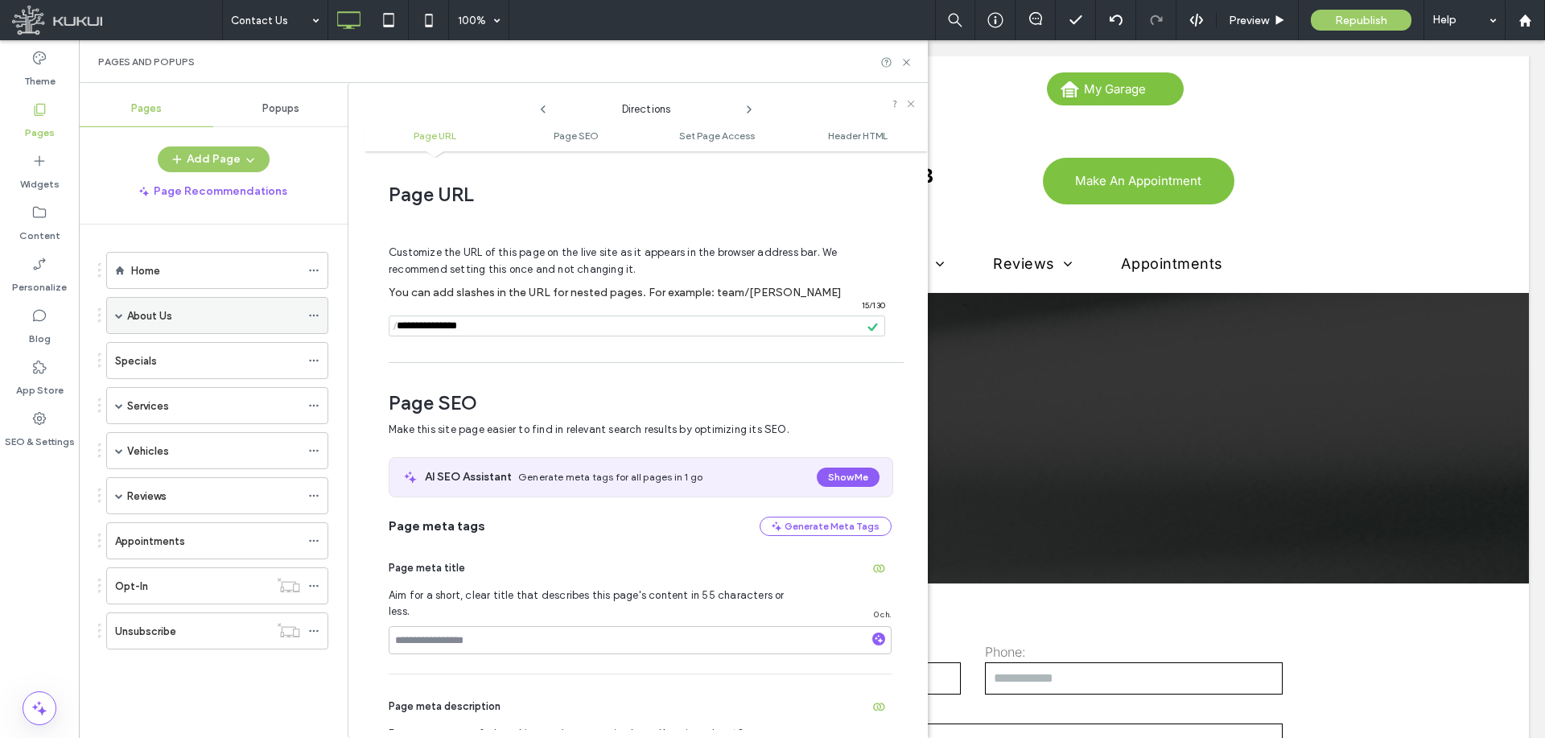
click at [121, 311] on span at bounding box center [119, 315] width 8 height 8
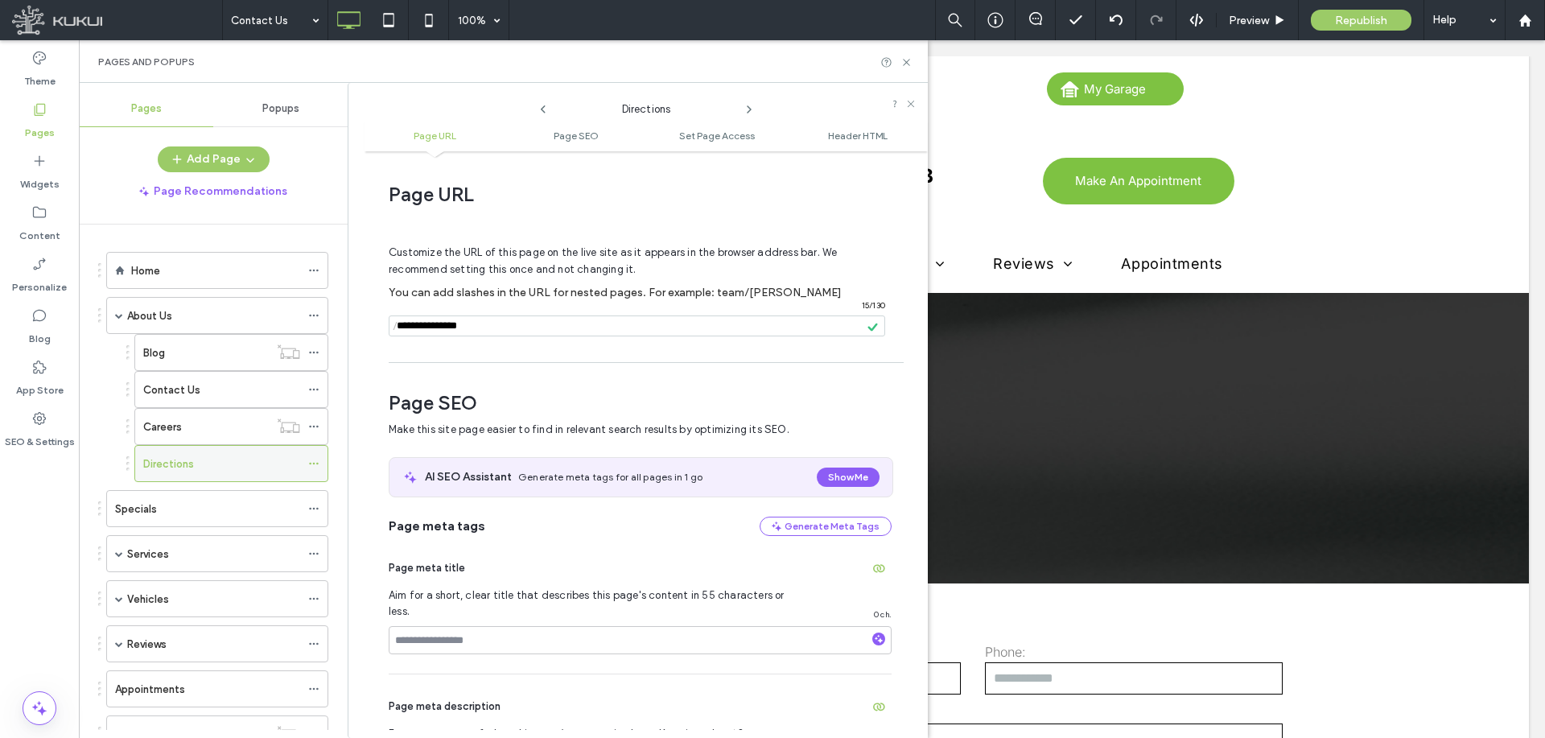
click at [316, 463] on icon at bounding box center [313, 463] width 11 height 11
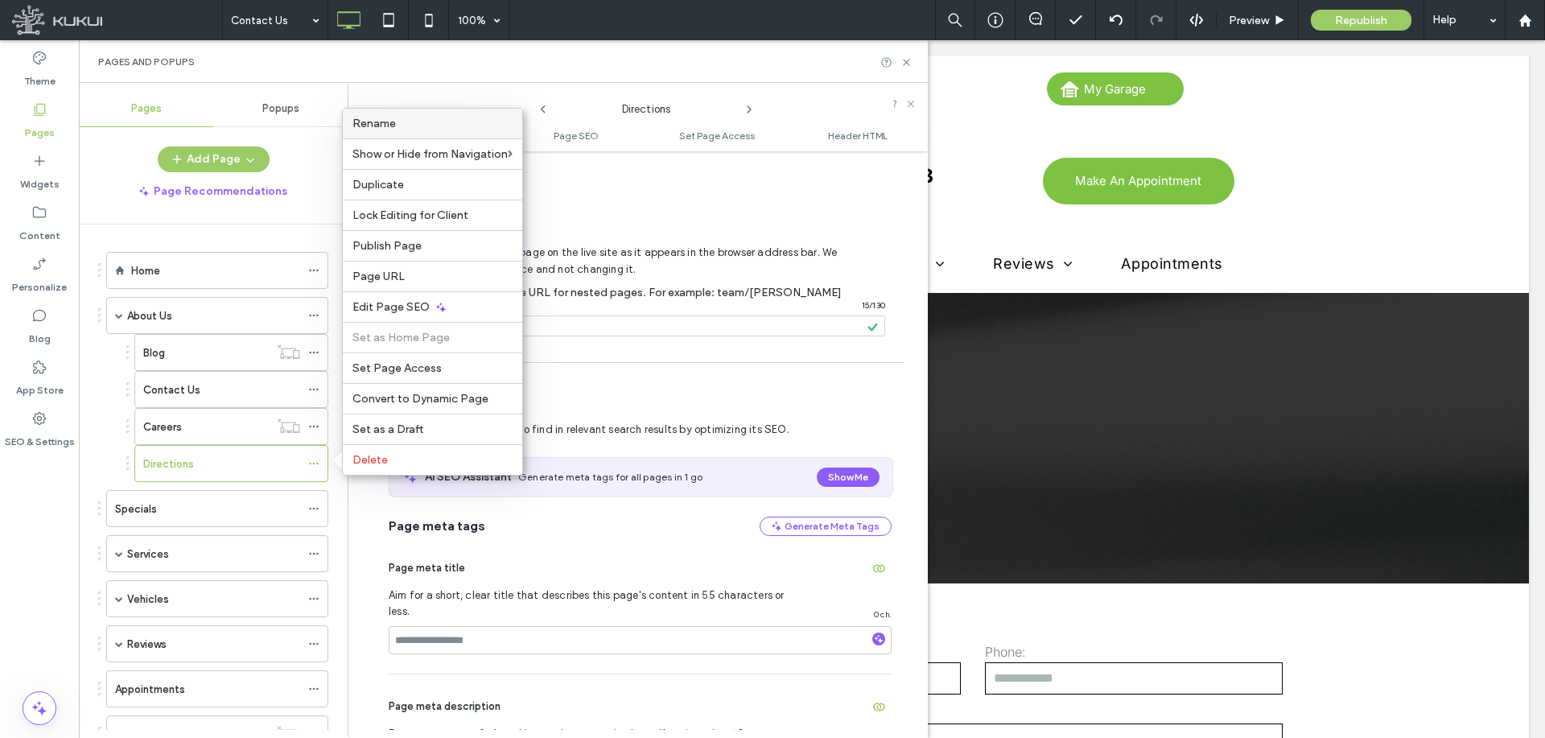
click at [400, 125] on label "Rename" at bounding box center [432, 124] width 160 height 14
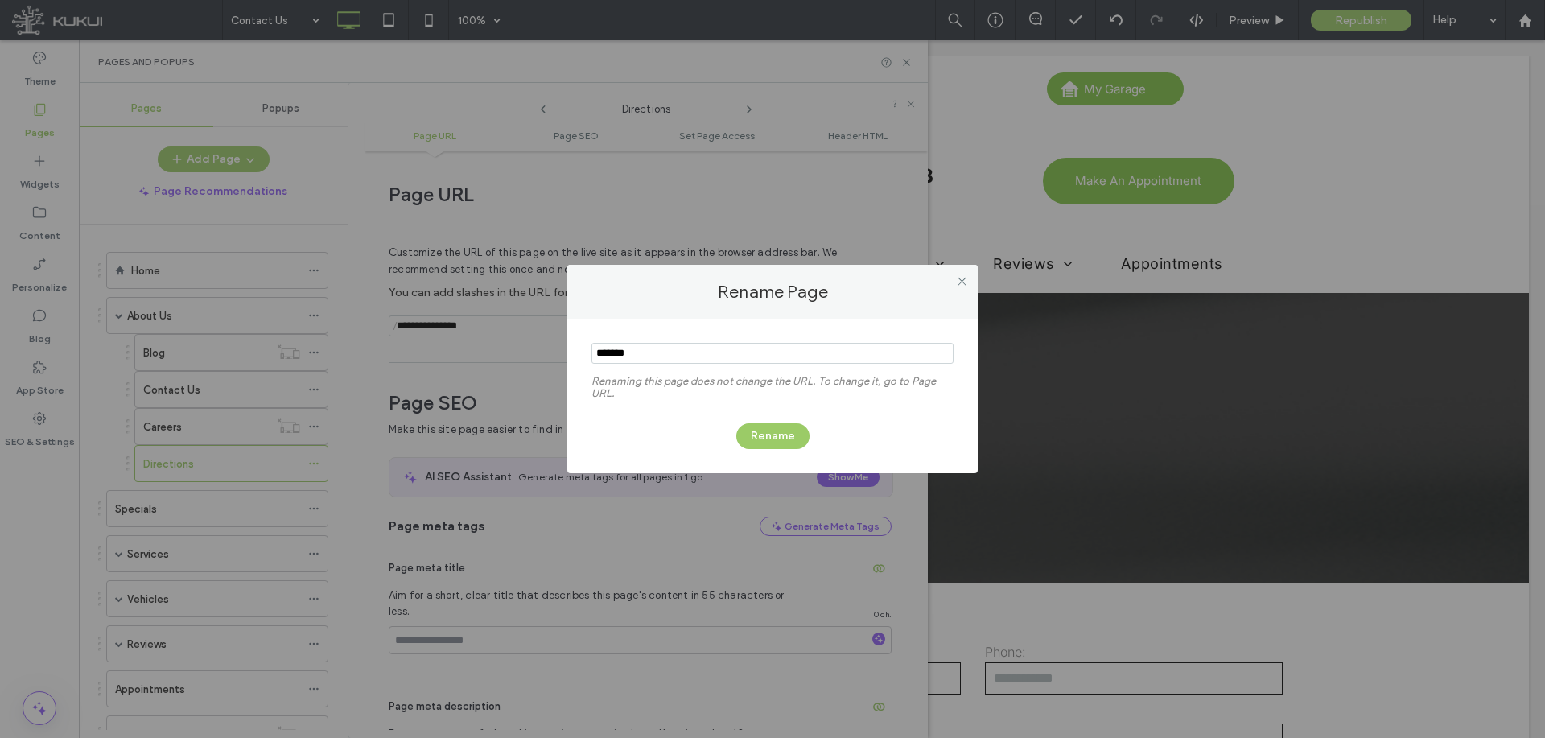
type input "*******"
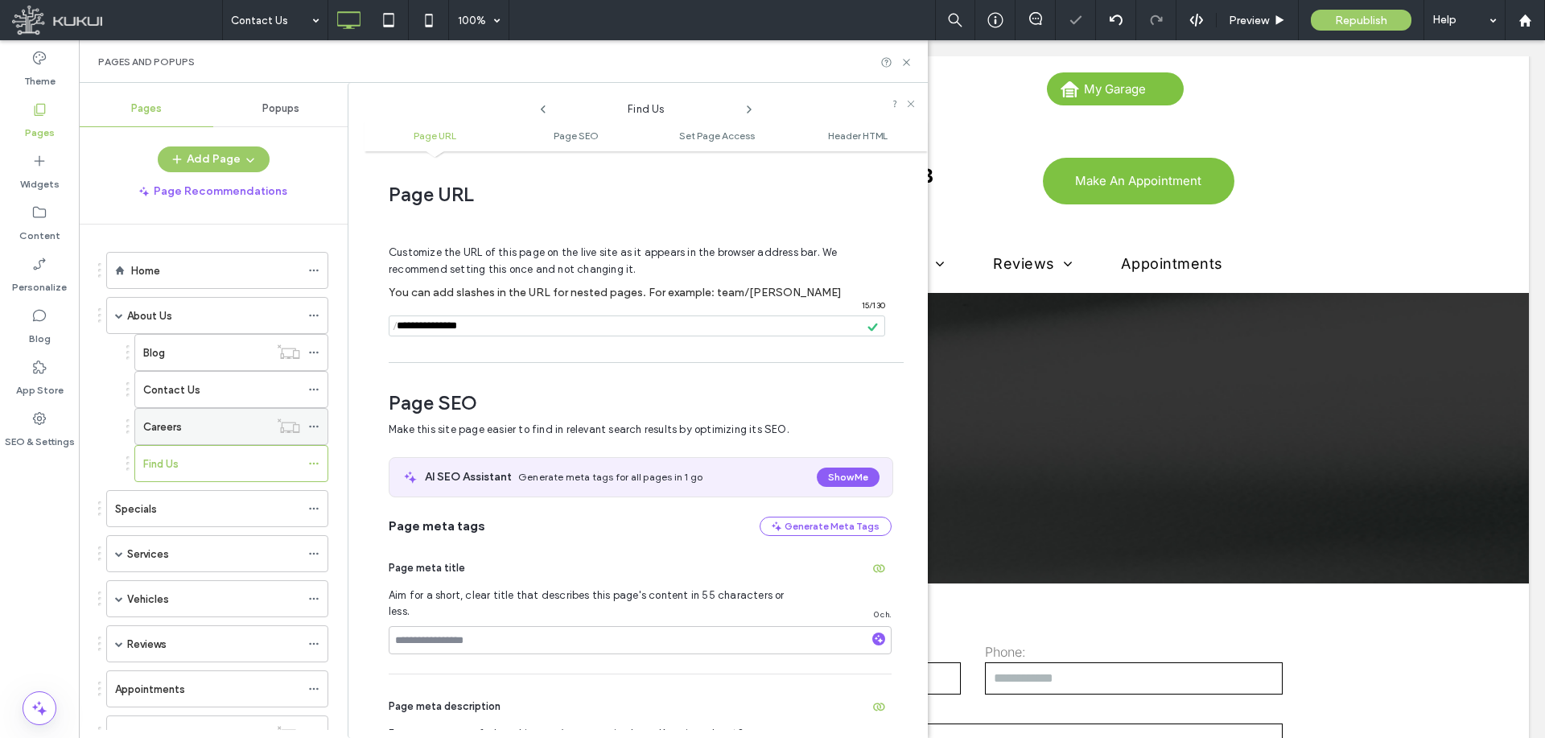
click at [313, 426] on use at bounding box center [313, 427] width 9 height 2
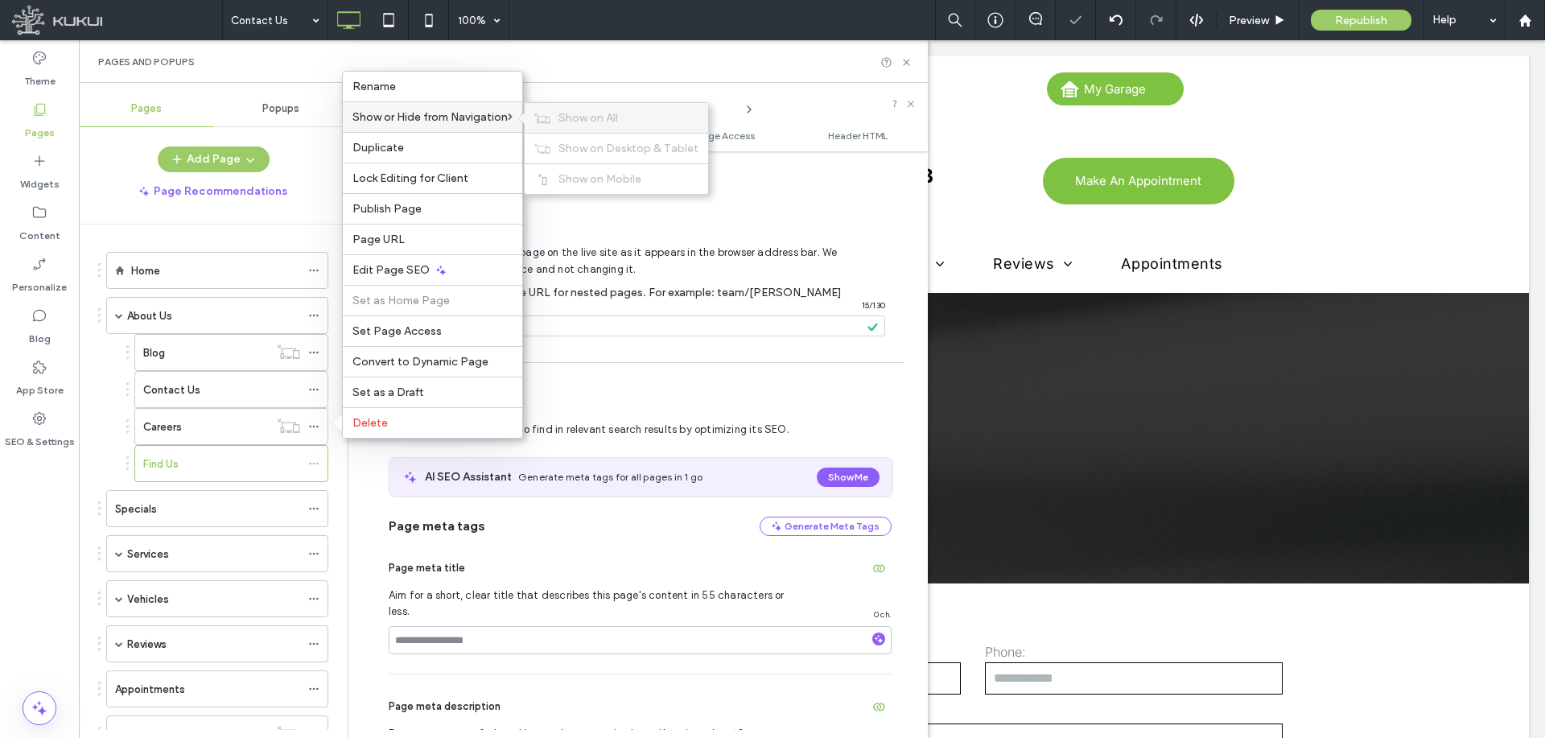
click at [585, 122] on span "Show on All" at bounding box center [588, 118] width 60 height 14
click at [476, 80] on label "Rename" at bounding box center [432, 87] width 160 height 14
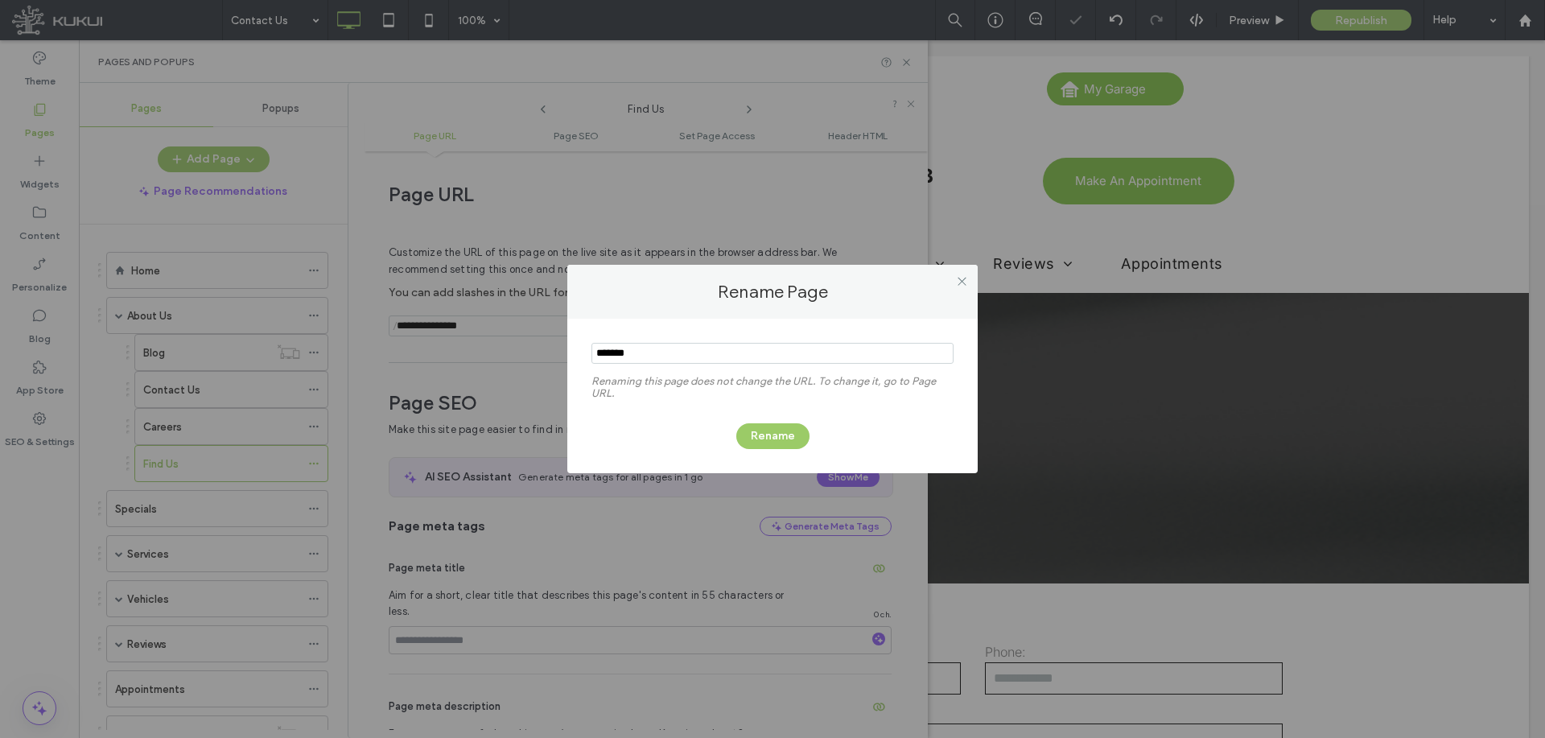
click at [675, 355] on input "notEmpty" at bounding box center [772, 353] width 362 height 21
click at [698, 353] on input "notEmpty" at bounding box center [772, 353] width 362 height 21
type input "****"
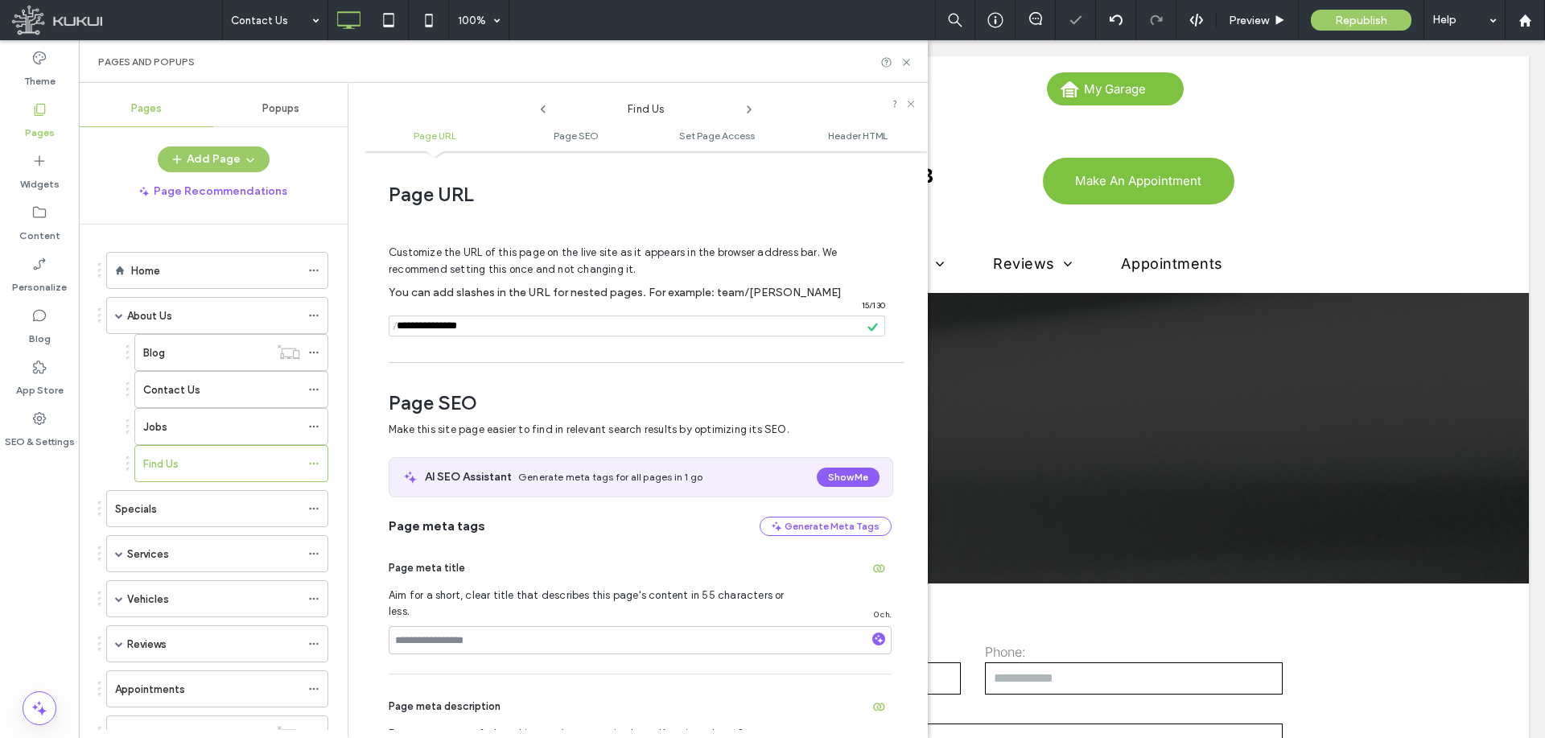
click at [241, 423] on div "Jobs" at bounding box center [221, 426] width 157 height 17
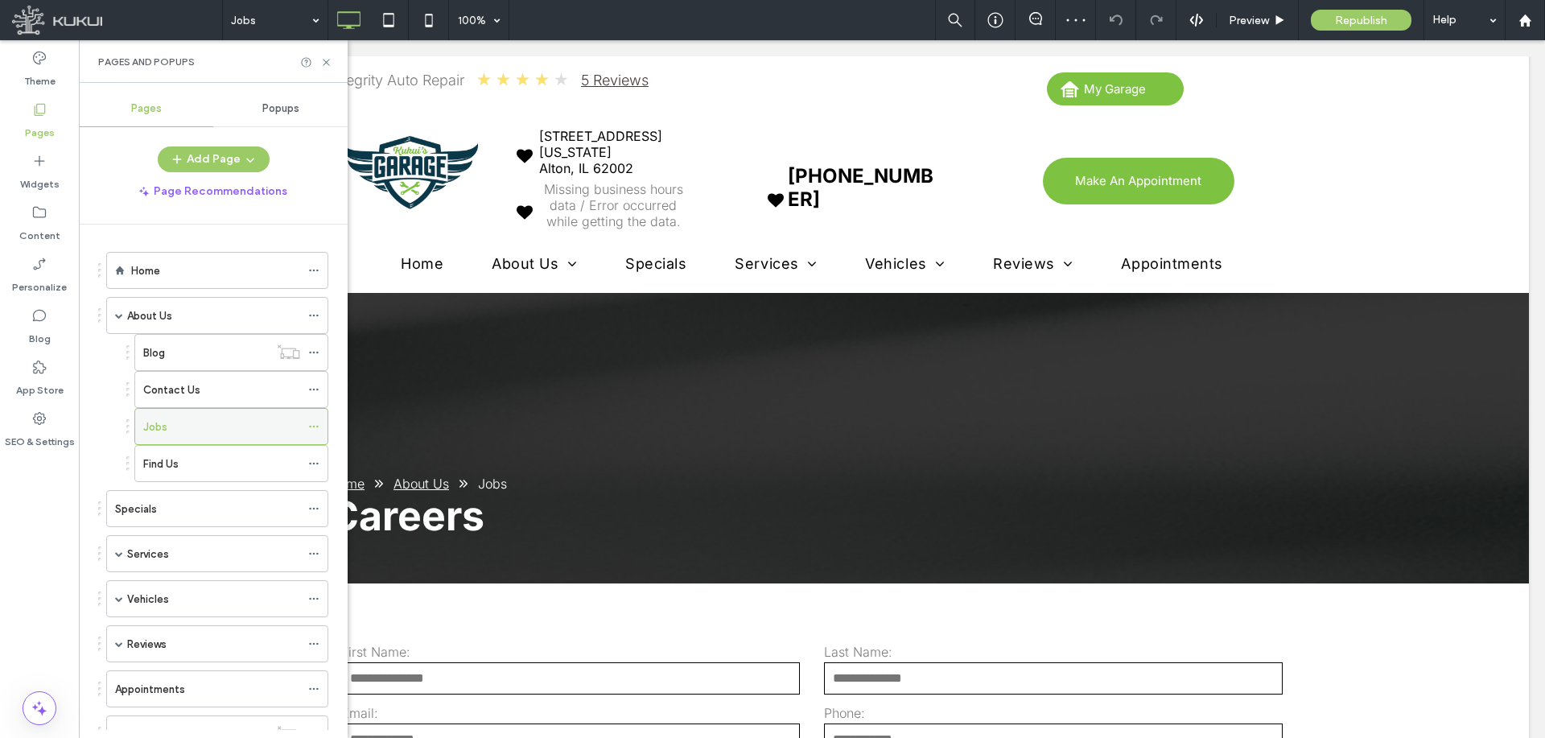
click at [315, 424] on icon at bounding box center [313, 426] width 11 height 11
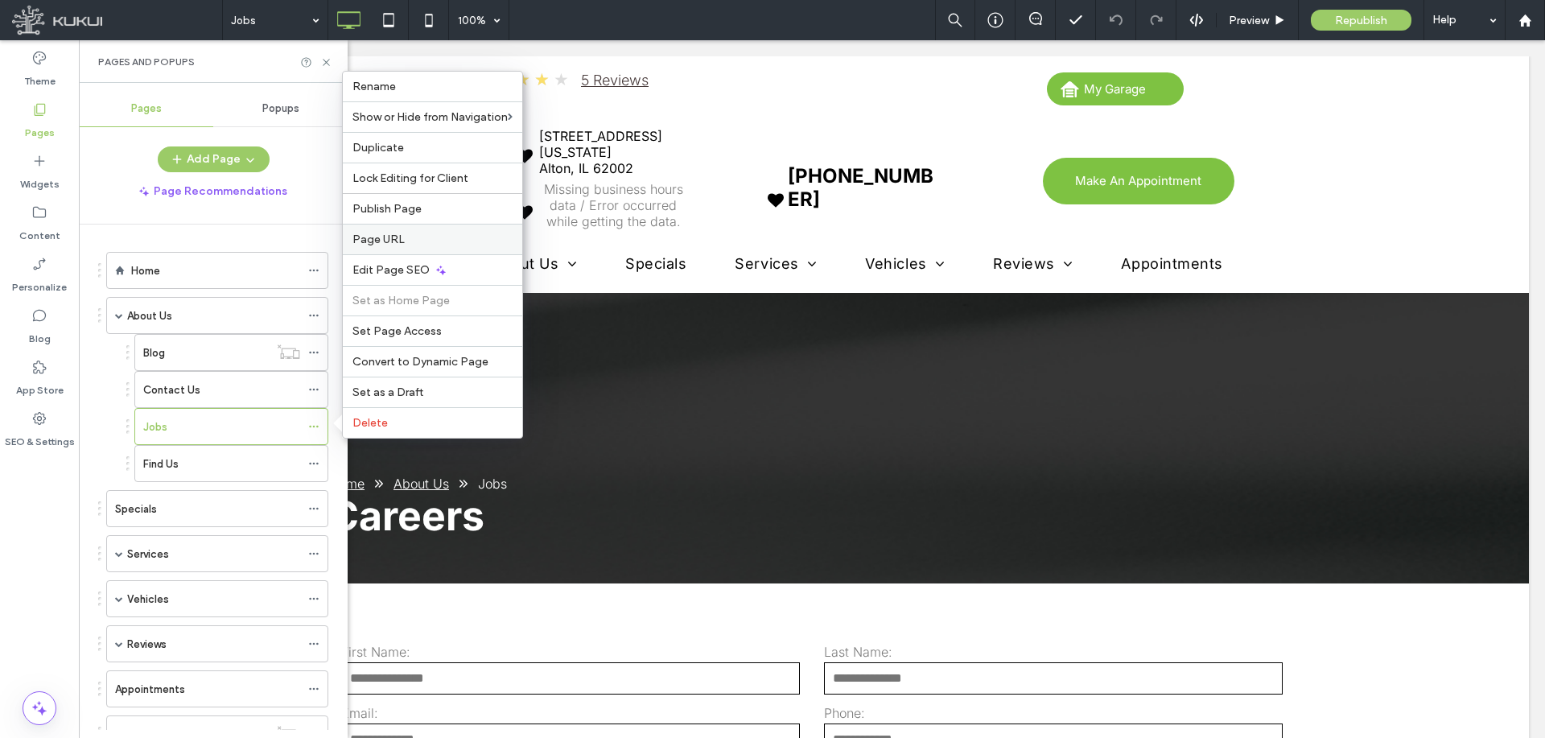
click at [408, 245] on label "Page URL" at bounding box center [432, 240] width 160 height 14
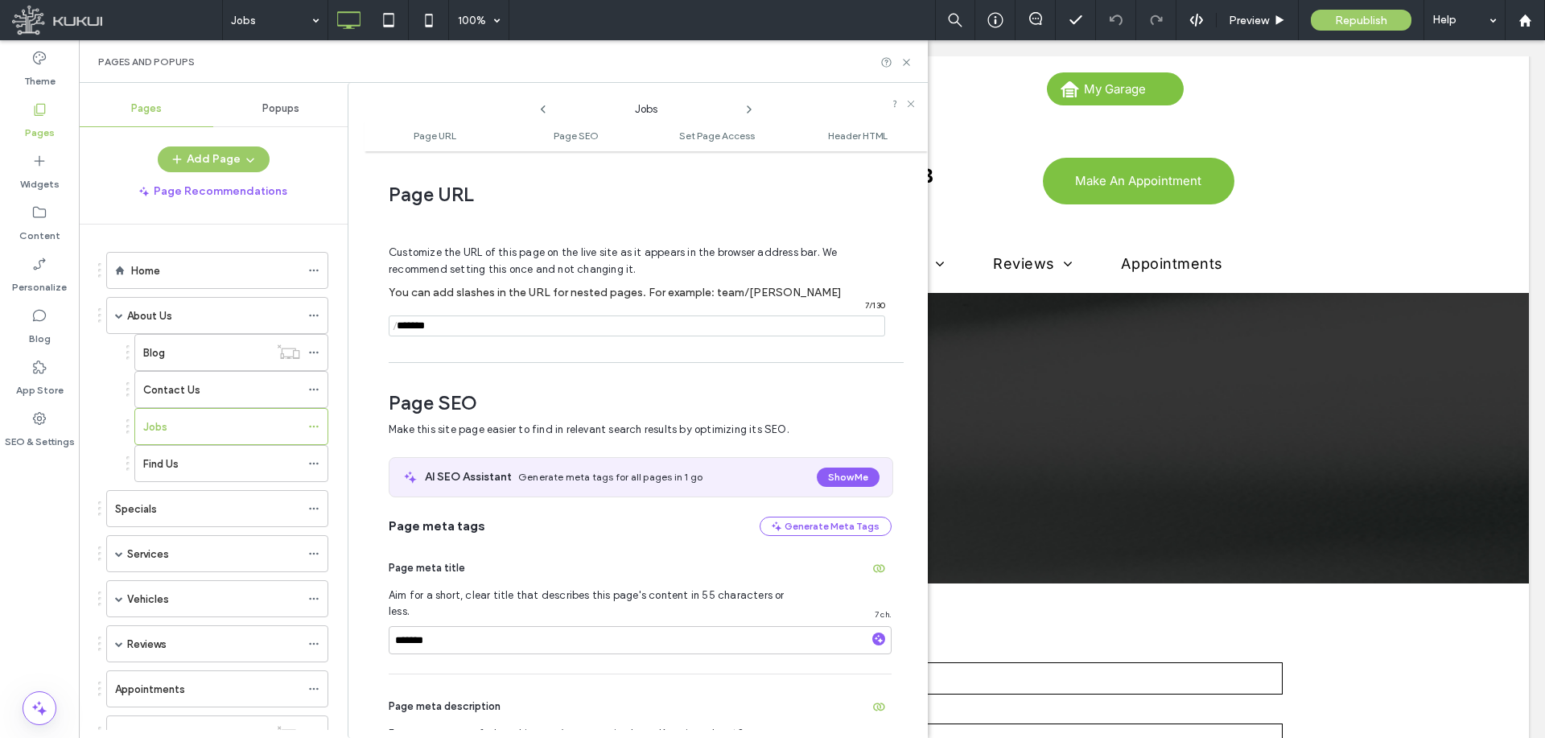
scroll to position [8, 0]
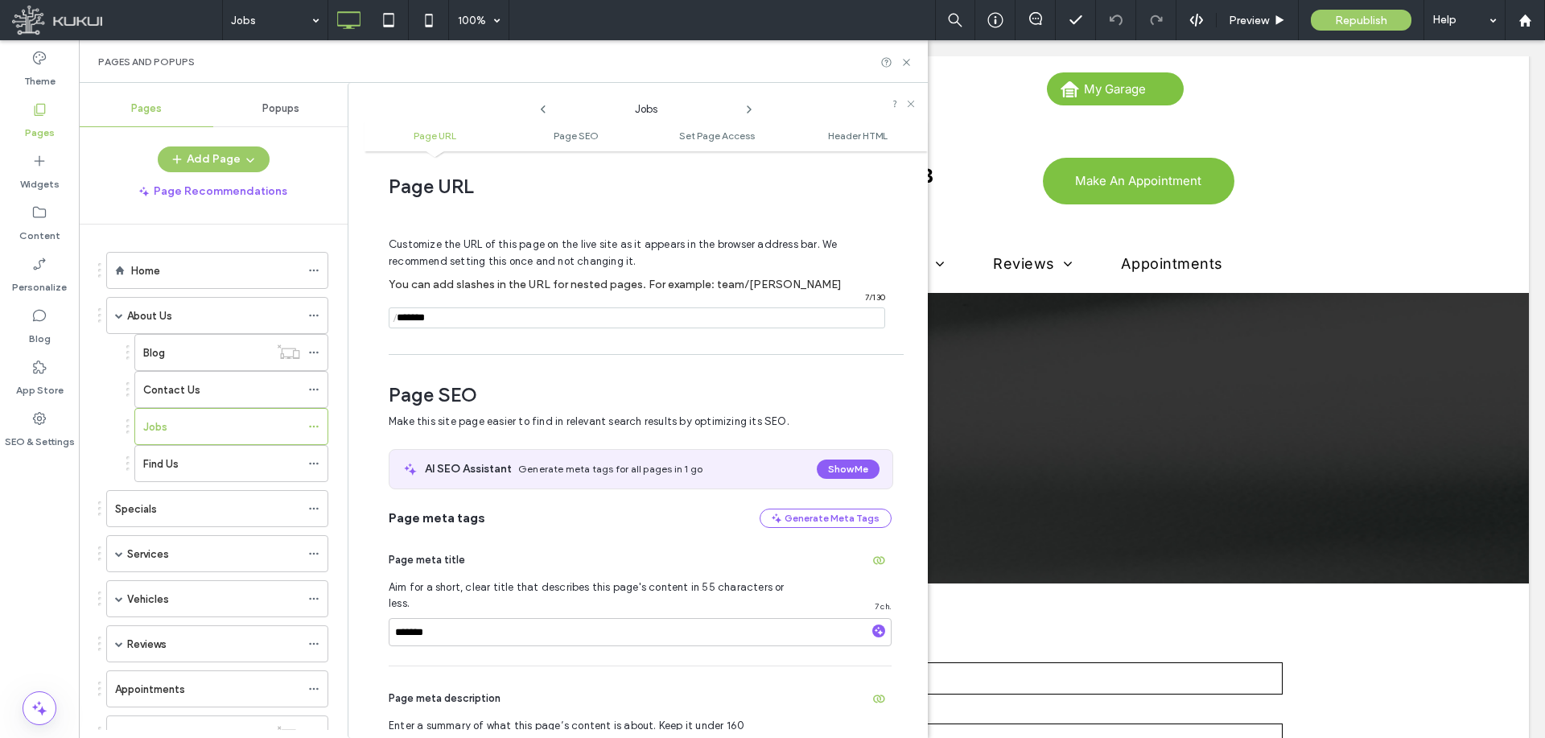
drag, startPoint x: 469, startPoint y: 319, endPoint x: 391, endPoint y: 312, distance: 78.4
click at [392, 312] on div "/ 7 / 130" at bounding box center [637, 317] width 496 height 21
type input "**********"
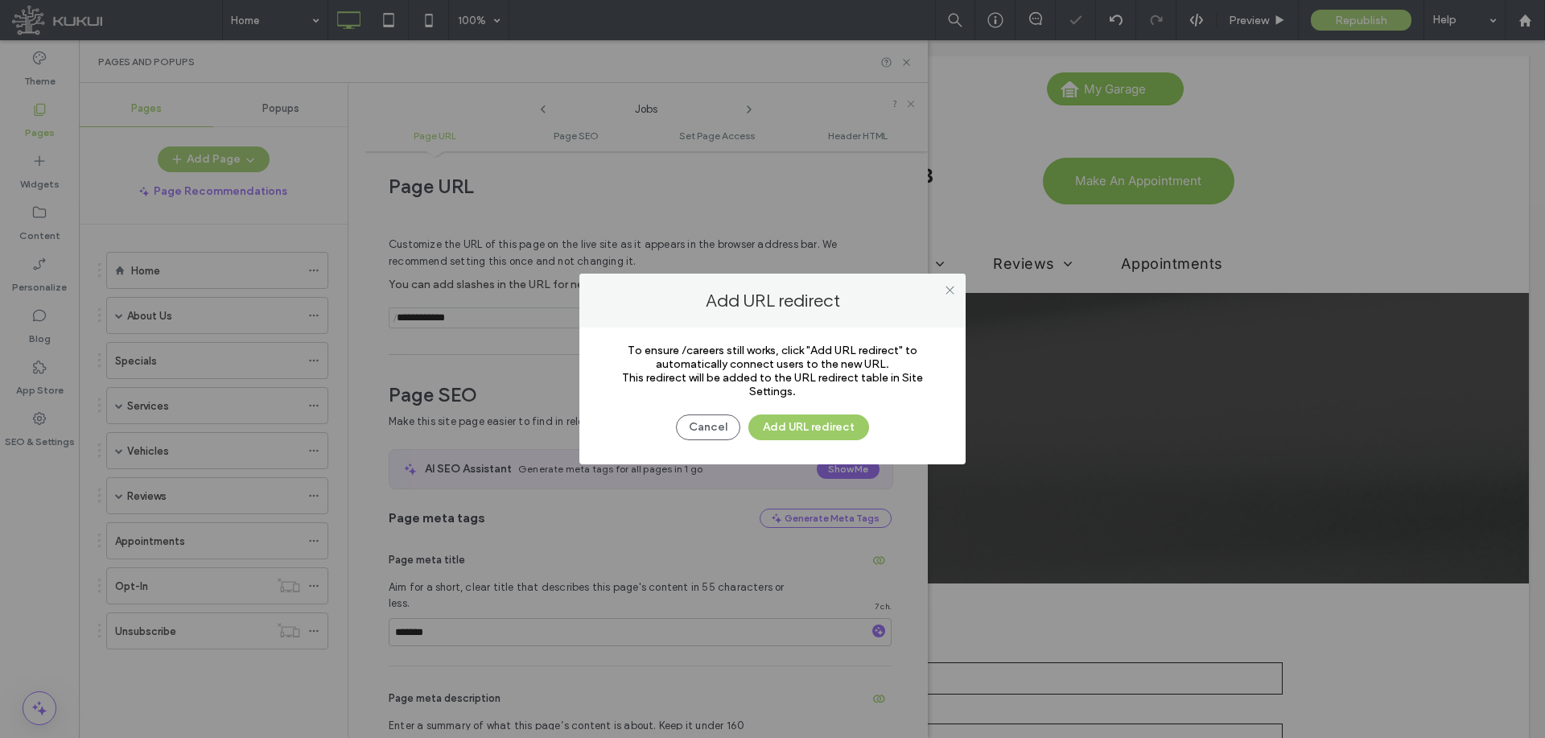
click at [790, 426] on div at bounding box center [772, 369] width 1545 height 738
click at [851, 429] on button "Add URL redirect" at bounding box center [808, 427] width 121 height 26
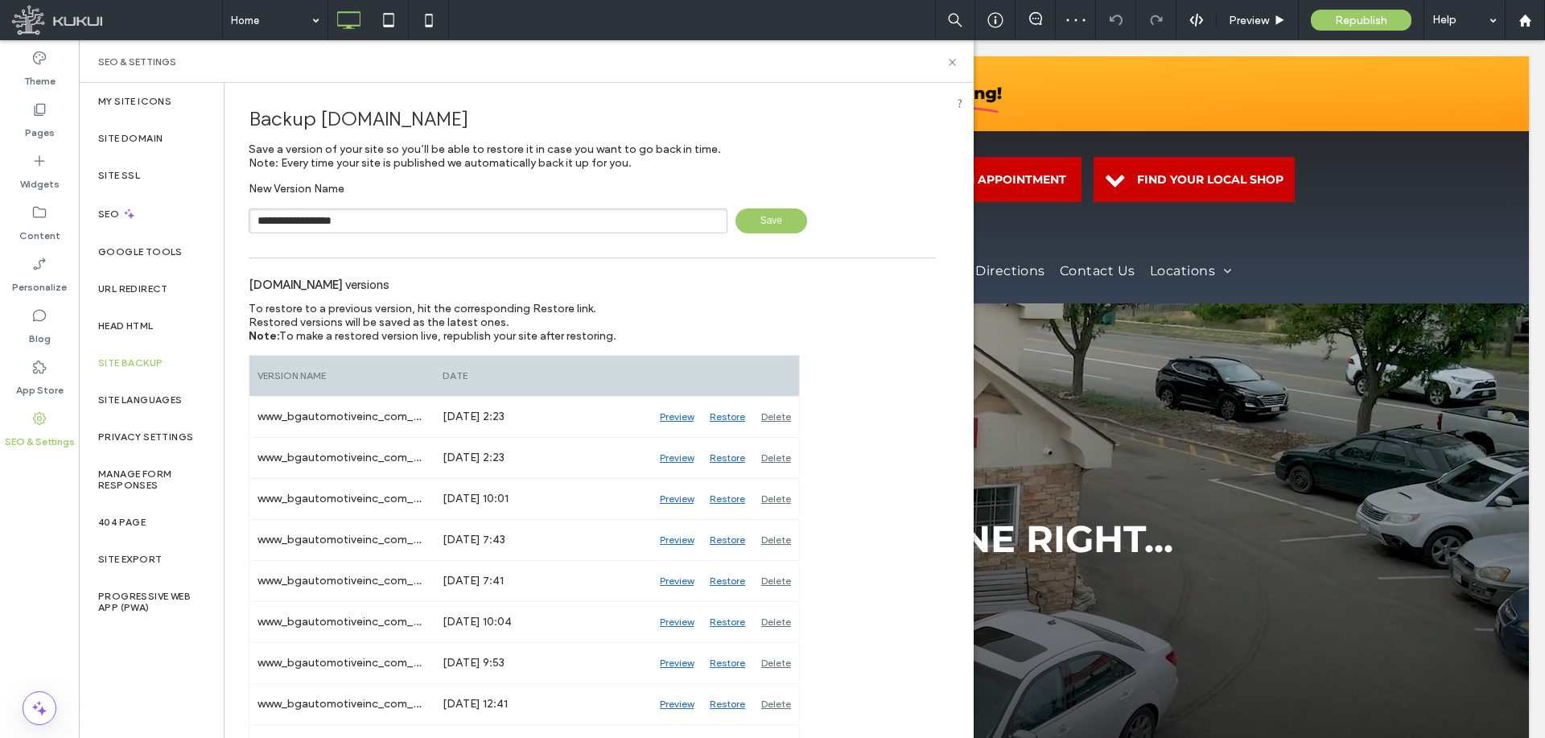
type input "**********"
click at [739, 219] on span "Save" at bounding box center [771, 220] width 72 height 25
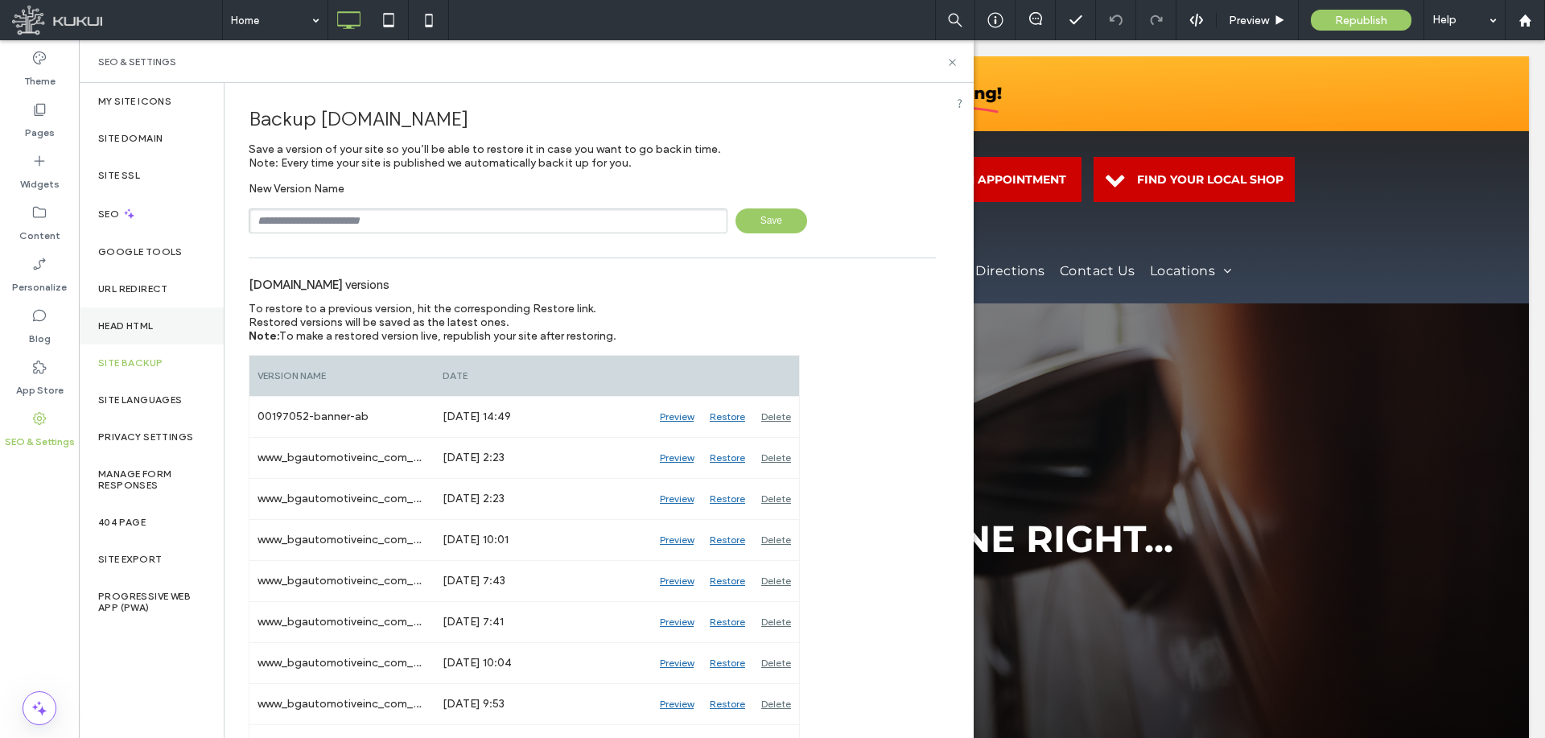
click at [178, 333] on div "Head HTML" at bounding box center [151, 325] width 145 height 37
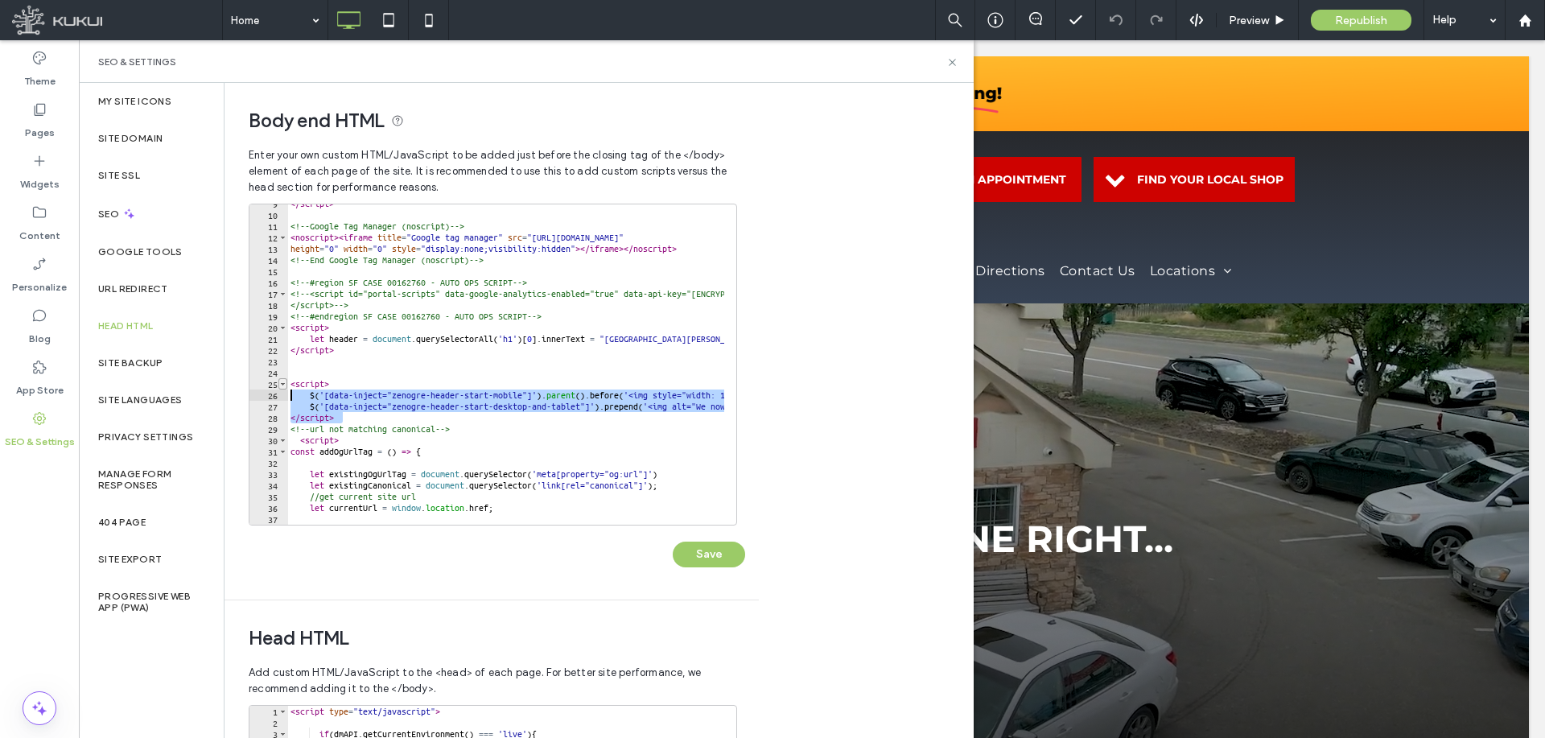
drag, startPoint x: 357, startPoint y: 416, endPoint x: 282, endPoint y: 385, distance: 81.1
click at [282, 385] on div "********* 9 10 11 12 13 14 15 16 17 18 19 20 21 22 23 24 25 26 27 28 29 30 31 3…" at bounding box center [493, 365] width 488 height 322
type textarea "**********"
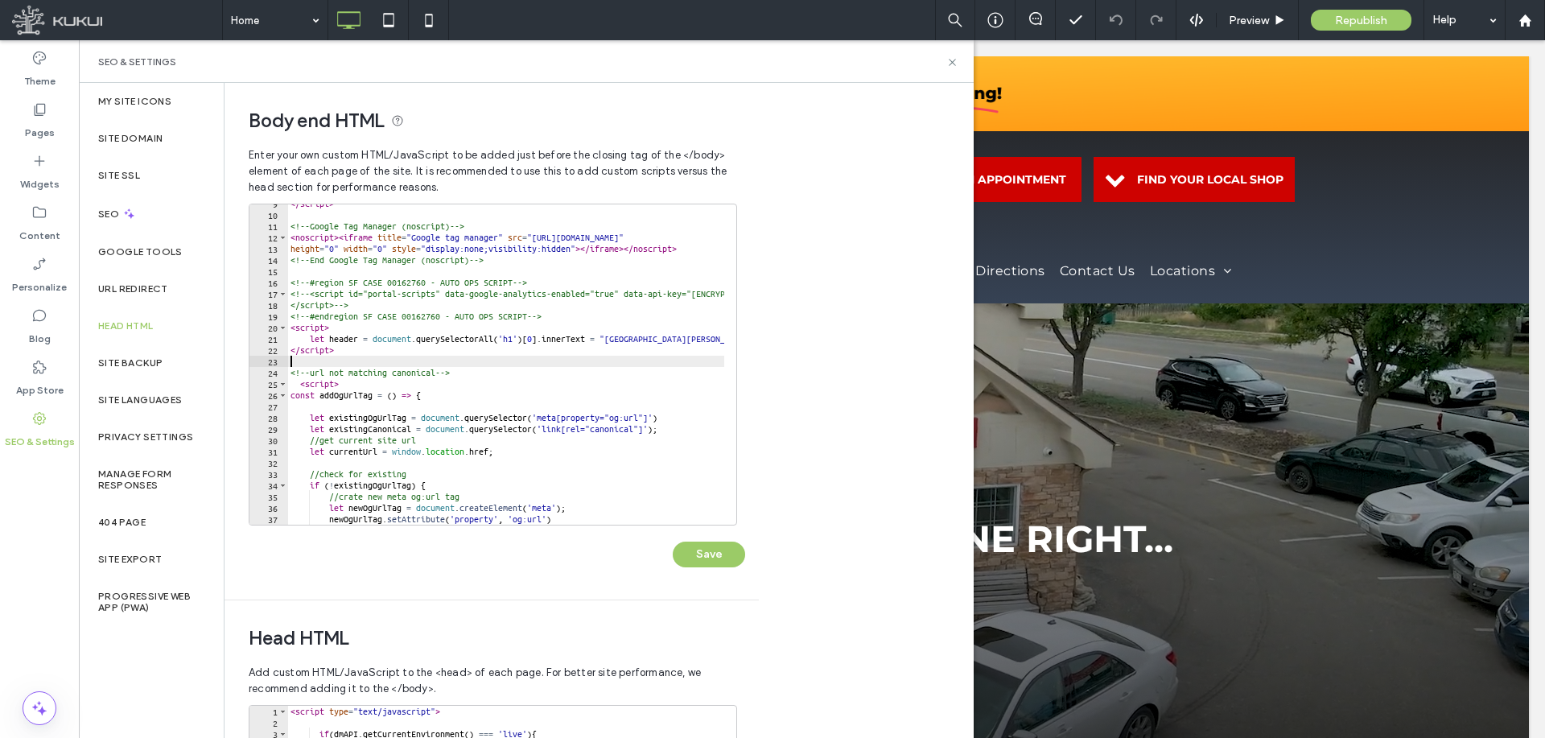
type textarea "*********"
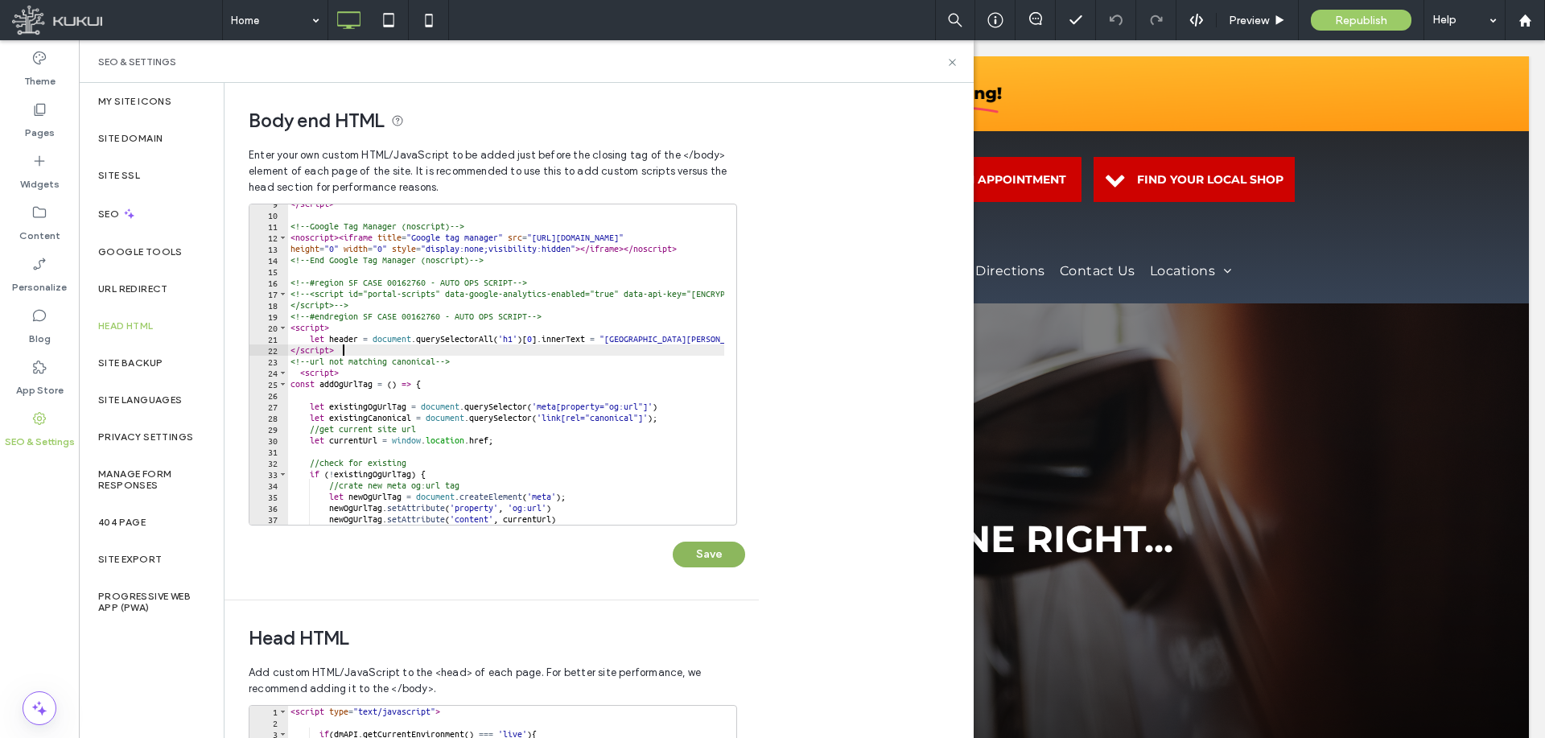
click at [700, 552] on button "Save" at bounding box center [709, 555] width 72 height 26
click at [954, 58] on icon at bounding box center [952, 62] width 12 height 12
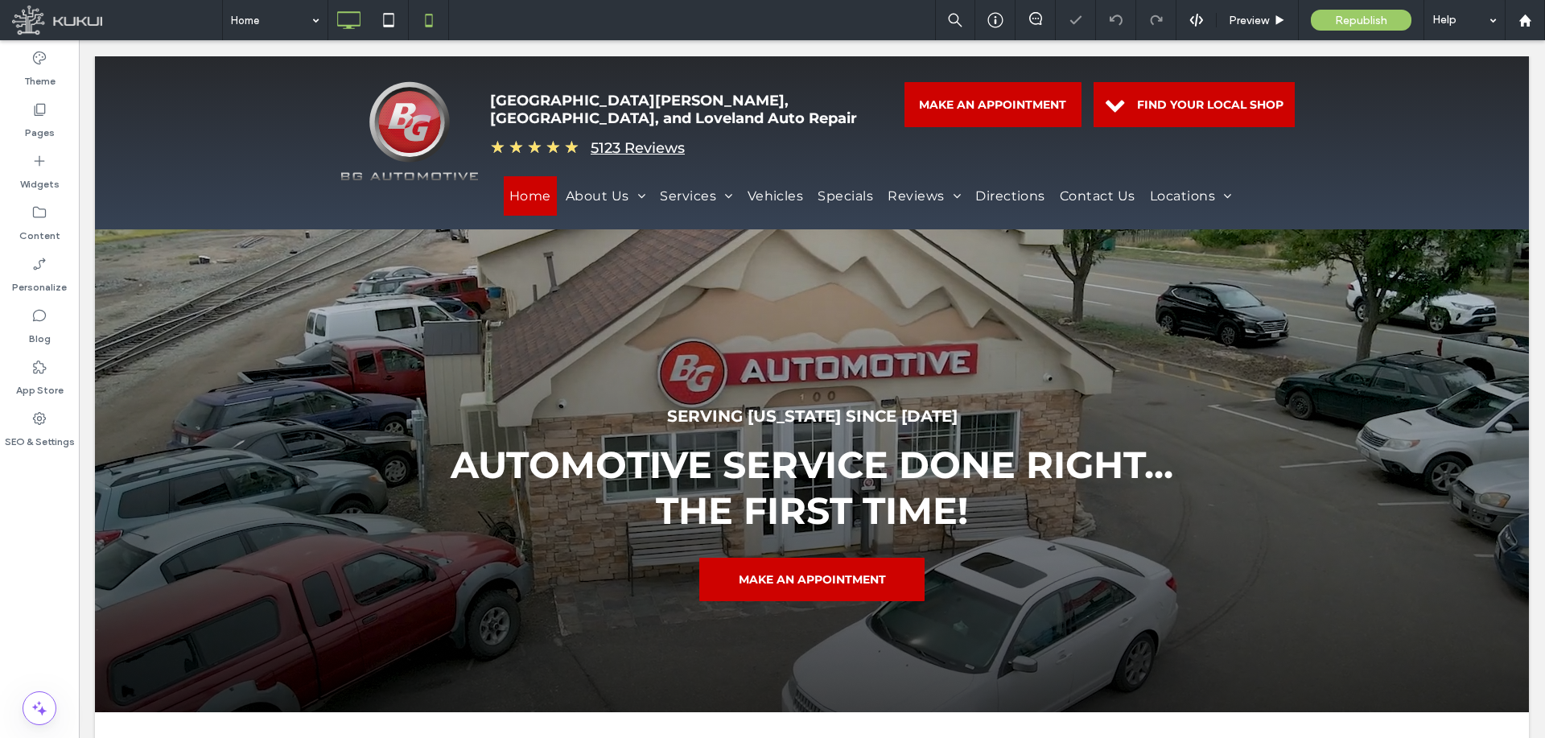
click at [433, 22] on icon at bounding box center [429, 20] width 32 height 32
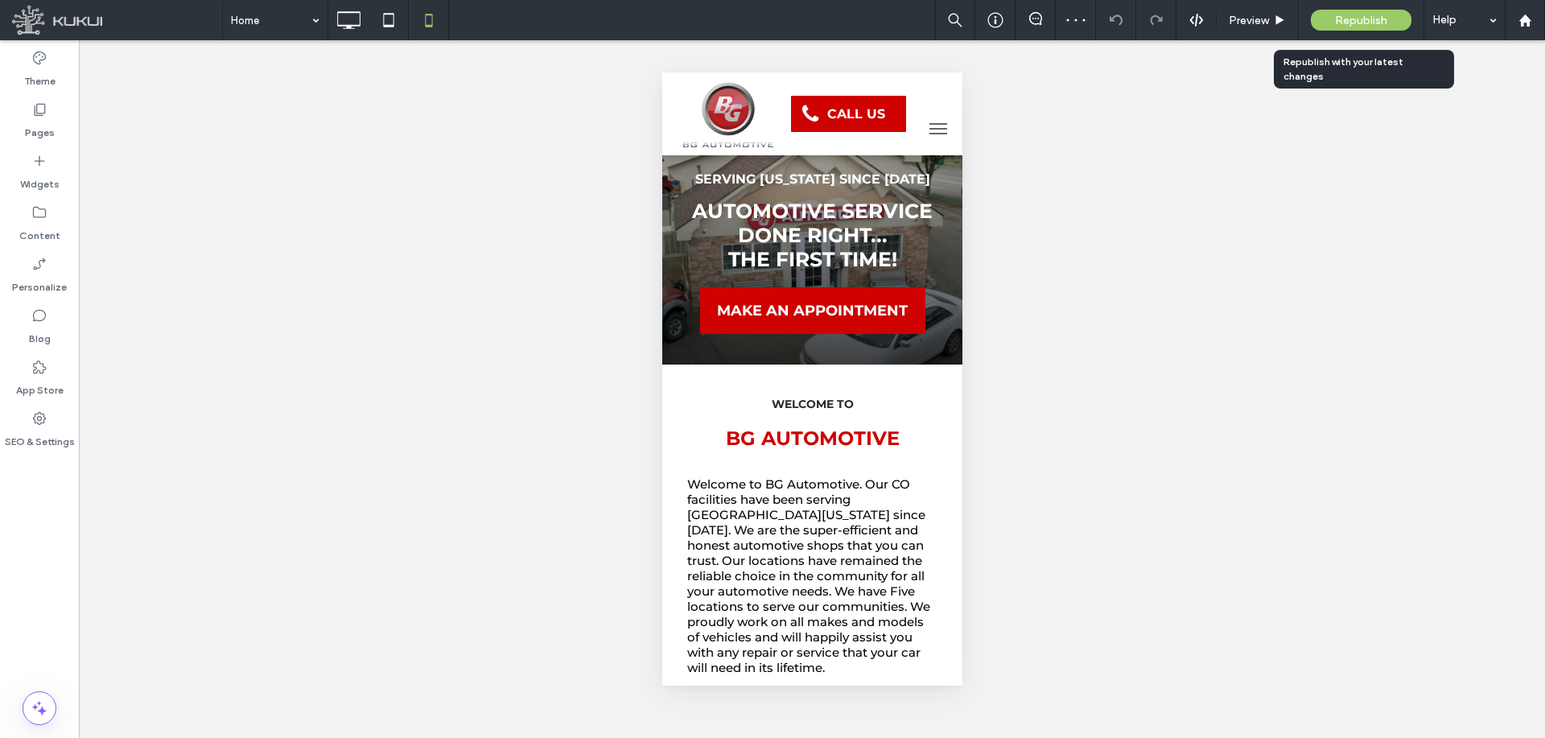
click at [1349, 21] on span "Republish" at bounding box center [1361, 21] width 52 height 14
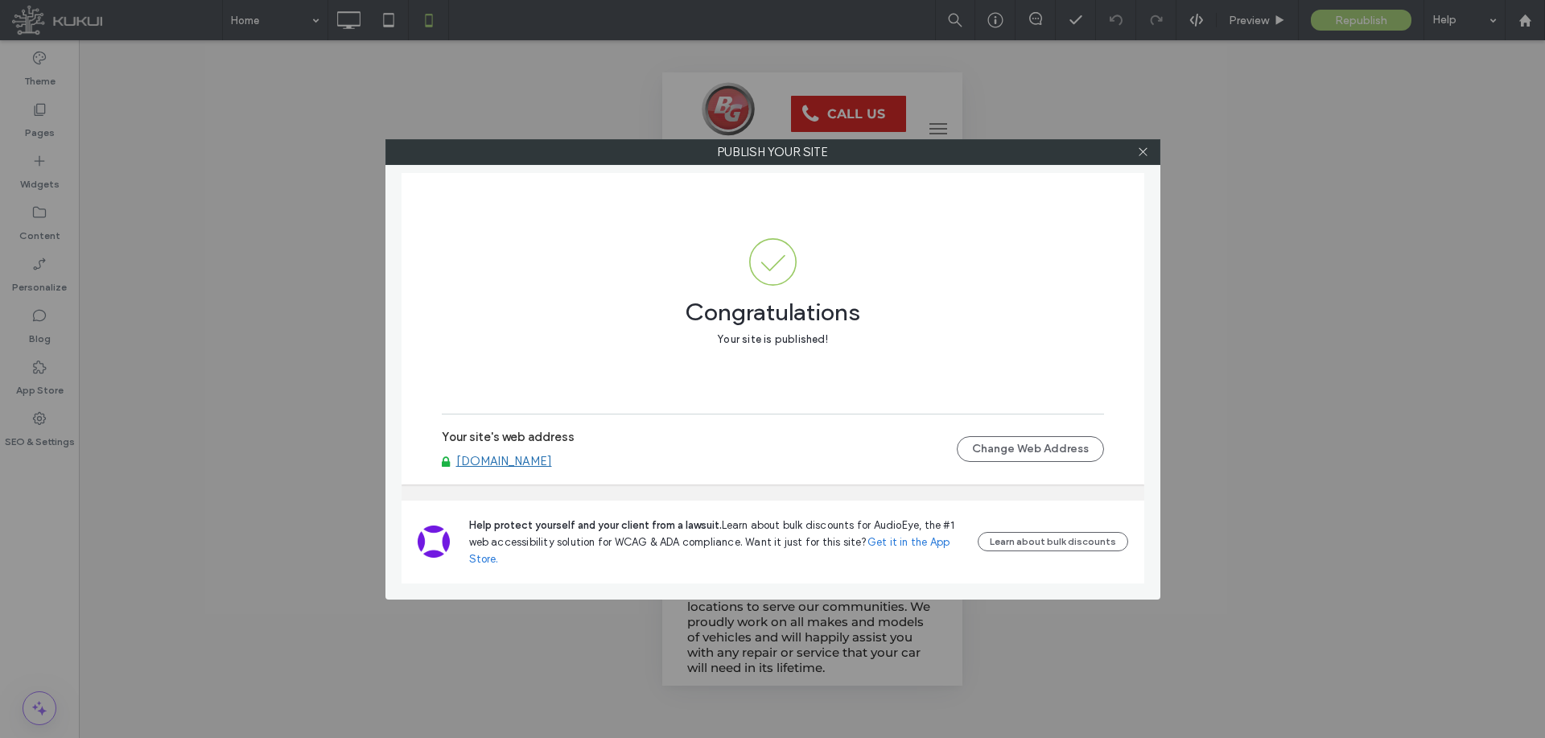
click at [552, 463] on link "www.bgautomotiveinc.com" at bounding box center [504, 461] width 96 height 14
